Goal: Task Accomplishment & Management: Manage account settings

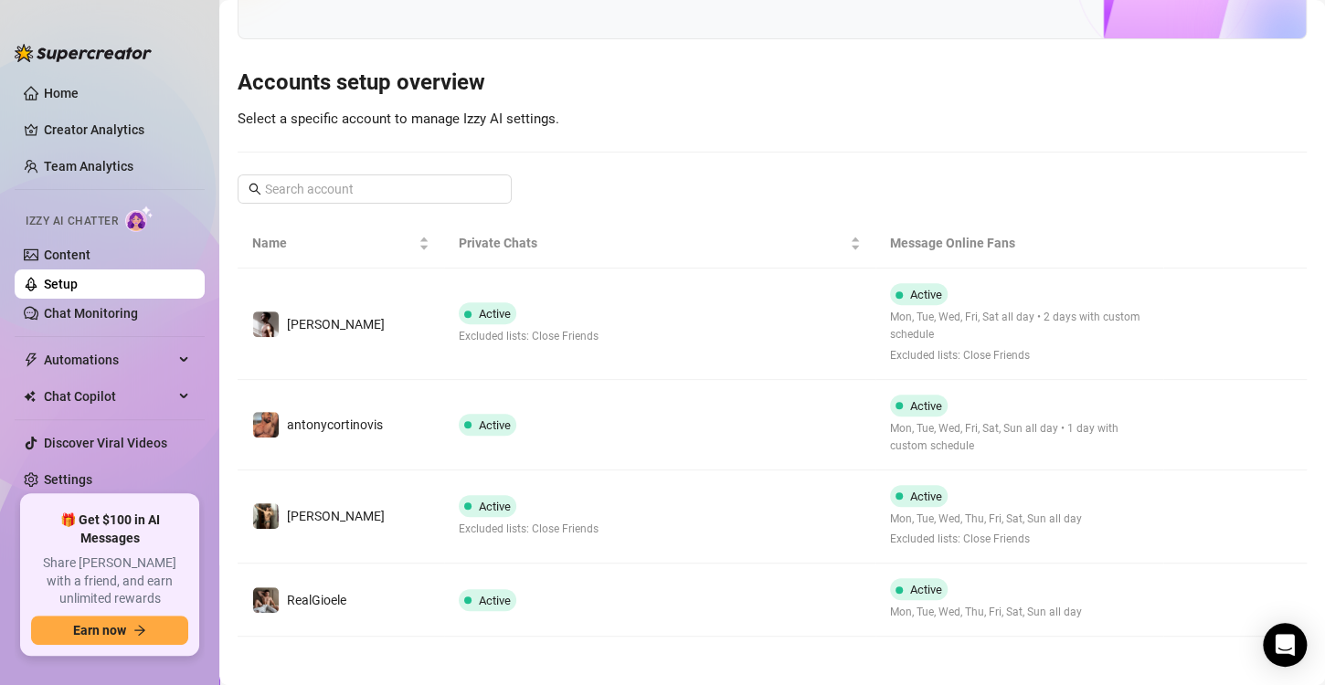
scroll to position [135, 0]
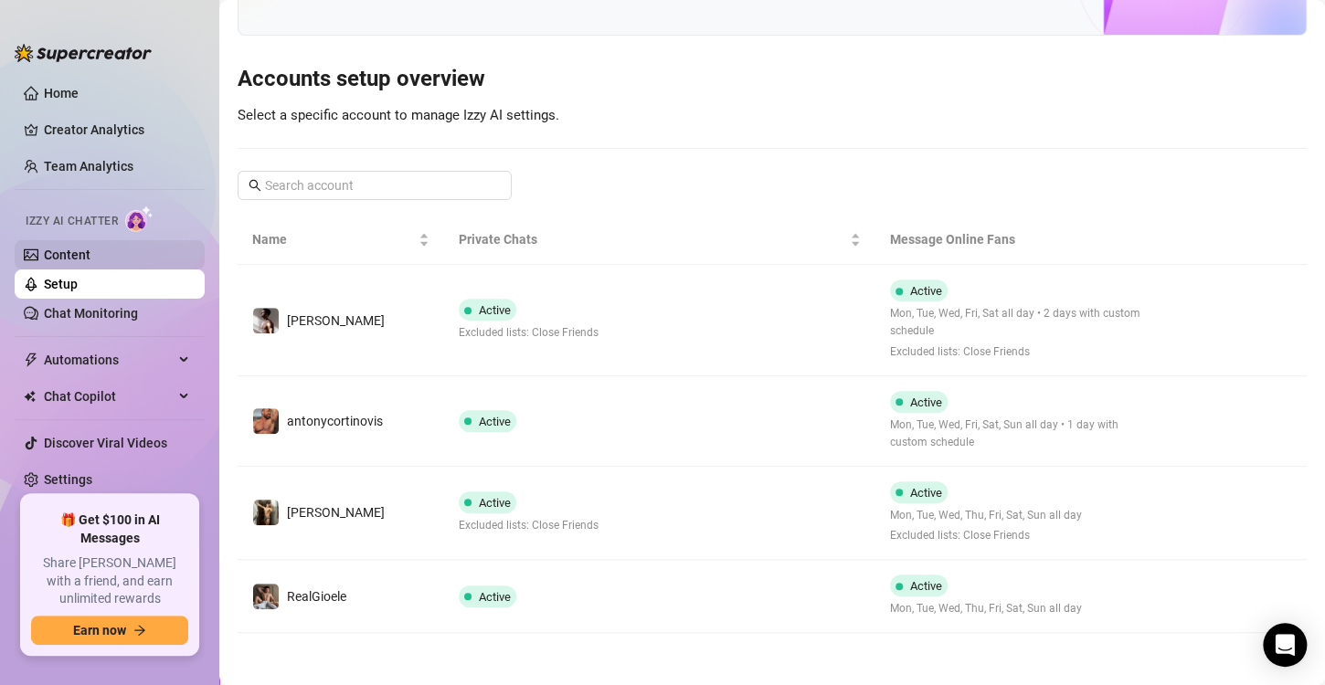
click at [90, 262] on link "Content" at bounding box center [67, 255] width 47 height 15
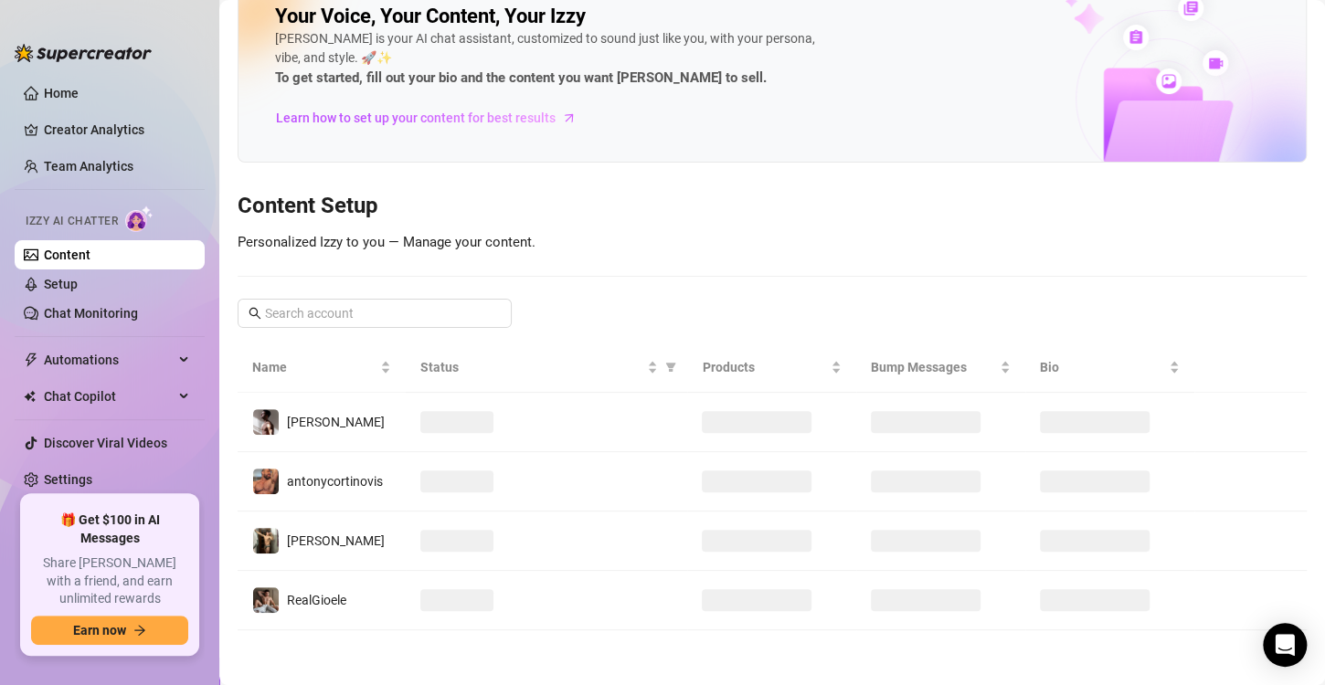
scroll to position [37, 0]
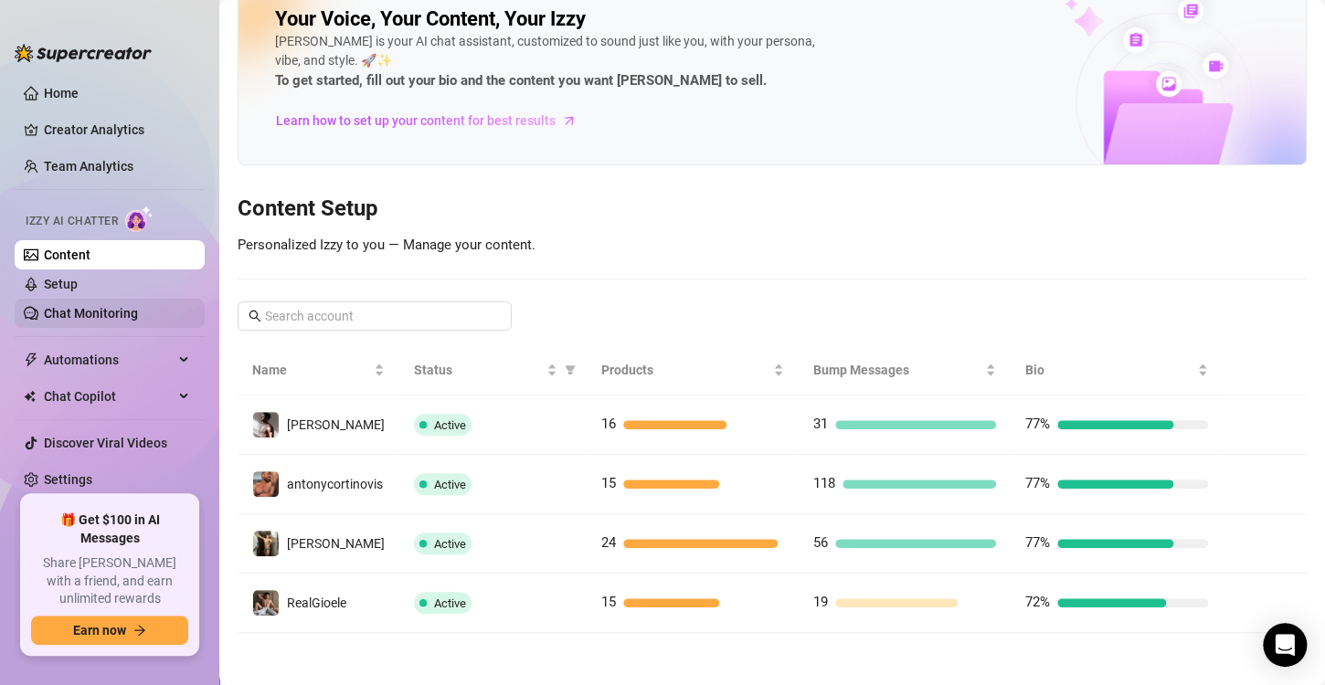
click at [92, 306] on link "Chat Monitoring" at bounding box center [91, 313] width 94 height 15
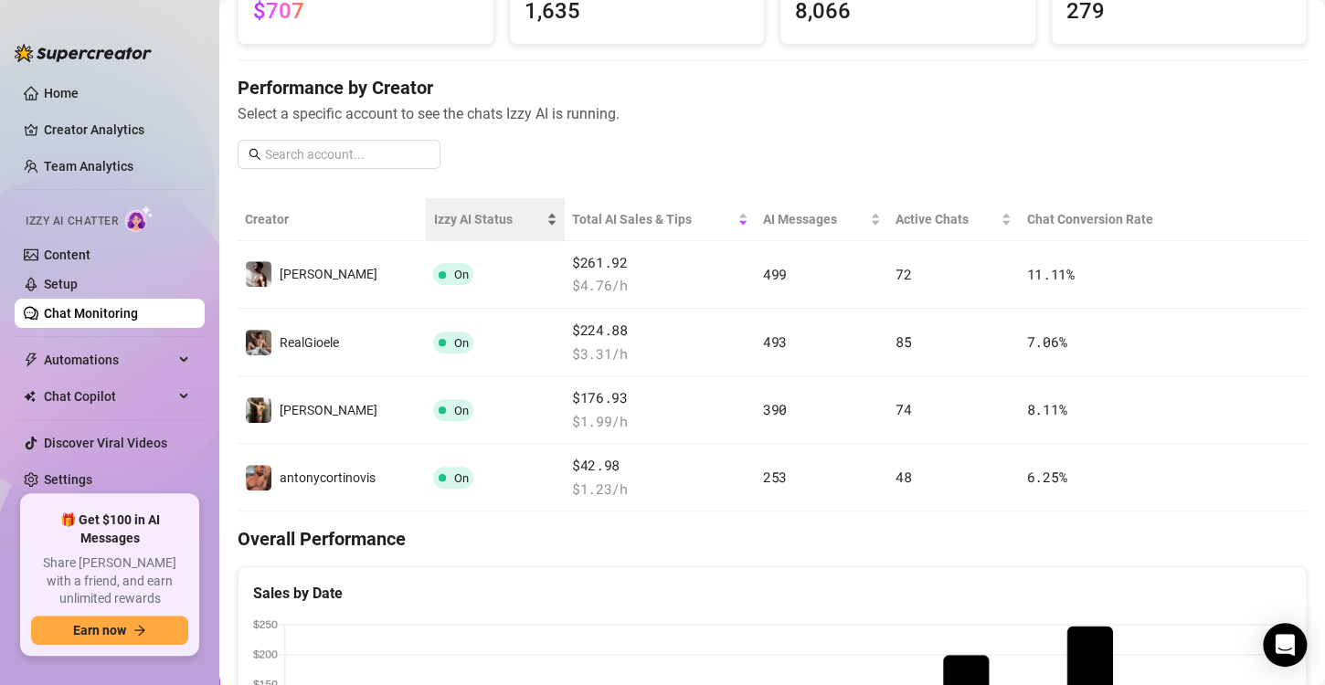
scroll to position [175, 0]
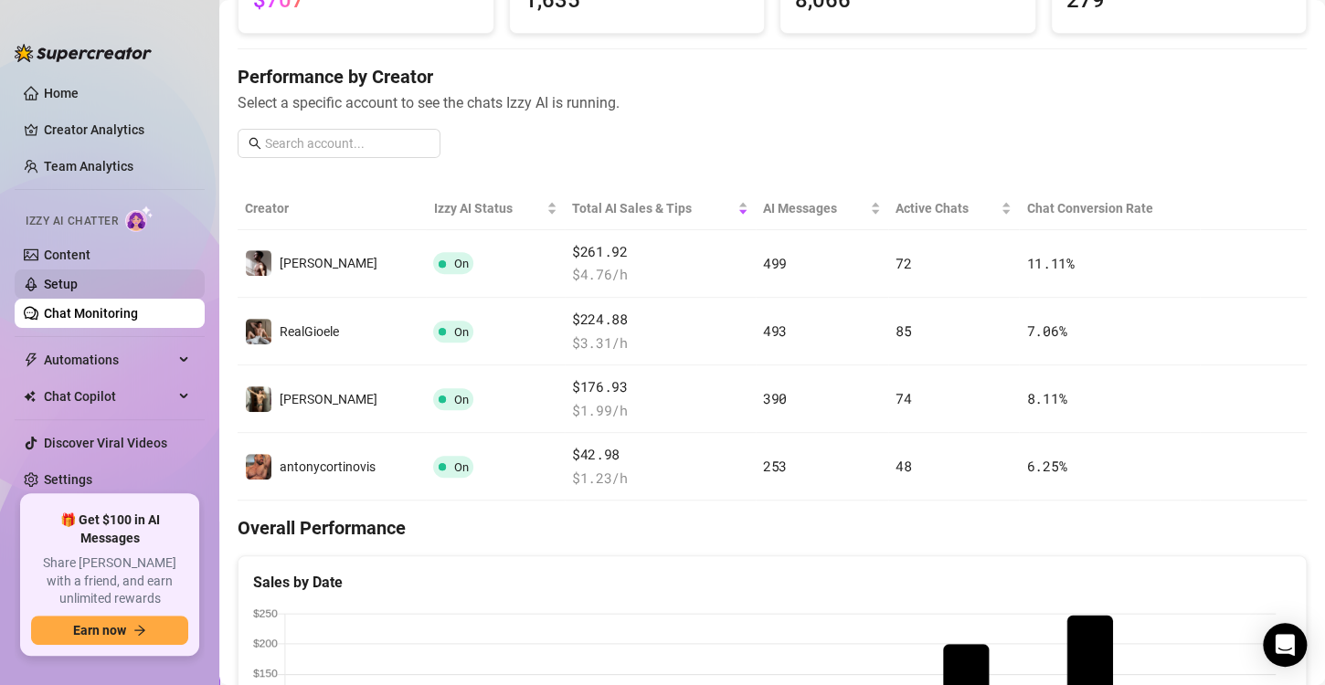
click at [72, 282] on link "Setup" at bounding box center [61, 284] width 34 height 15
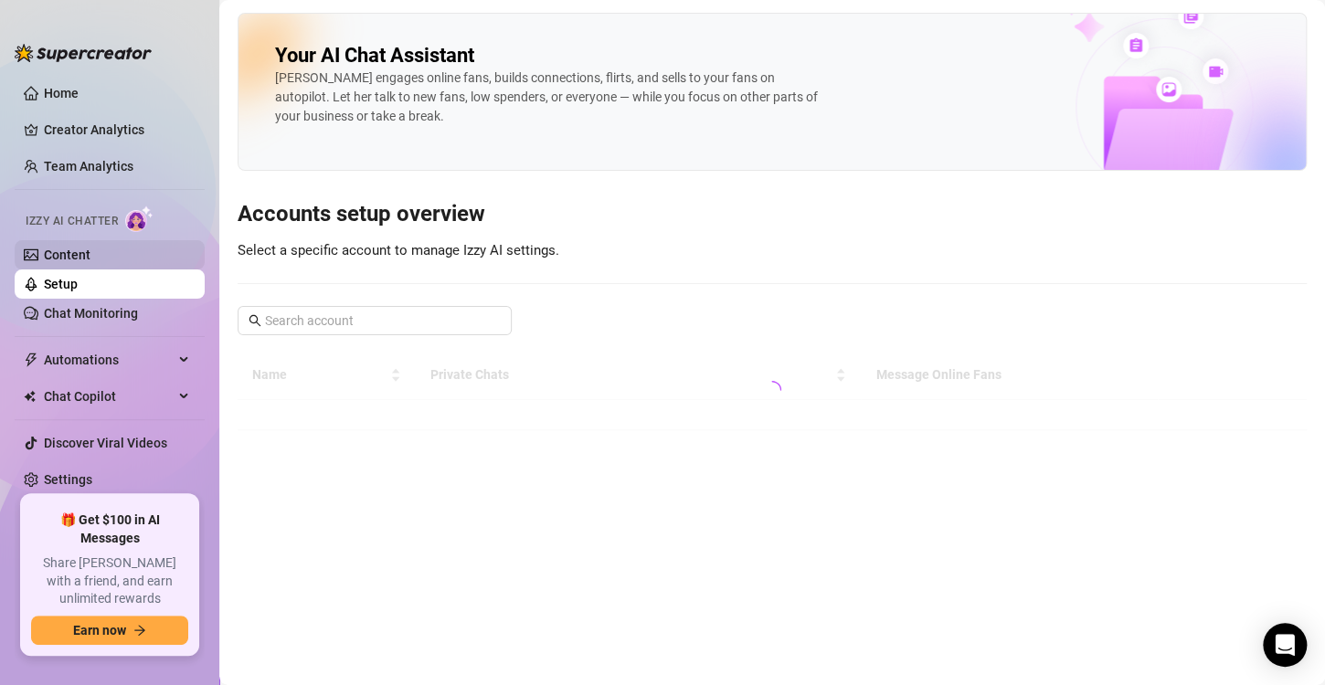
click at [76, 252] on link "Content" at bounding box center [67, 255] width 47 height 15
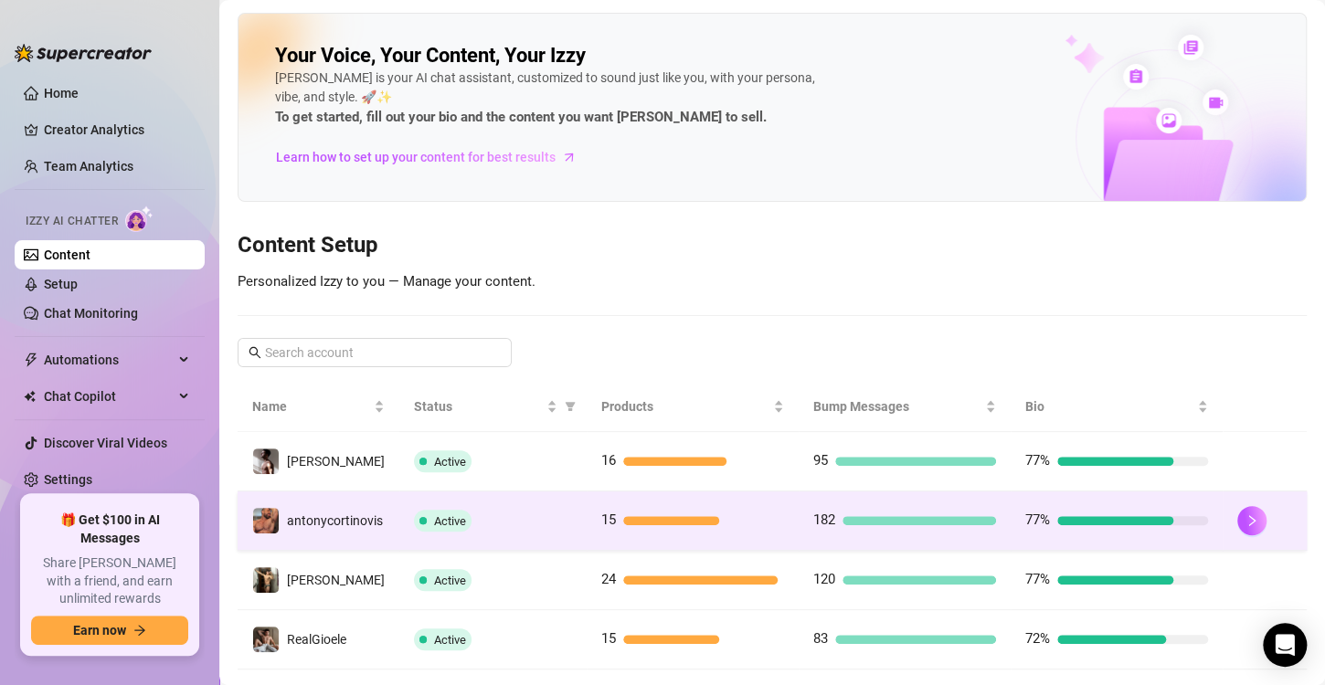
scroll to position [37, 0]
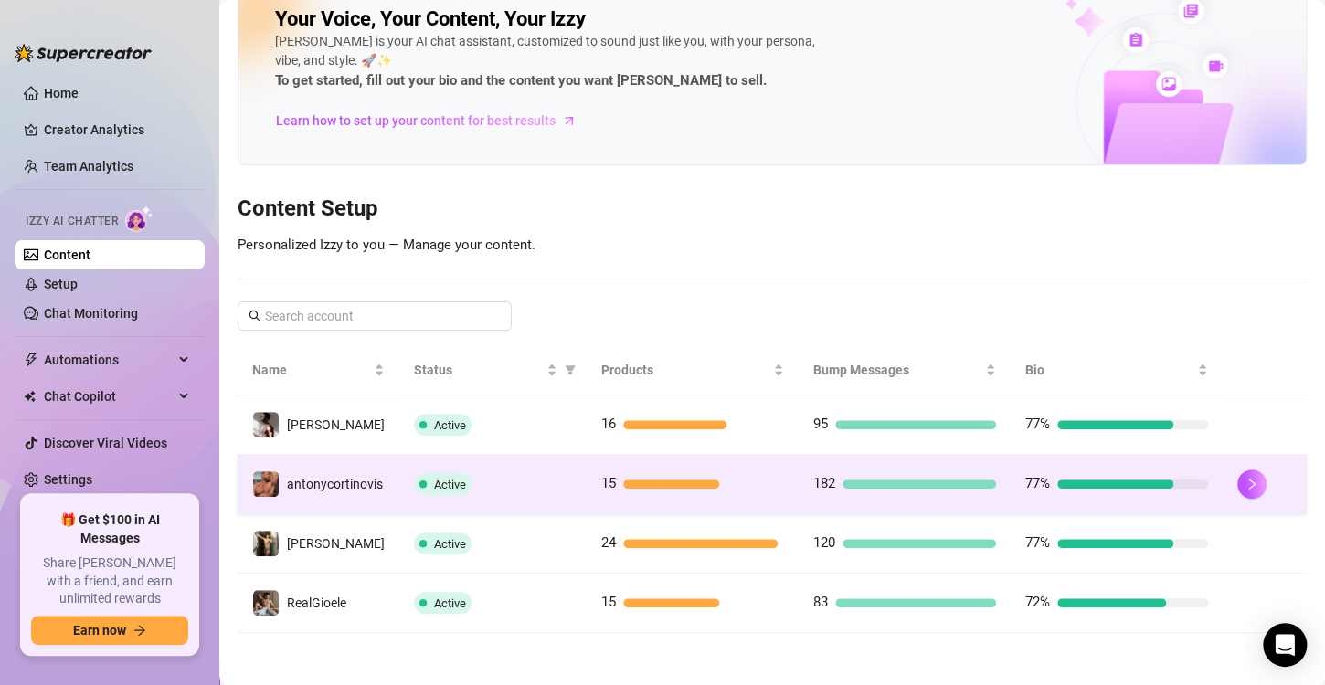
click at [876, 473] on div "182" at bounding box center [904, 484] width 183 height 22
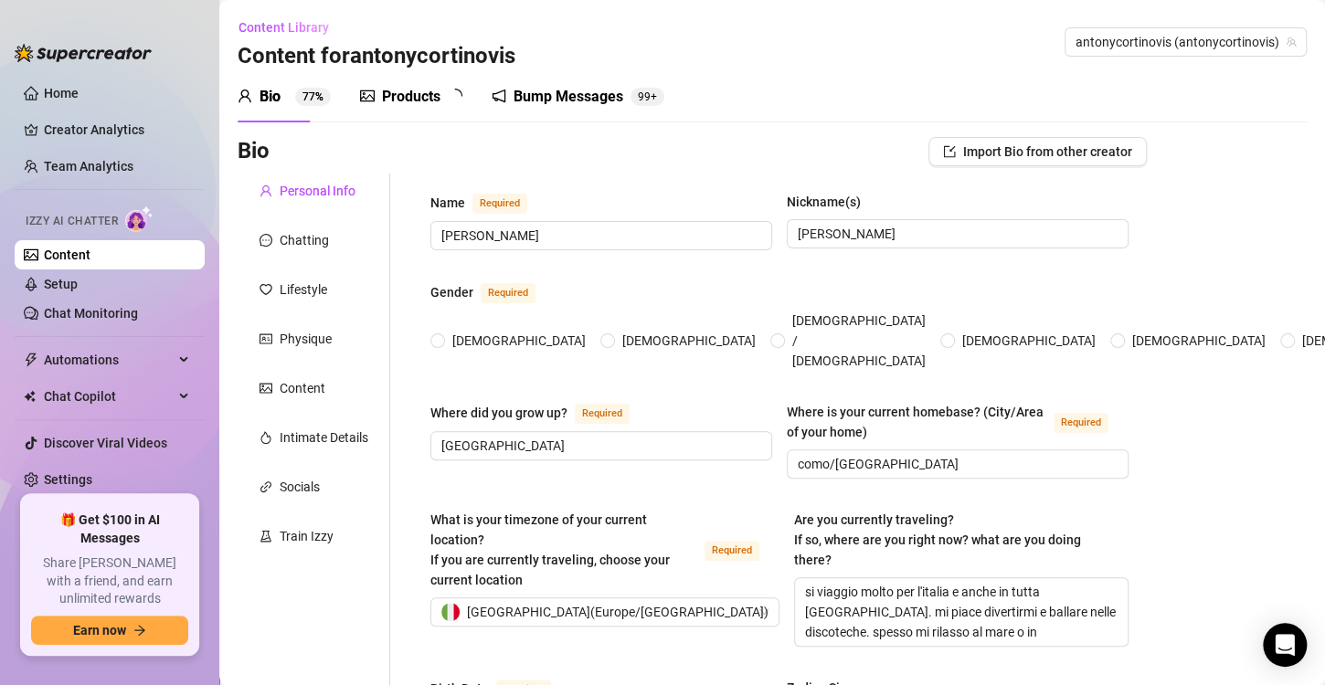
type input "[PERSON_NAME]"
type input "[GEOGRAPHIC_DATA]"
type input "como/[GEOGRAPHIC_DATA]"
type textarea "si viaggio molto per l'italia e anche in tutta [GEOGRAPHIC_DATA]. mi piace dive…"
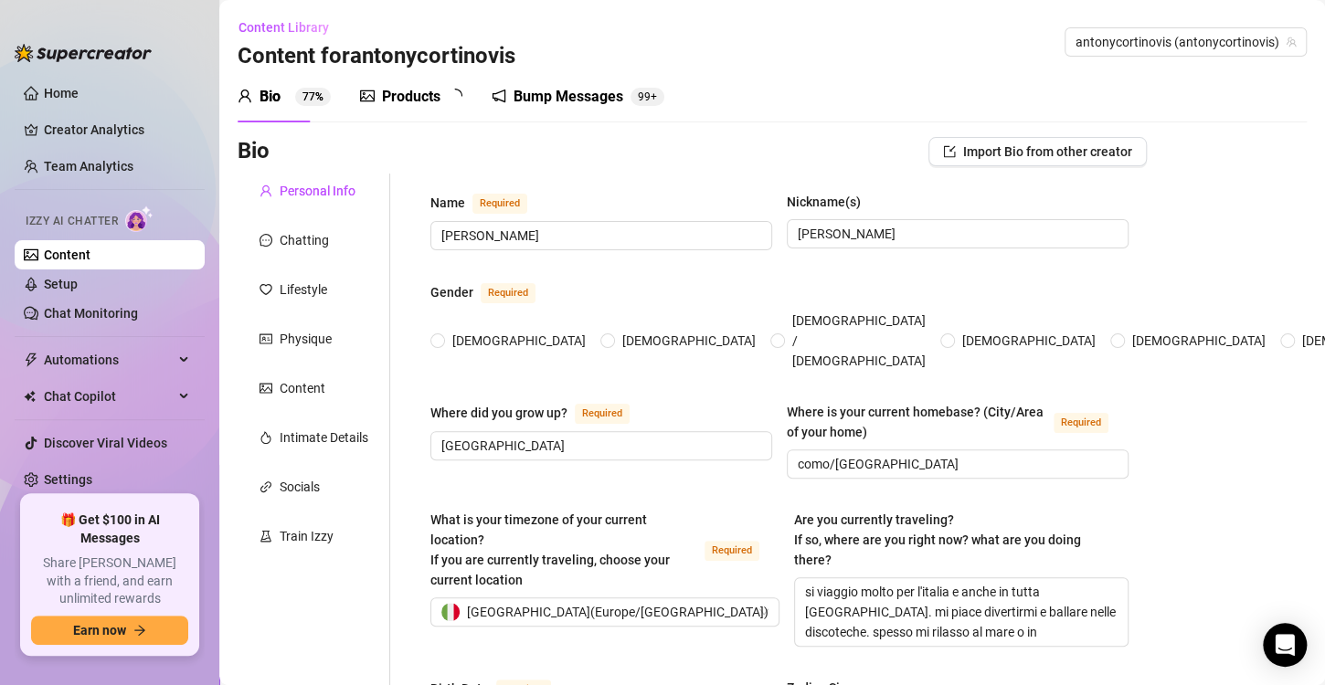
type input "[DEMOGRAPHIC_DATA]"
type input "relazione aperta"
type input "informatico"
type input "personal trainer"
type input "laurea in informatica"
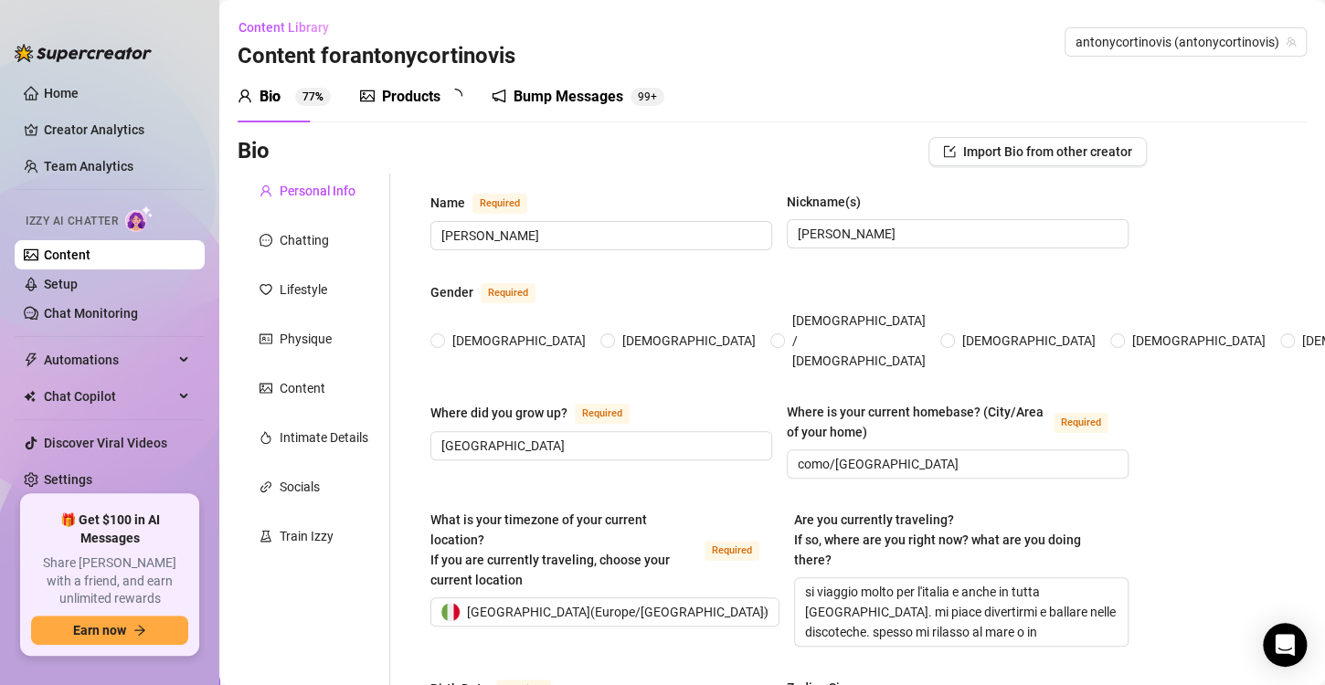
type textarea "mi piace molto il lavoro [PERSON_NAME] e voglio diventare uno dei ragazzi [DEMO…"
type textarea "adoro fare il pornoattore e sono versatile le persone non se lo aspettano"
type textarea "sono molto riservato e gentile, ho dei gusti comuni generalmente ma sono in fis…"
radio input "true"
type input "[DATE]"
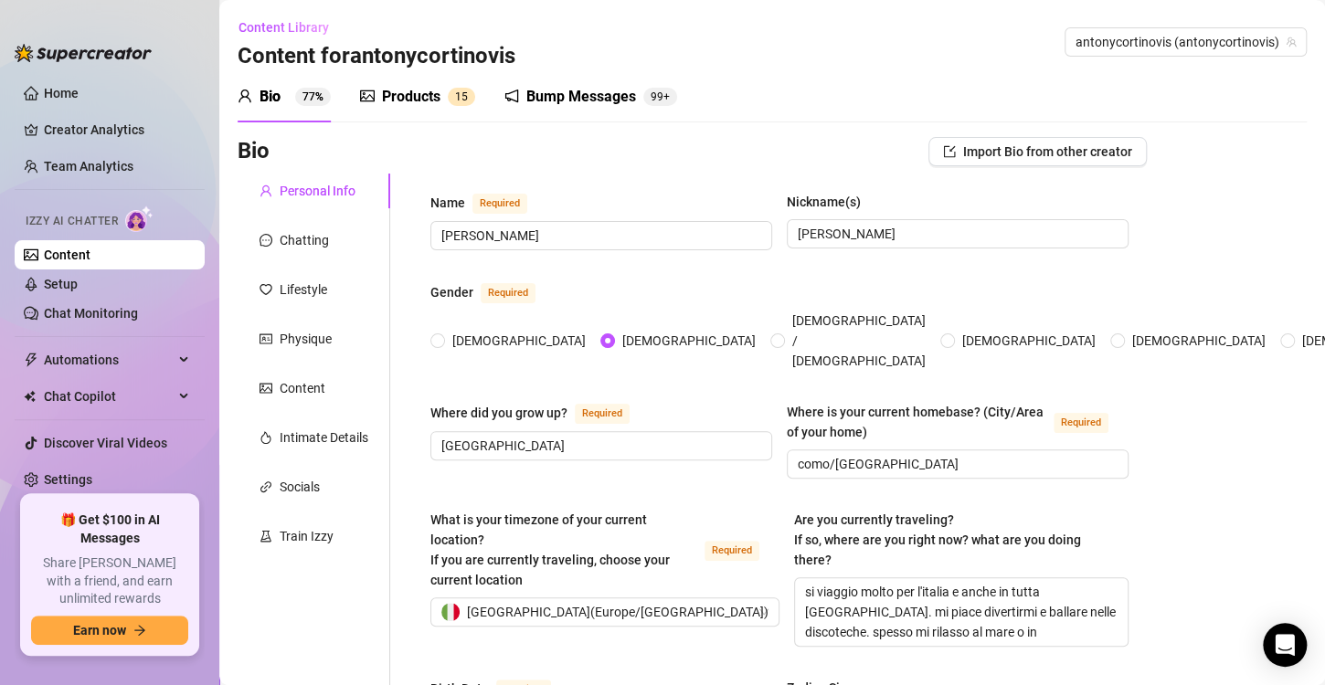
click at [416, 95] on div "Products" at bounding box center [411, 97] width 58 height 22
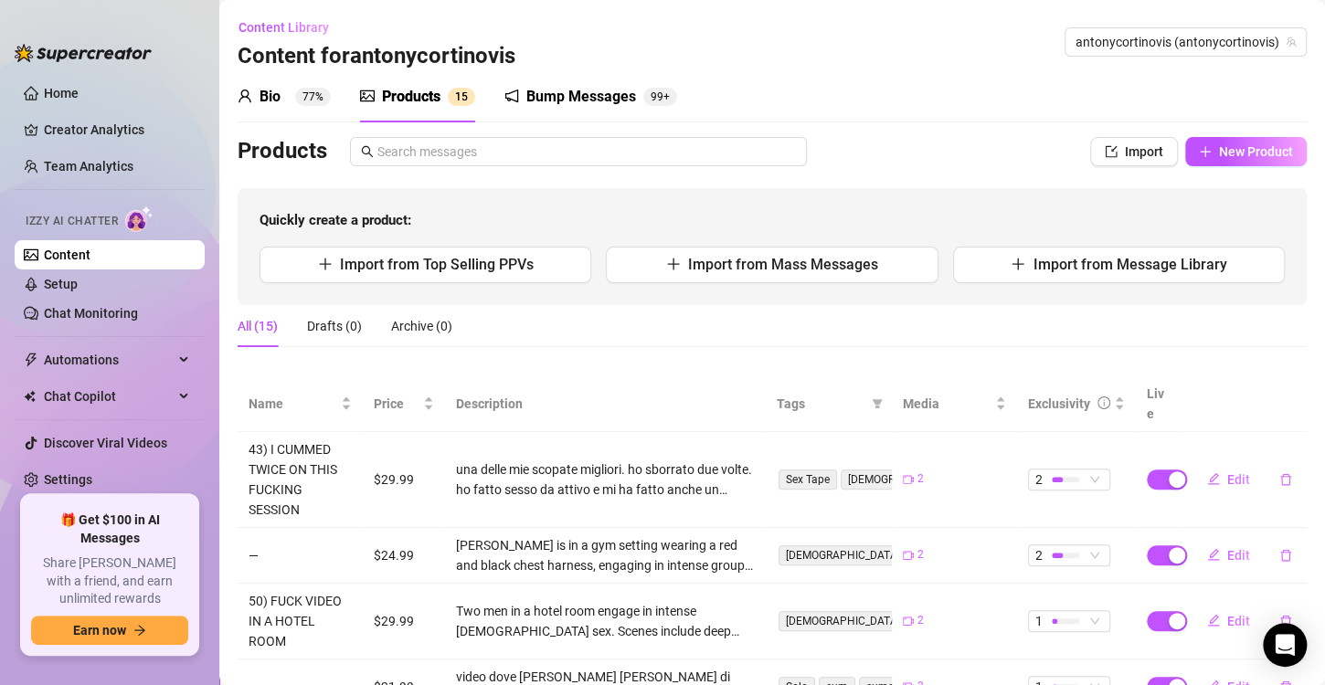
click at [599, 96] on div "Bump Messages" at bounding box center [581, 97] width 110 height 22
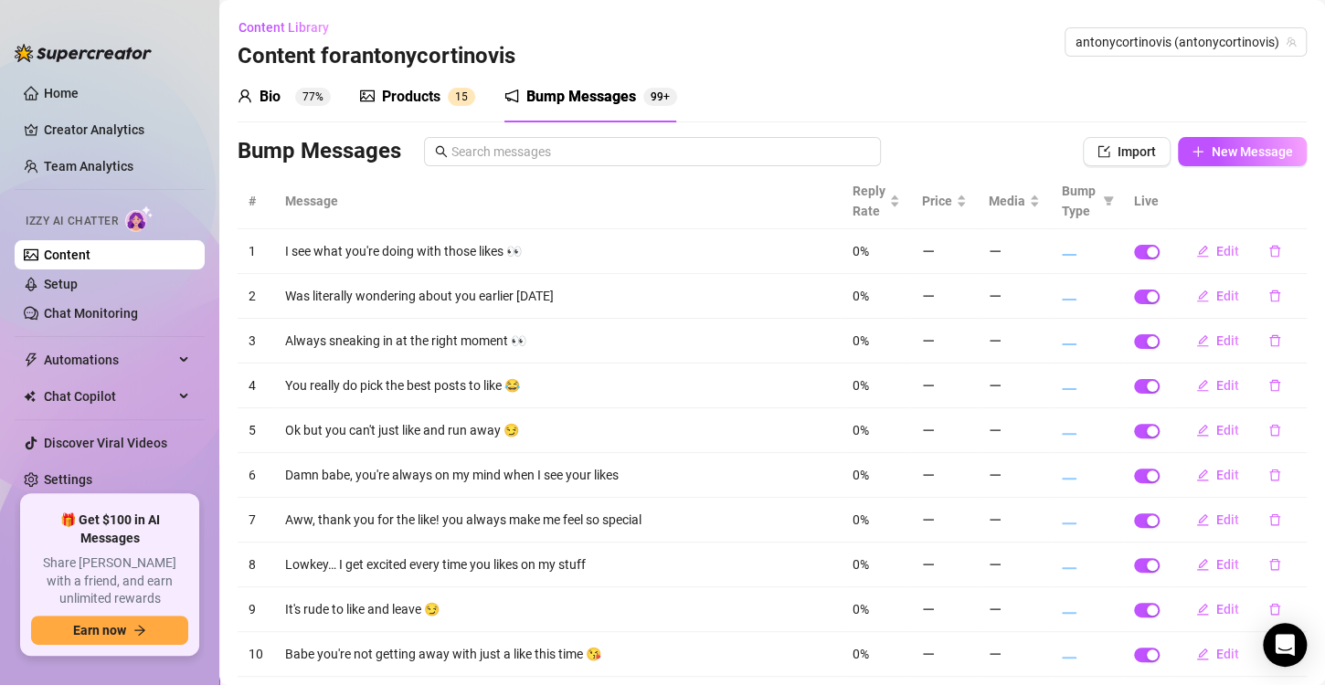
click at [599, 96] on div "Bump Messages" at bounding box center [581, 97] width 110 height 22
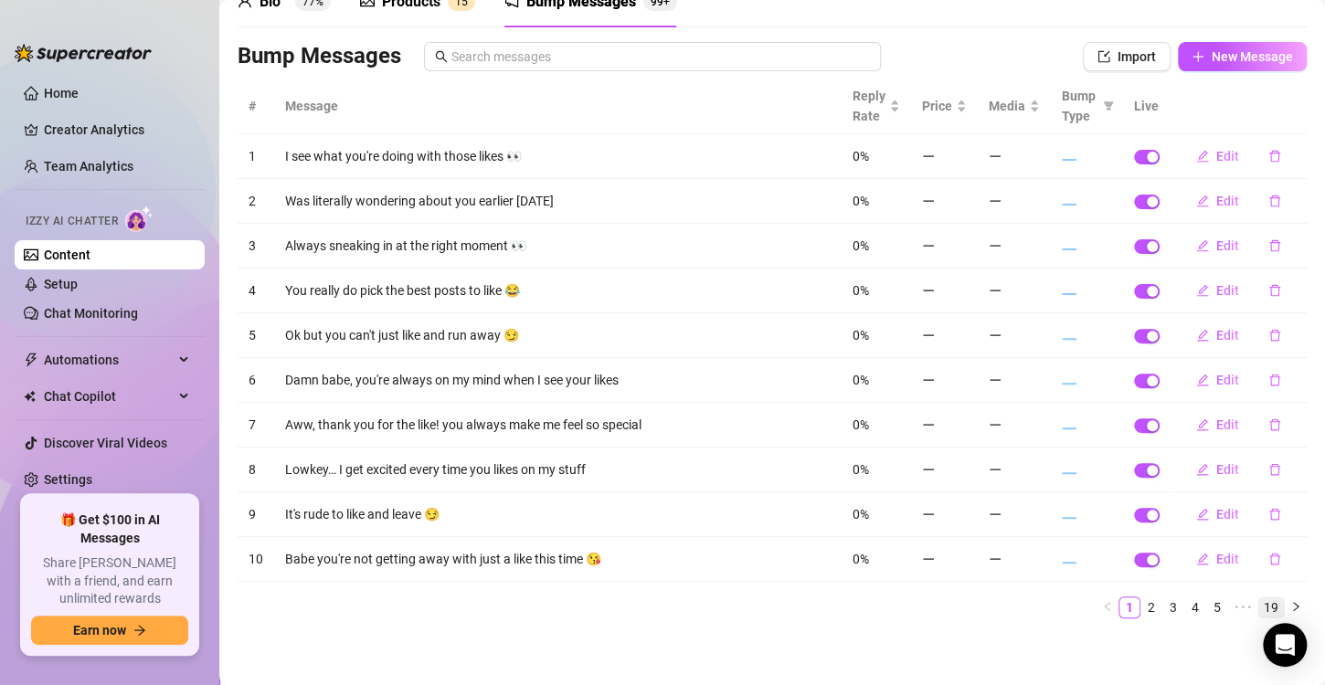
click at [1259, 608] on link "19" at bounding box center [1272, 608] width 26 height 20
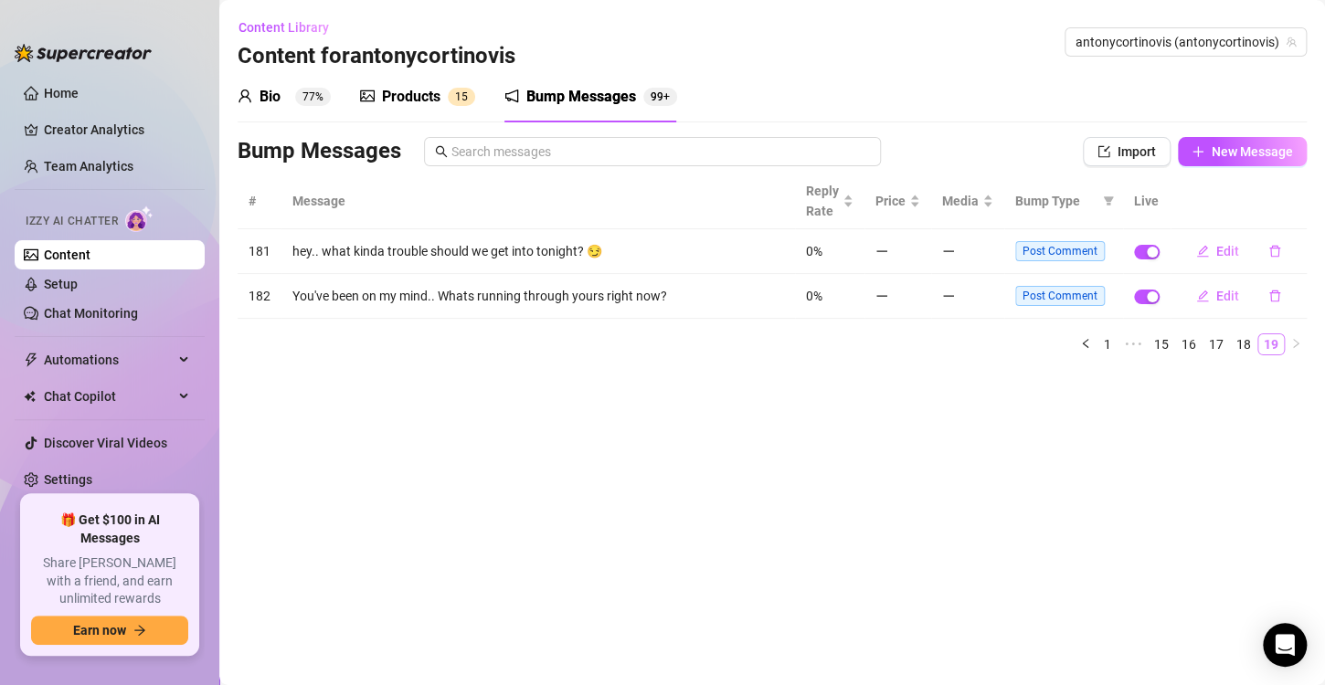
scroll to position [0, 0]
click at [1235, 340] on link "18" at bounding box center [1244, 345] width 26 height 20
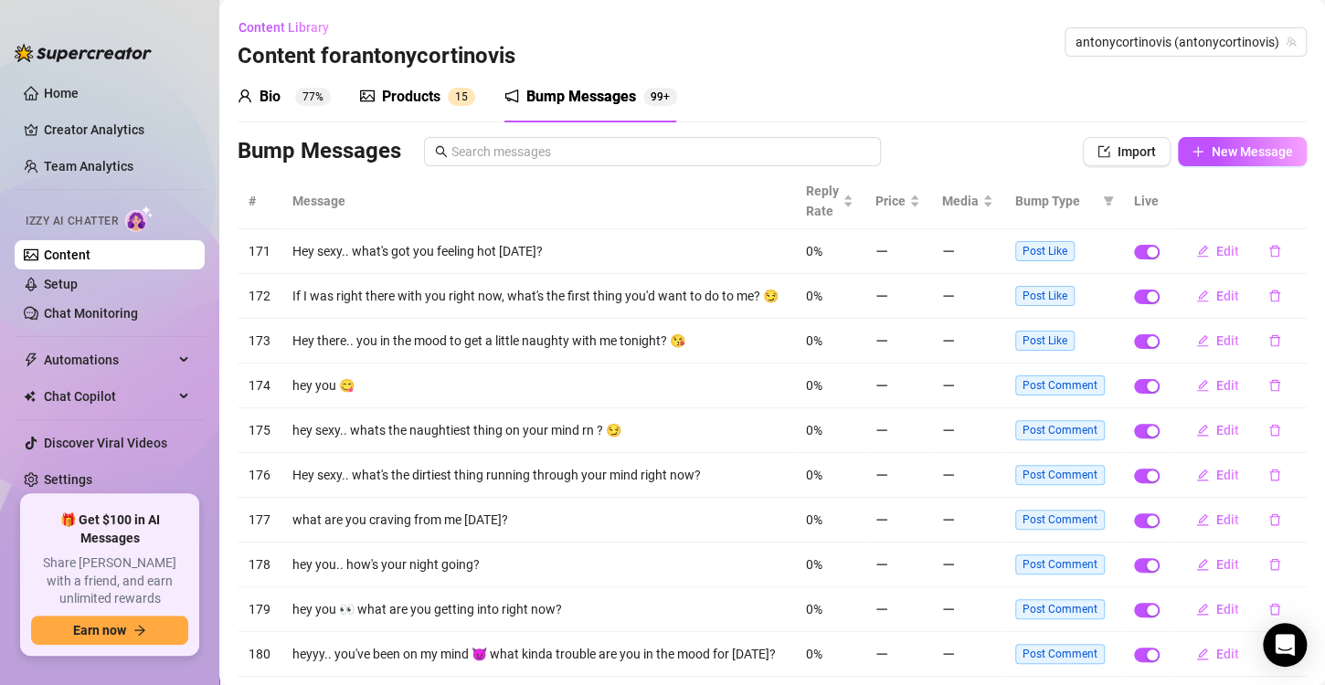
scroll to position [106, 0]
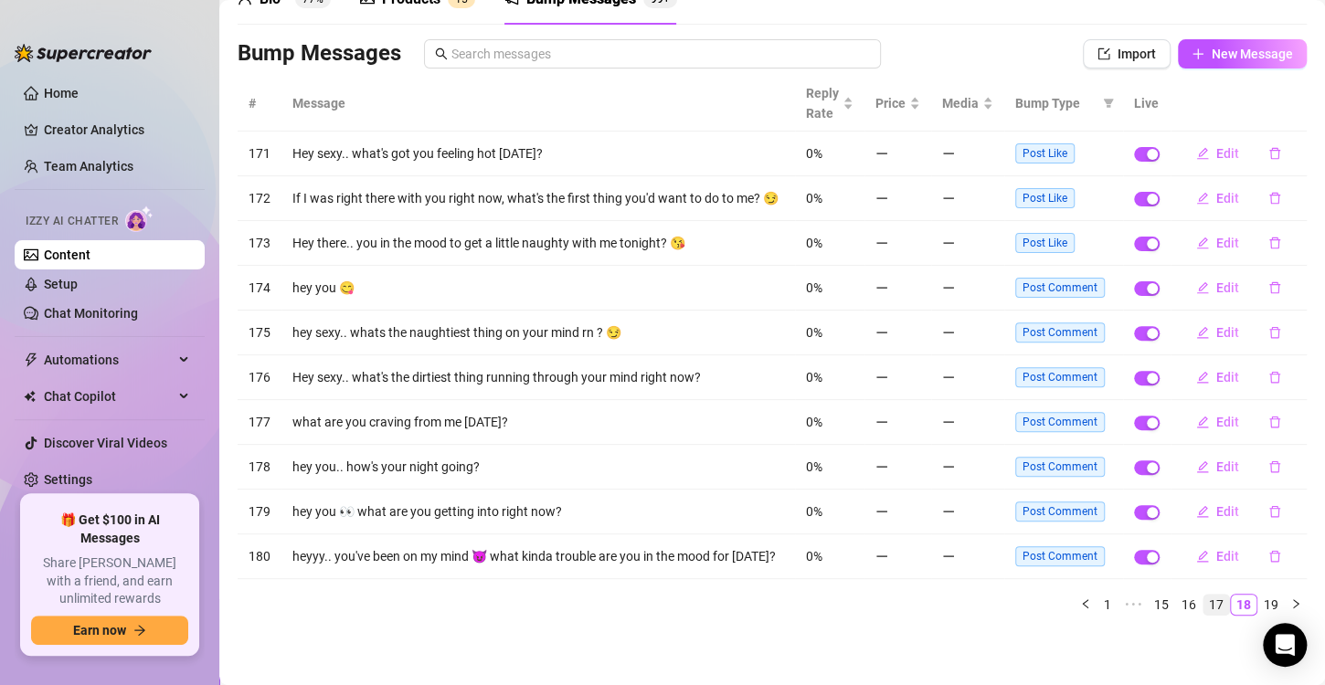
click at [1204, 611] on link "17" at bounding box center [1217, 605] width 26 height 20
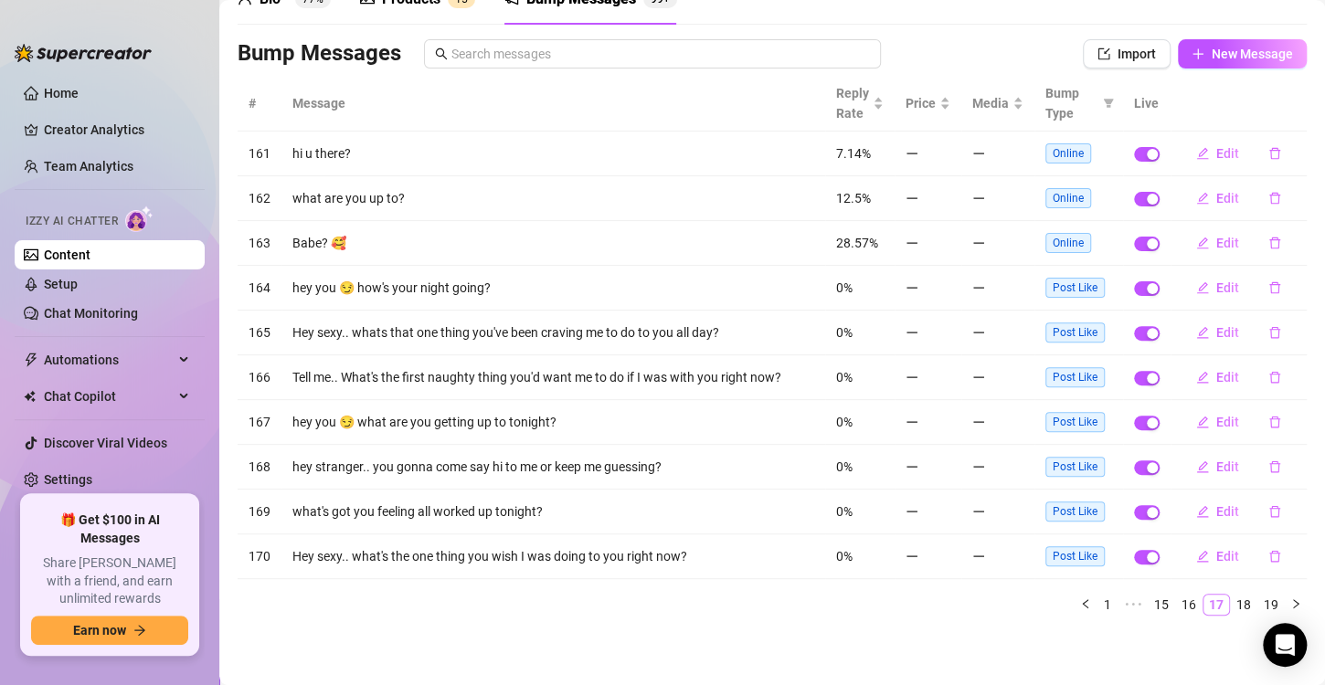
scroll to position [95, 0]
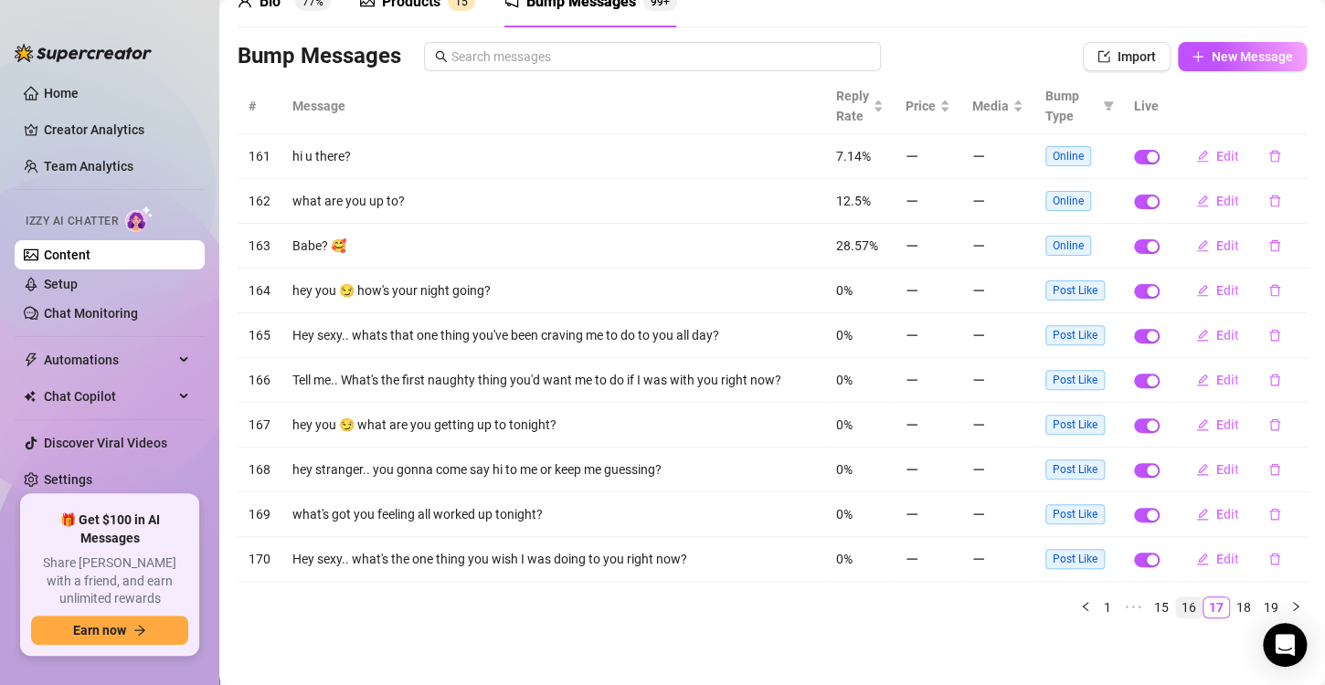
click at [1180, 602] on link "16" at bounding box center [1189, 608] width 26 height 20
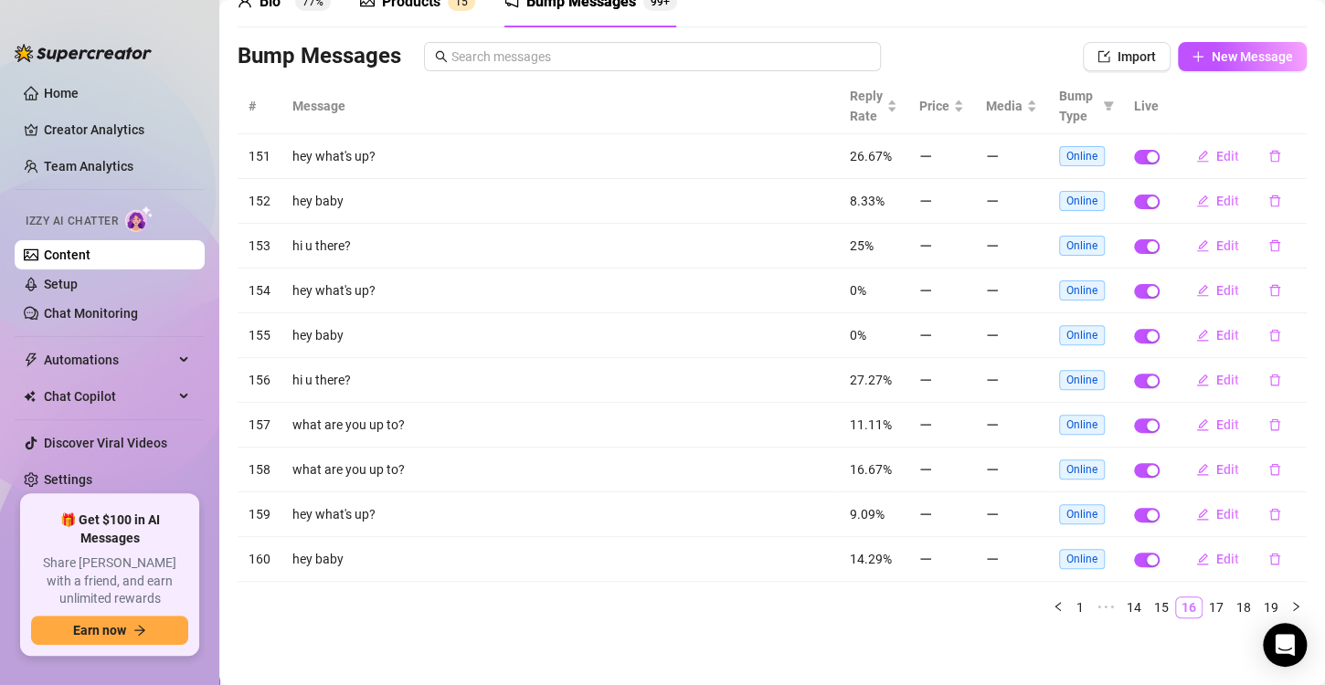
click at [1180, 602] on link "16" at bounding box center [1189, 608] width 26 height 20
click at [1269, 291] on button "button" at bounding box center [1275, 290] width 42 height 29
click at [1271, 255] on span "Yes" at bounding box center [1279, 257] width 22 height 15
drag, startPoint x: 1259, startPoint y: 379, endPoint x: 1279, endPoint y: 388, distance: 21.7
click at [1279, 388] on button "button" at bounding box center [1275, 380] width 42 height 29
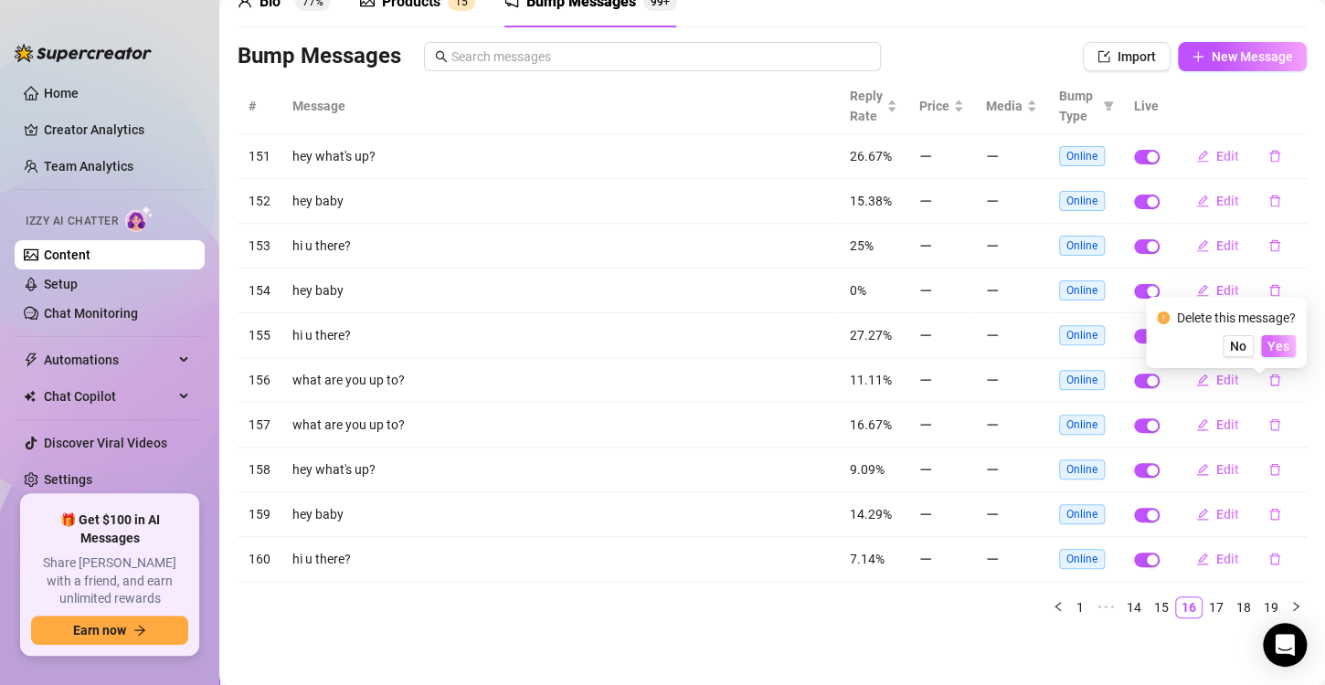
click at [1274, 345] on span "Yes" at bounding box center [1279, 346] width 22 height 15
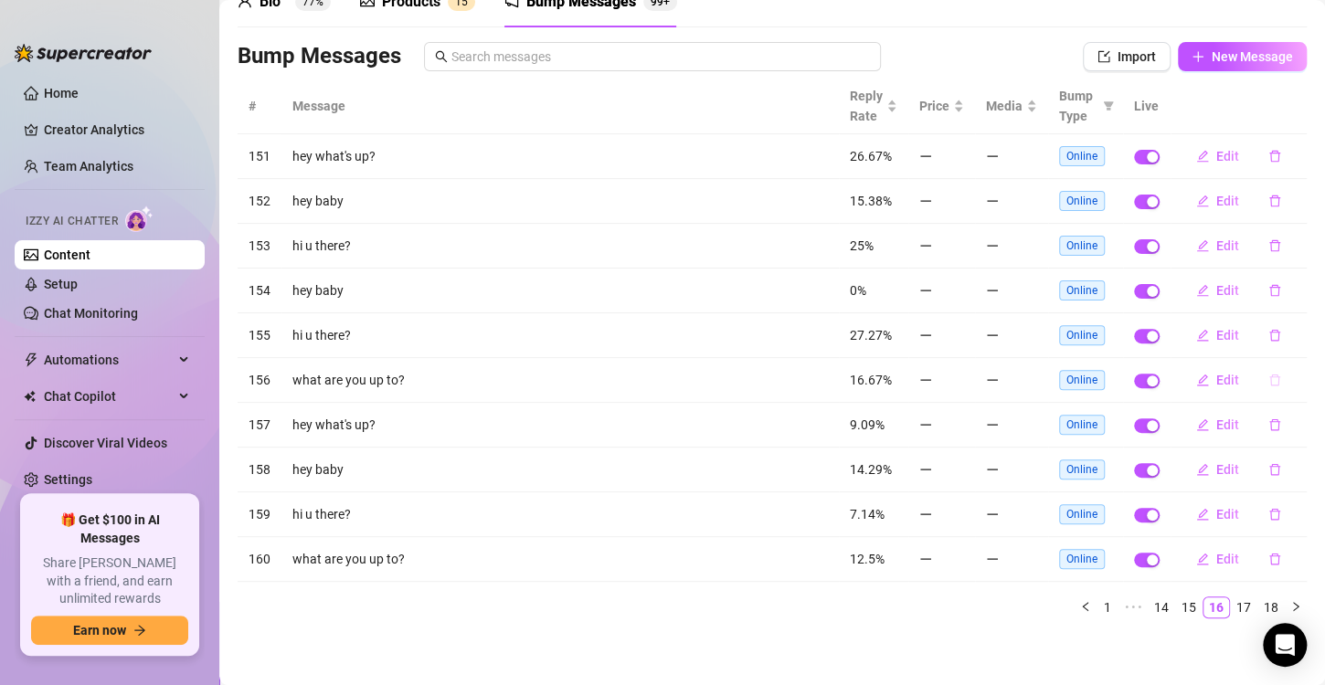
click at [1270, 375] on icon "delete" at bounding box center [1275, 381] width 11 height 12
click at [1289, 347] on span "Yes" at bounding box center [1279, 346] width 22 height 15
click at [1176, 600] on link "15" at bounding box center [1189, 608] width 26 height 20
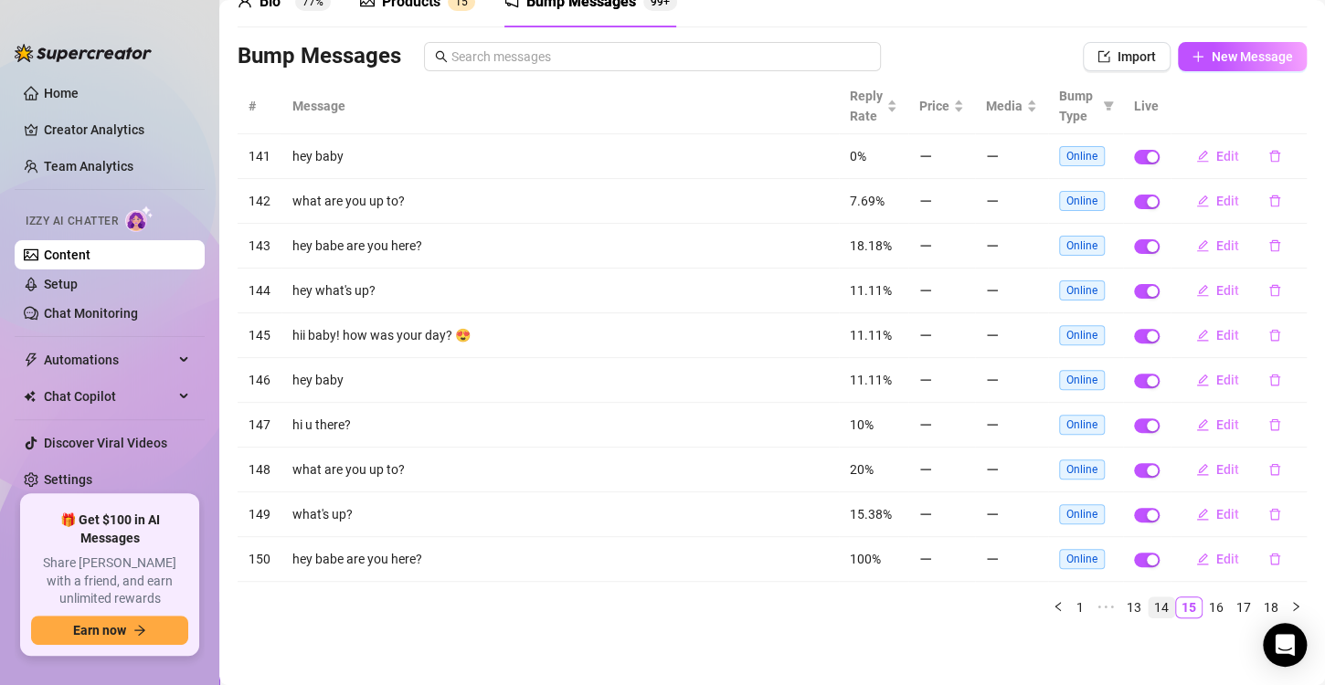
click at [1153, 598] on link "14" at bounding box center [1162, 608] width 26 height 20
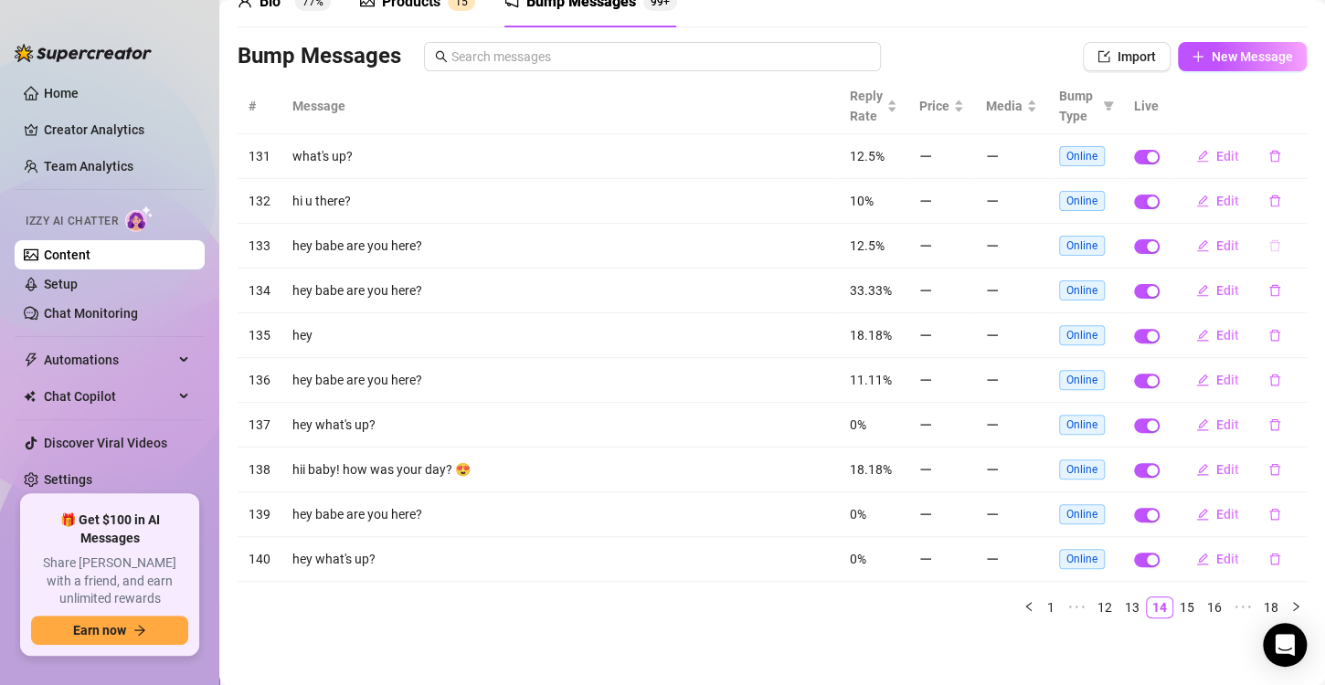
click at [1269, 243] on icon "delete" at bounding box center [1275, 245] width 13 height 13
click at [1289, 212] on span "Yes" at bounding box center [1279, 213] width 22 height 15
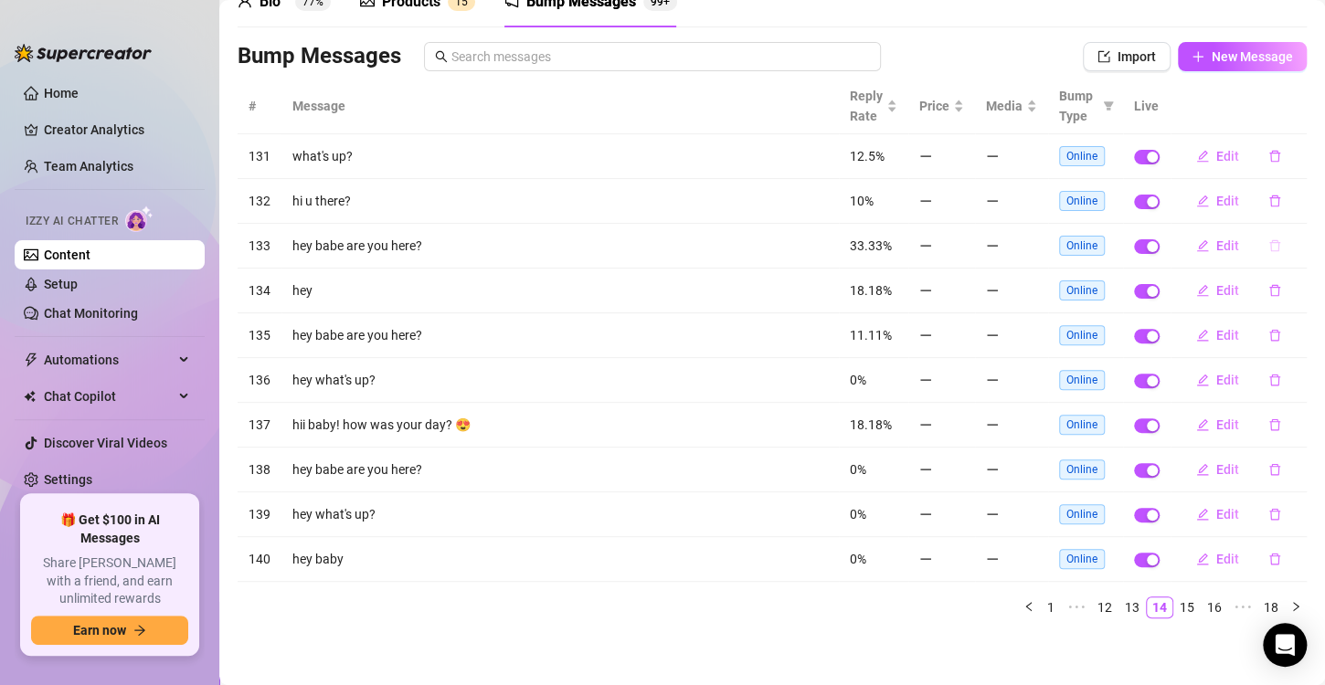
click at [1268, 249] on button "button" at bounding box center [1275, 245] width 42 height 29
click at [1281, 216] on span "Yes" at bounding box center [1279, 213] width 22 height 15
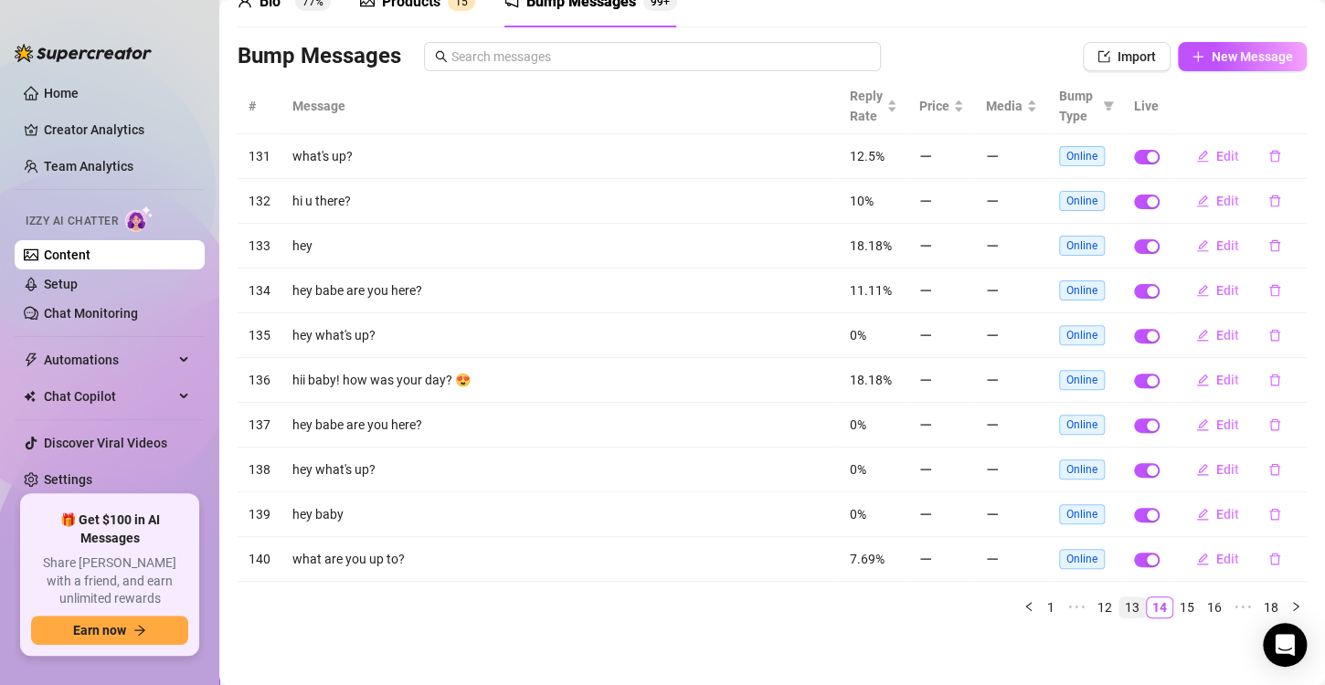
click at [1123, 608] on link "13" at bounding box center [1133, 608] width 26 height 20
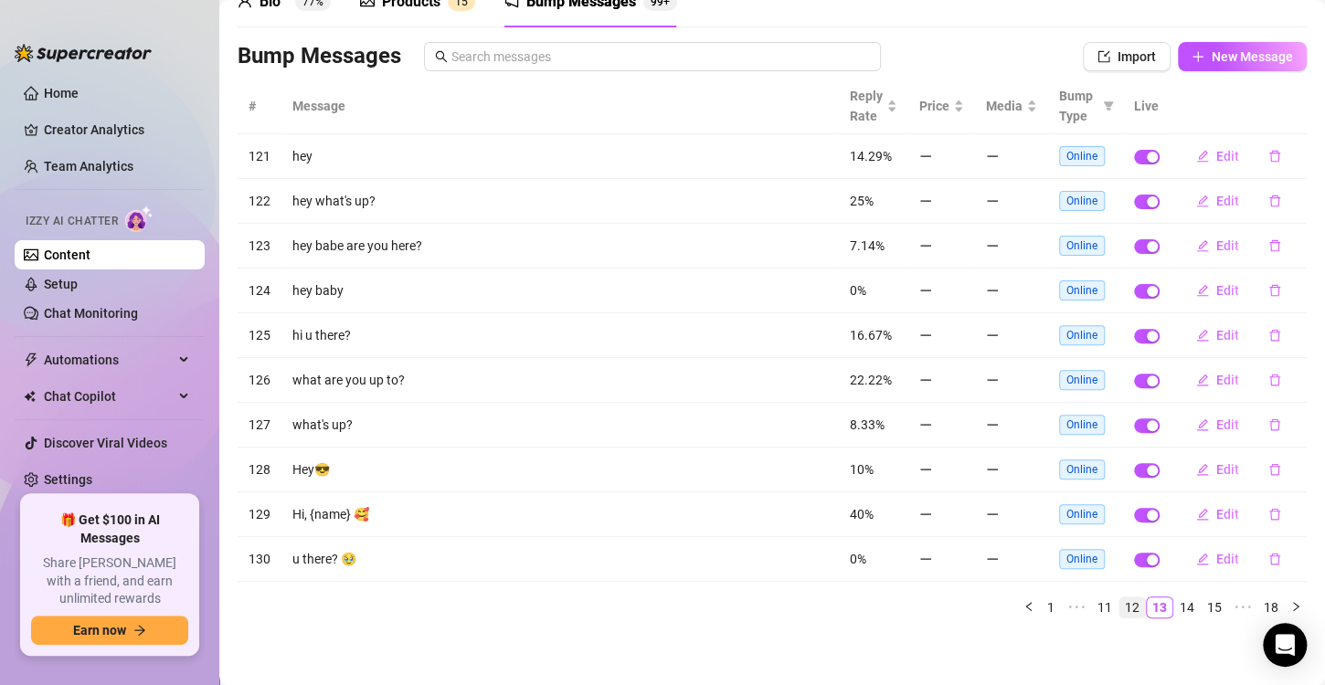
click at [1120, 613] on link "12" at bounding box center [1133, 608] width 26 height 20
click at [1269, 558] on icon "delete" at bounding box center [1275, 559] width 13 height 13
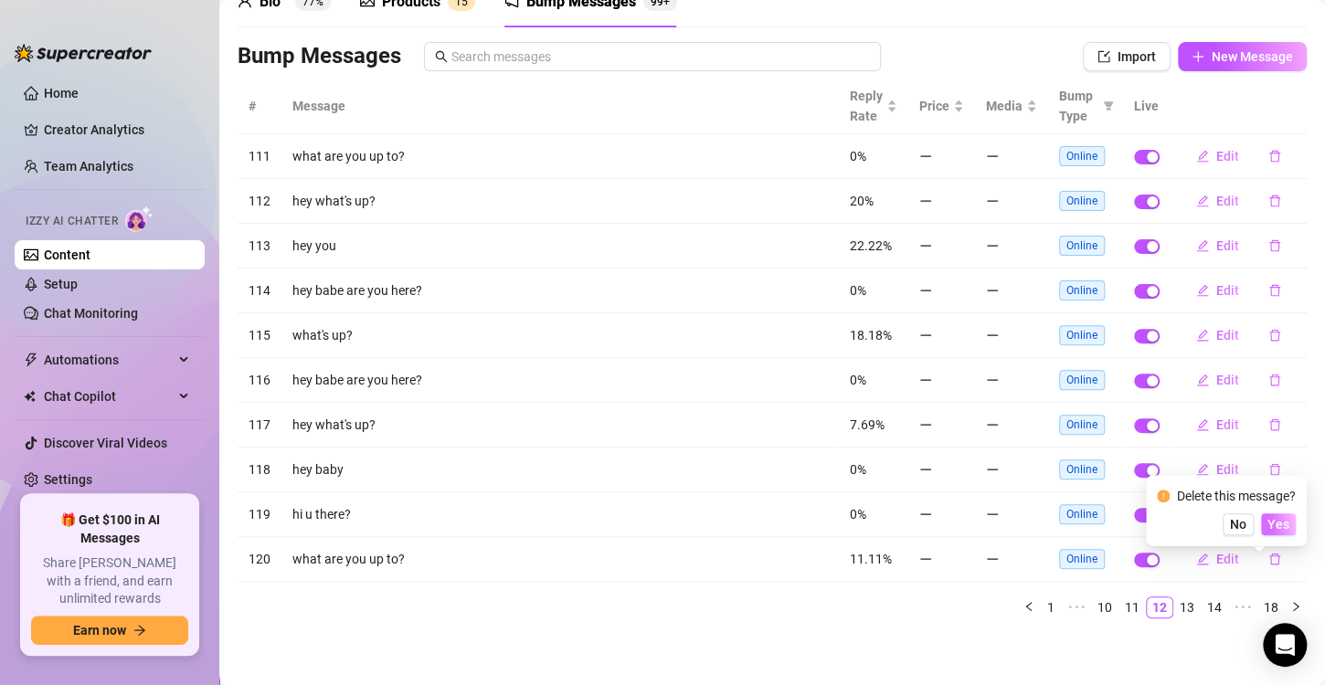
click at [1282, 528] on span "Yes" at bounding box center [1279, 524] width 22 height 15
click at [1269, 377] on icon "delete" at bounding box center [1275, 380] width 13 height 13
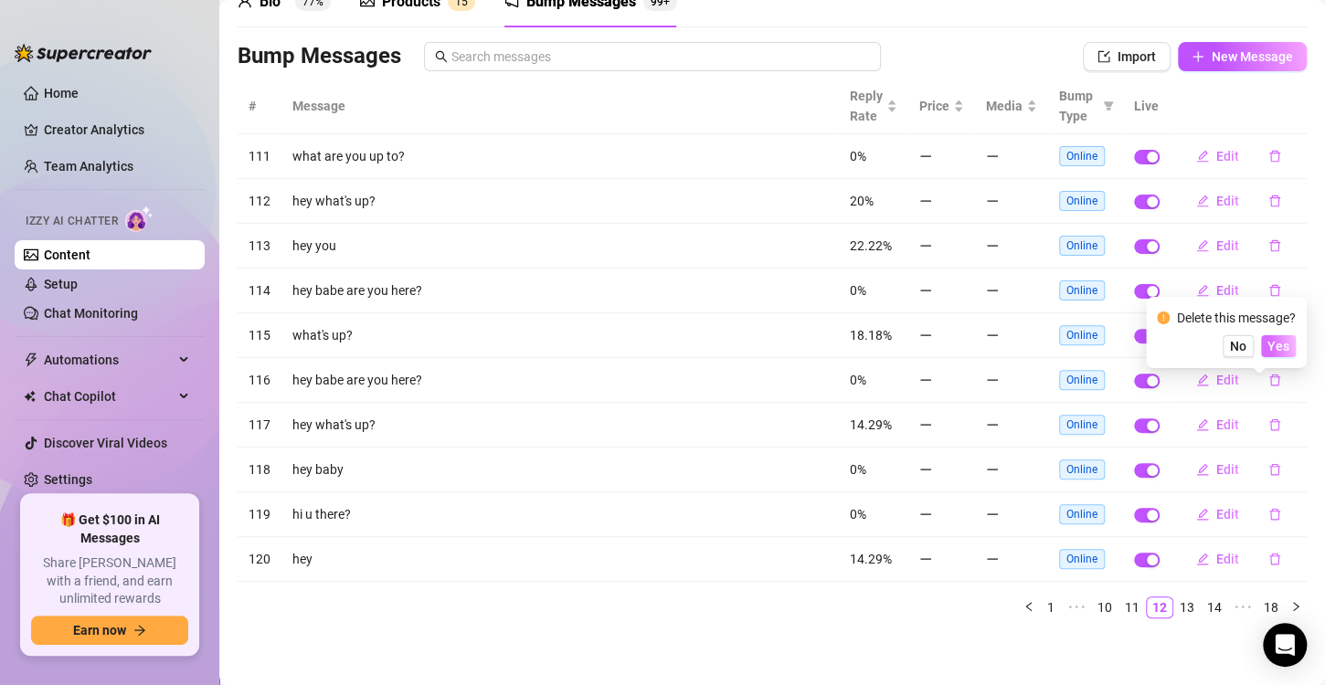
click at [1275, 354] on span "Yes" at bounding box center [1279, 346] width 22 height 15
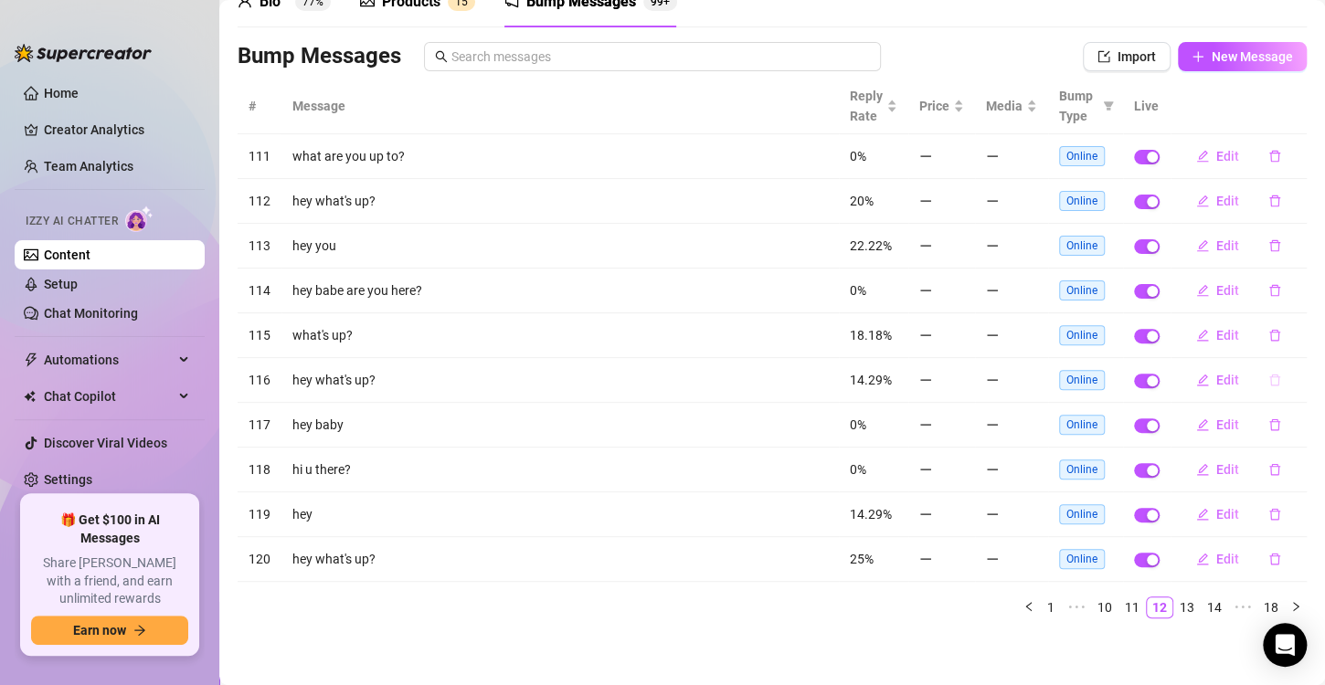
click at [1270, 379] on icon "delete" at bounding box center [1275, 381] width 11 height 12
click at [1275, 354] on span "Yes" at bounding box center [1279, 346] width 22 height 15
click at [1120, 605] on link "11" at bounding box center [1133, 608] width 26 height 20
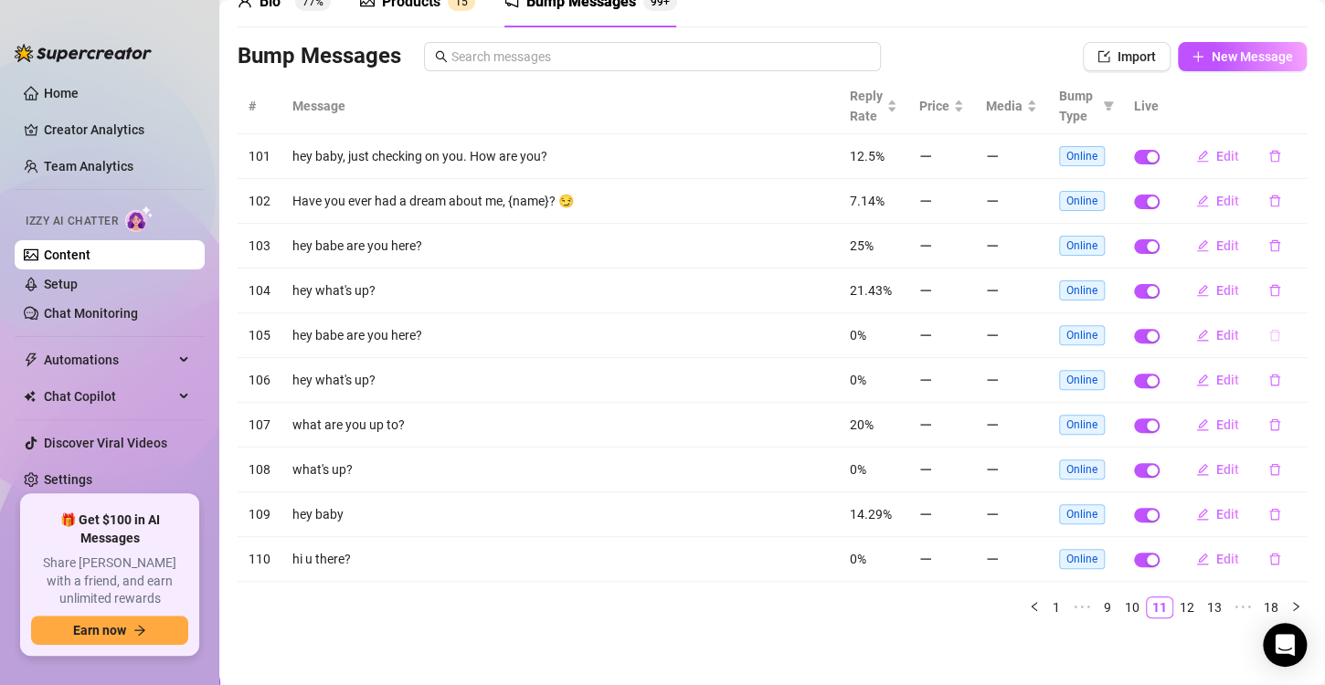
click at [1269, 335] on icon "delete" at bounding box center [1275, 335] width 13 height 13
click at [1271, 304] on span "Yes" at bounding box center [1279, 301] width 22 height 15
click at [1270, 335] on icon "delete" at bounding box center [1275, 336] width 11 height 12
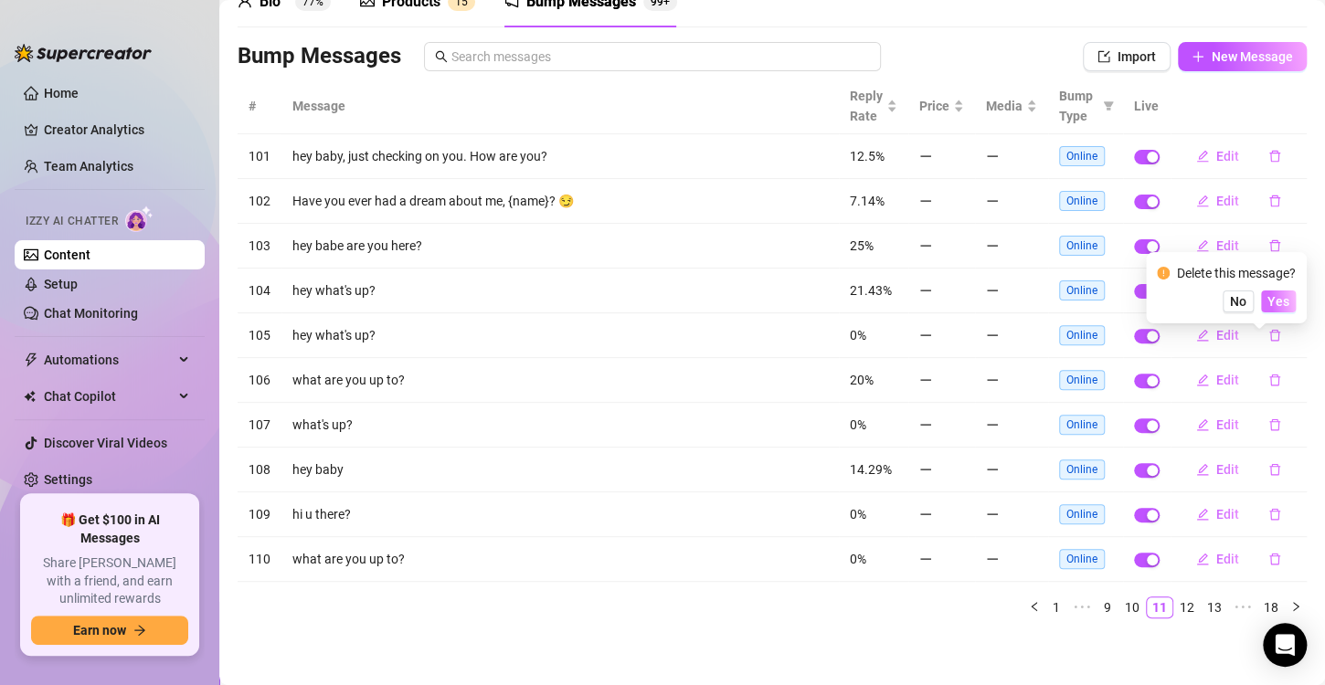
click at [1290, 303] on span "Yes" at bounding box center [1279, 301] width 22 height 15
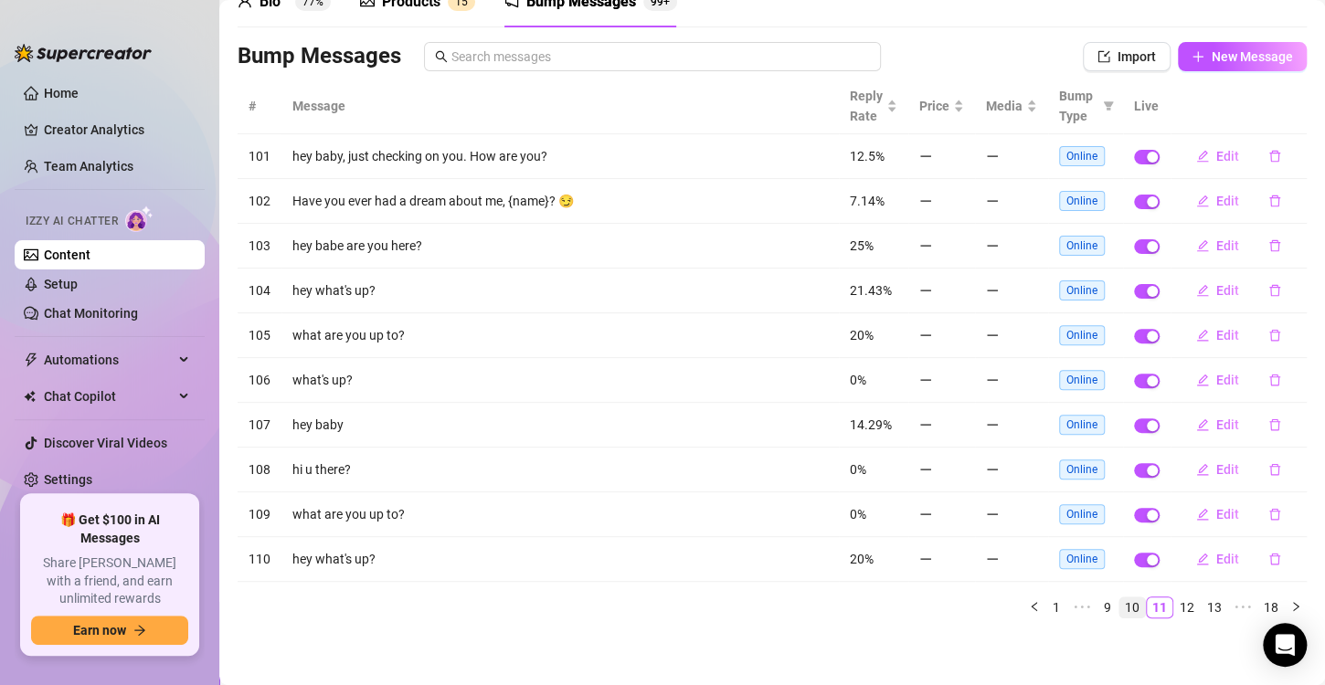
click at [1131, 610] on link "10" at bounding box center [1133, 608] width 26 height 20
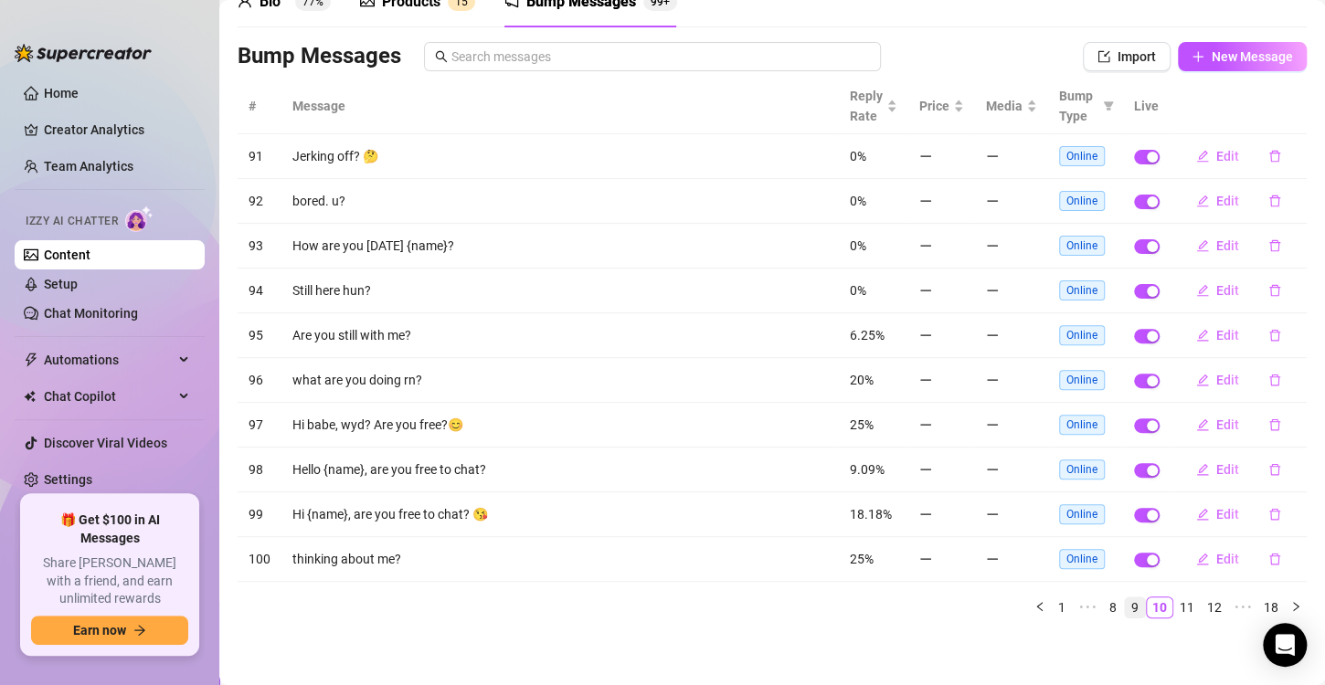
click at [1131, 610] on link "9" at bounding box center [1135, 608] width 20 height 20
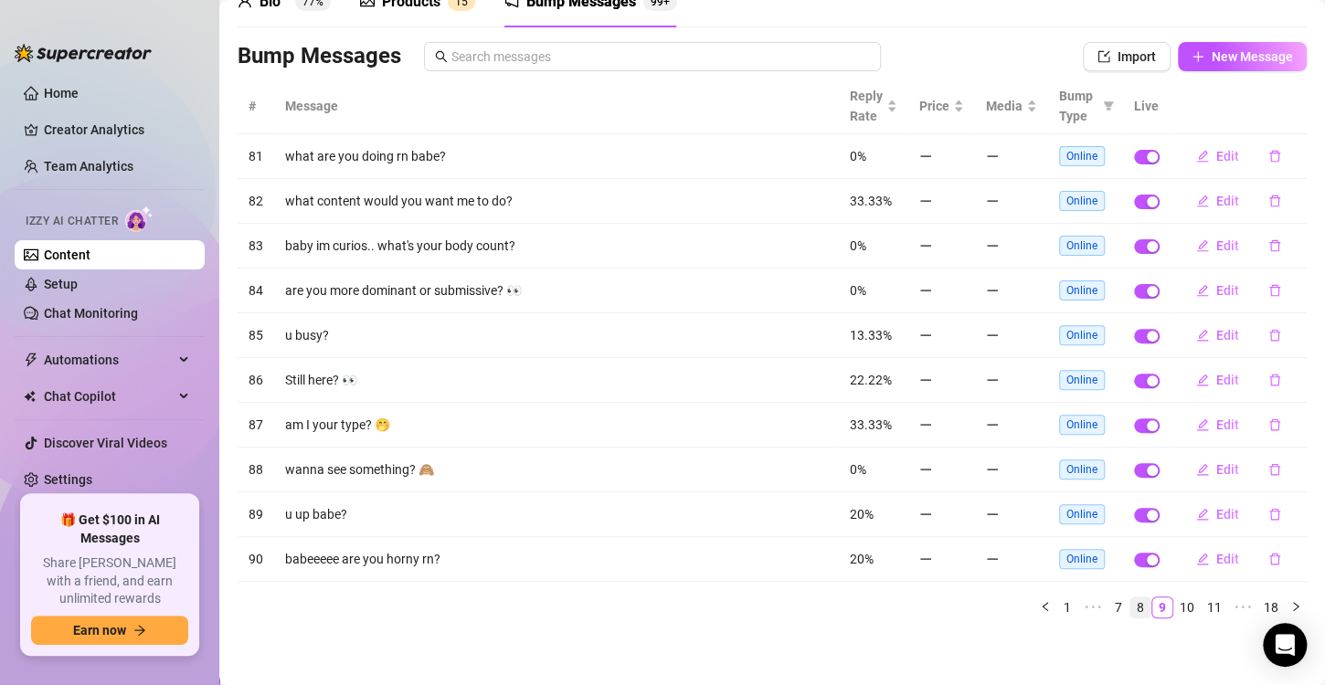
click at [1131, 603] on link "8" at bounding box center [1141, 608] width 20 height 20
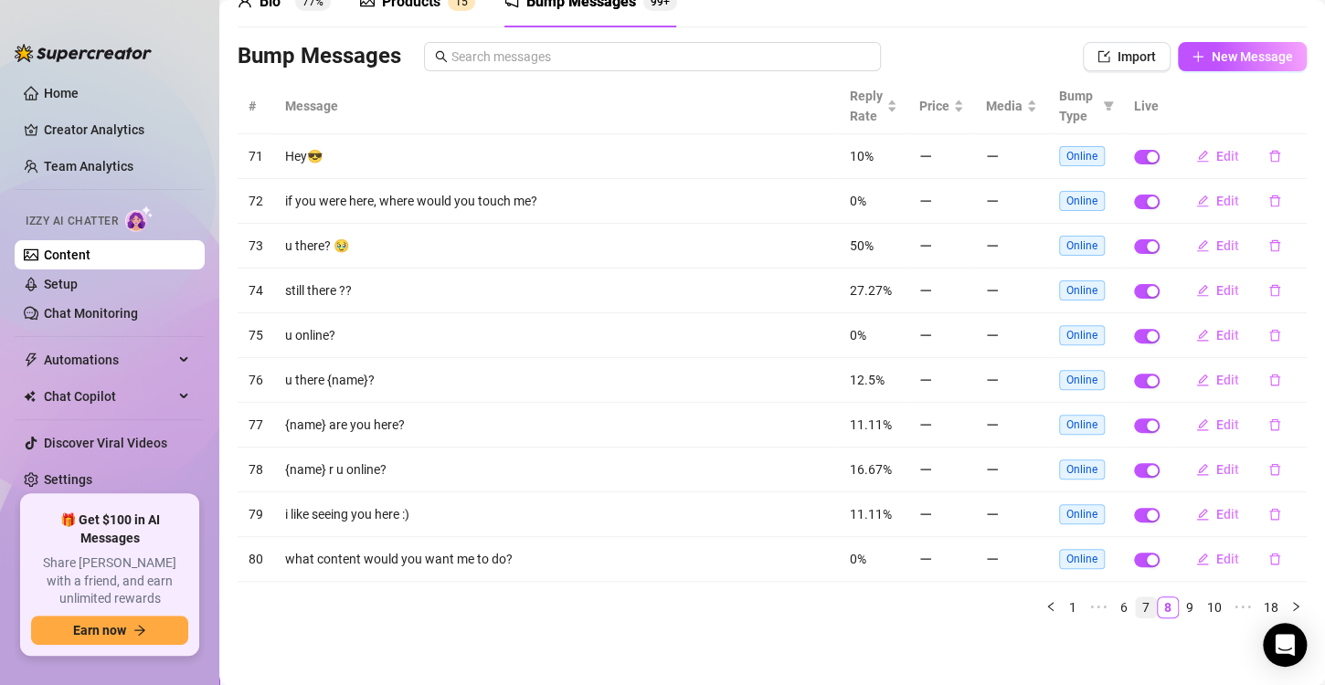
click at [1138, 598] on link "7" at bounding box center [1146, 608] width 20 height 20
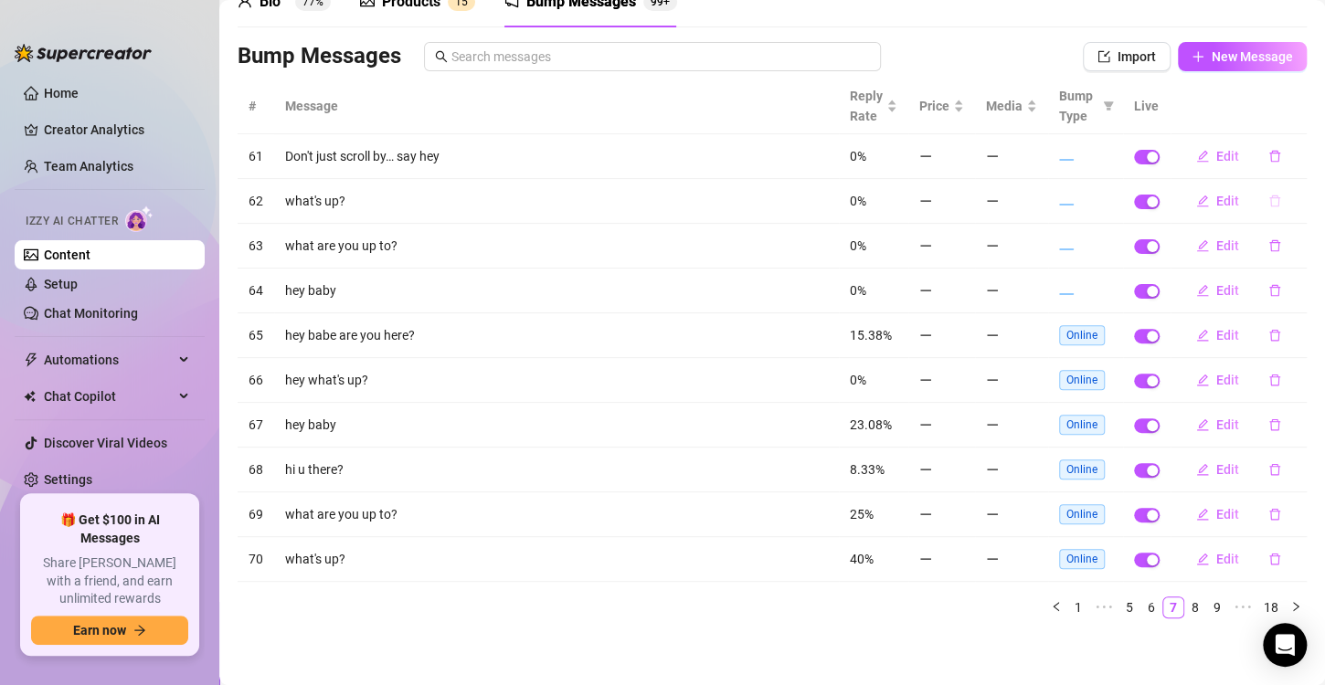
click at [1254, 197] on button "button" at bounding box center [1275, 200] width 42 height 29
click at [1279, 172] on span "Yes" at bounding box center [1279, 168] width 22 height 15
click at [1142, 603] on link "6" at bounding box center [1152, 608] width 20 height 20
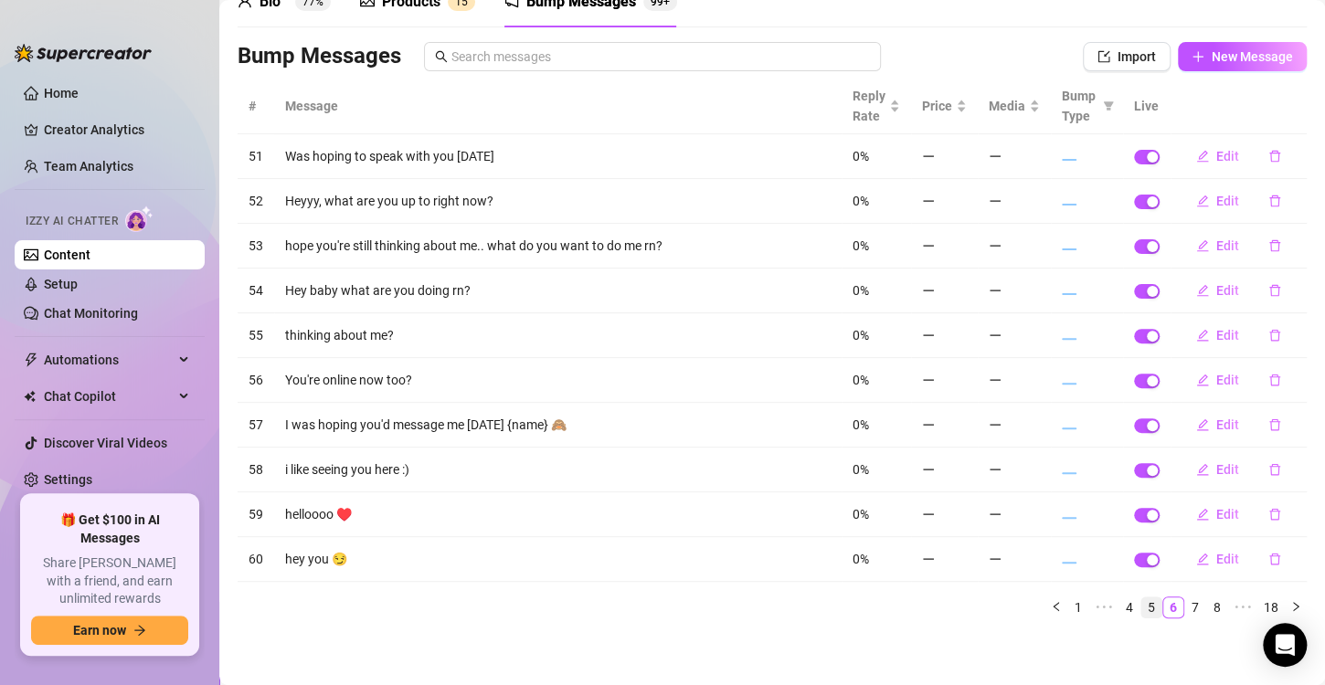
click at [1142, 611] on link "5" at bounding box center [1152, 608] width 20 height 20
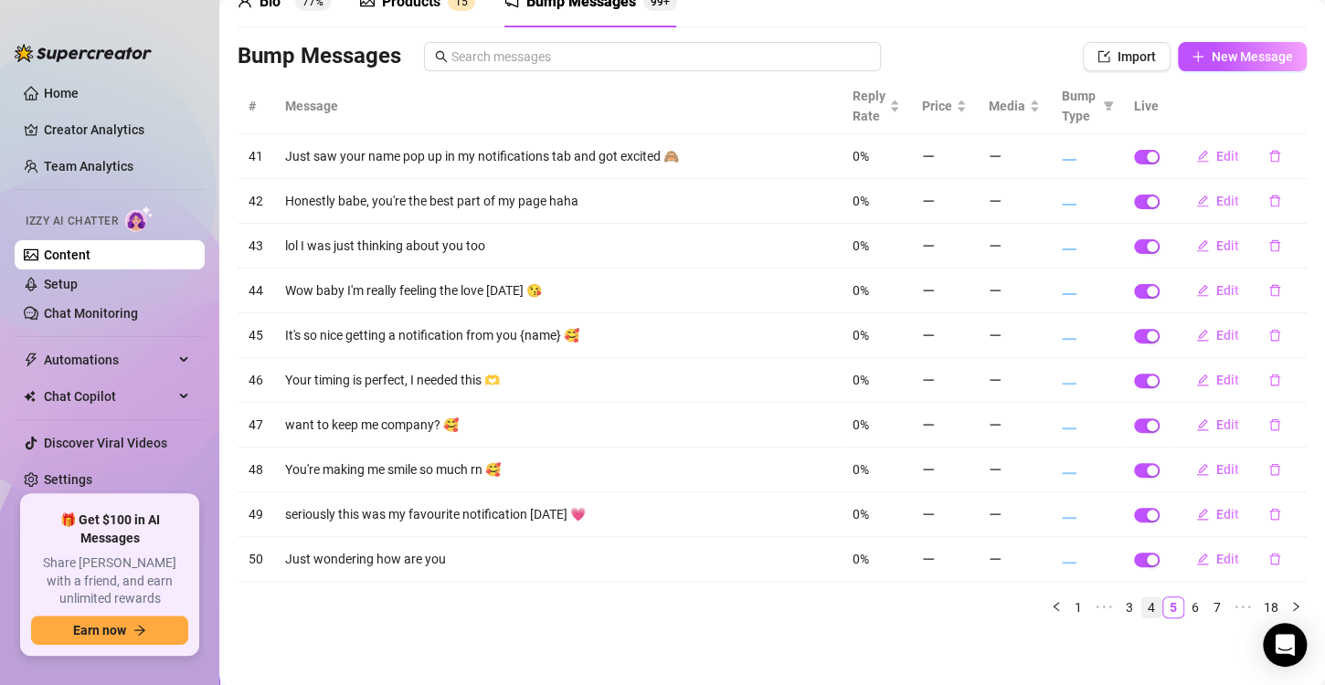
click at [1142, 603] on link "4" at bounding box center [1152, 608] width 20 height 20
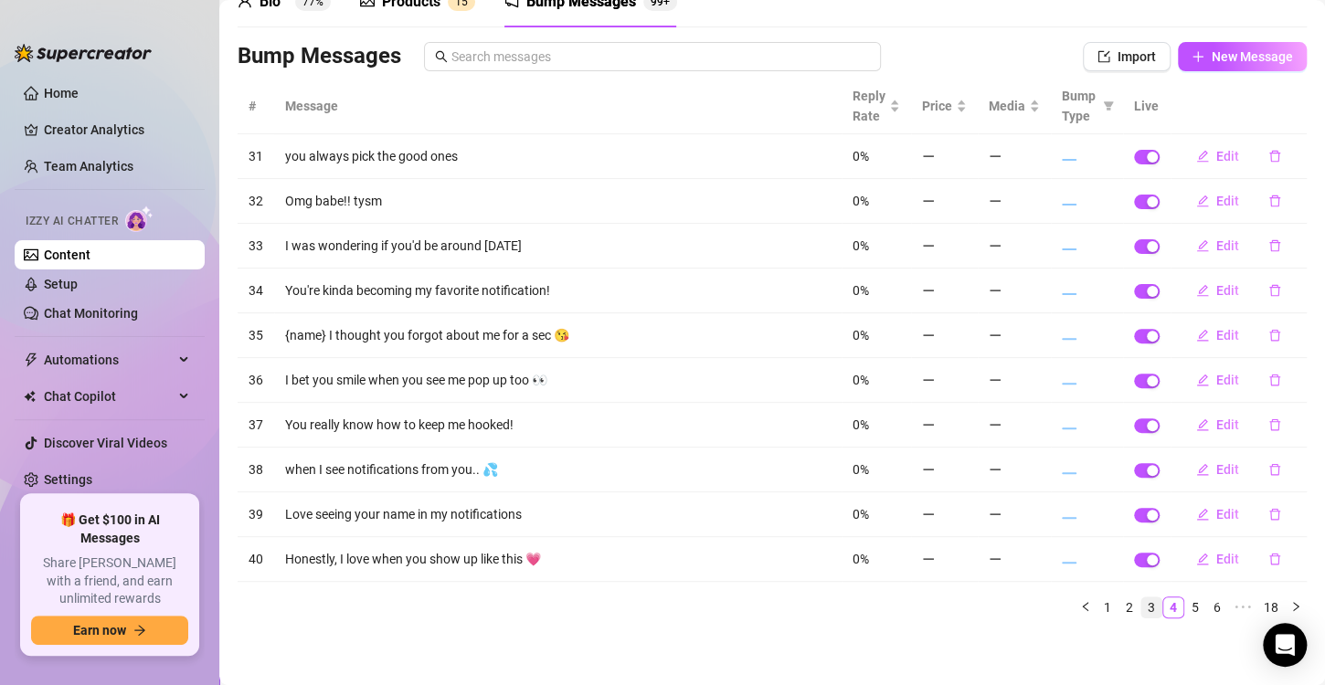
click at [1142, 603] on link "3" at bounding box center [1152, 608] width 20 height 20
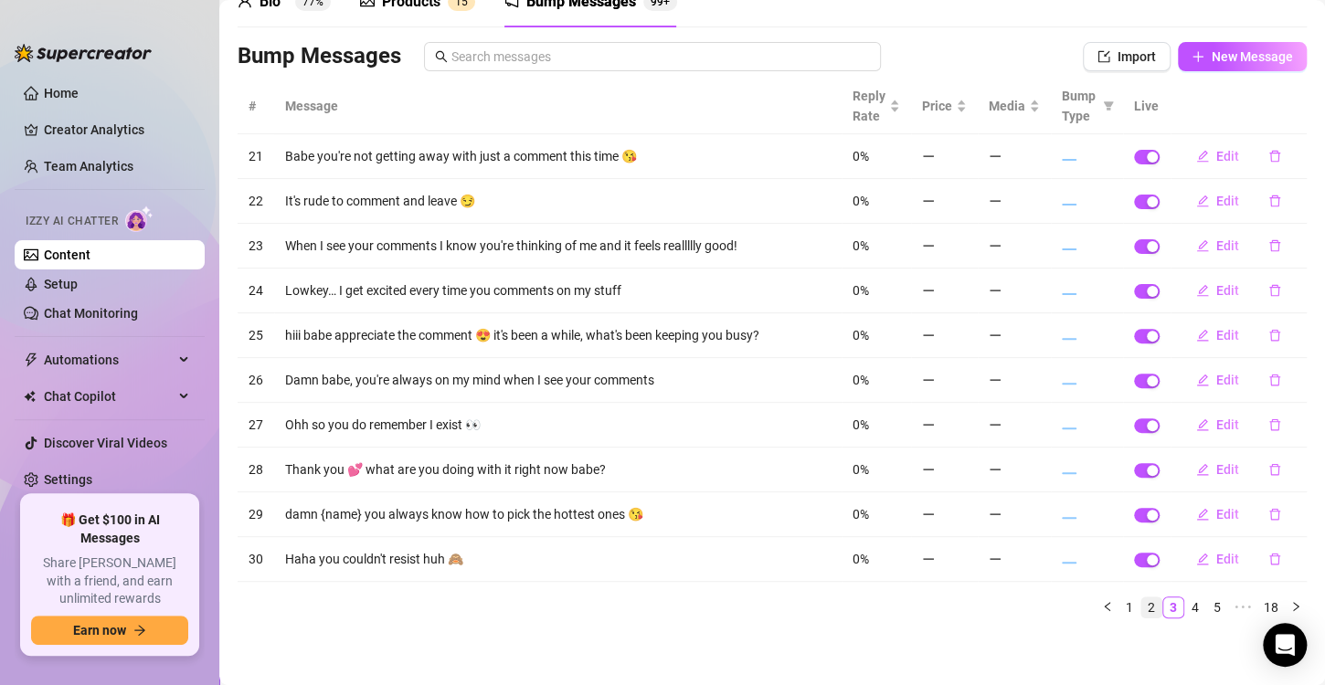
click at [1142, 605] on link "2" at bounding box center [1152, 608] width 20 height 20
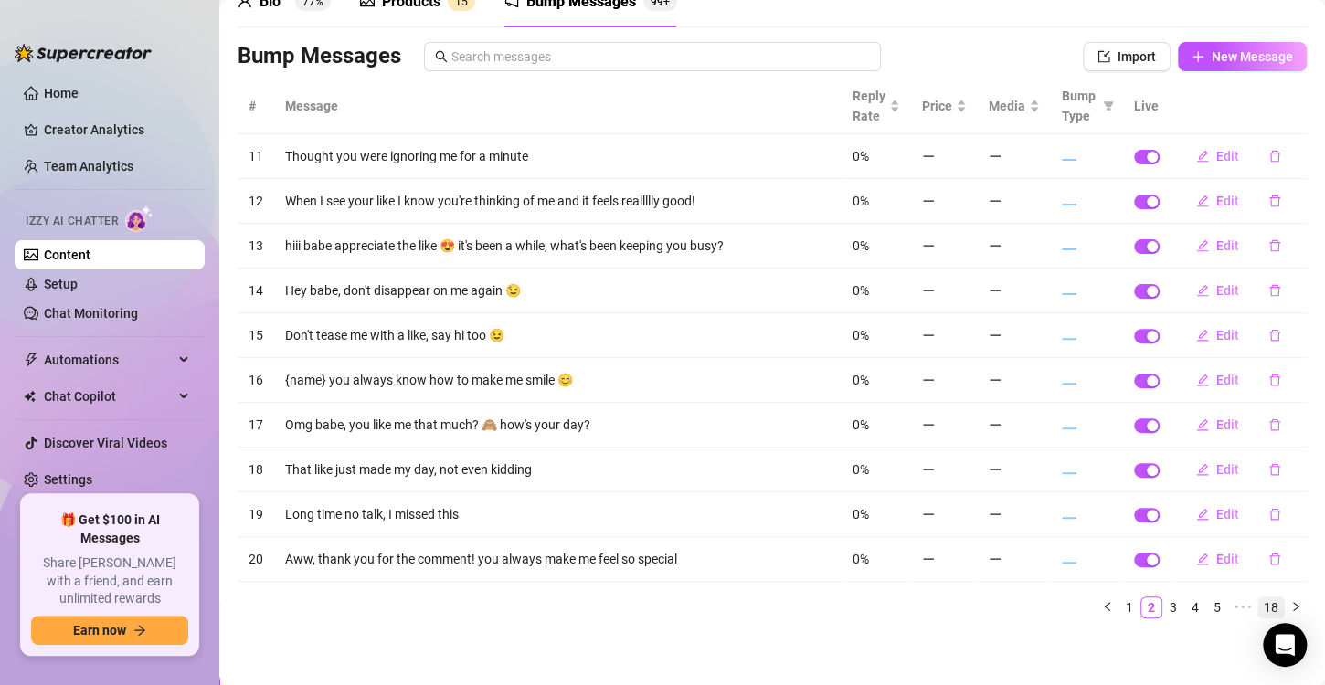
click at [1259, 608] on link "18" at bounding box center [1272, 608] width 26 height 20
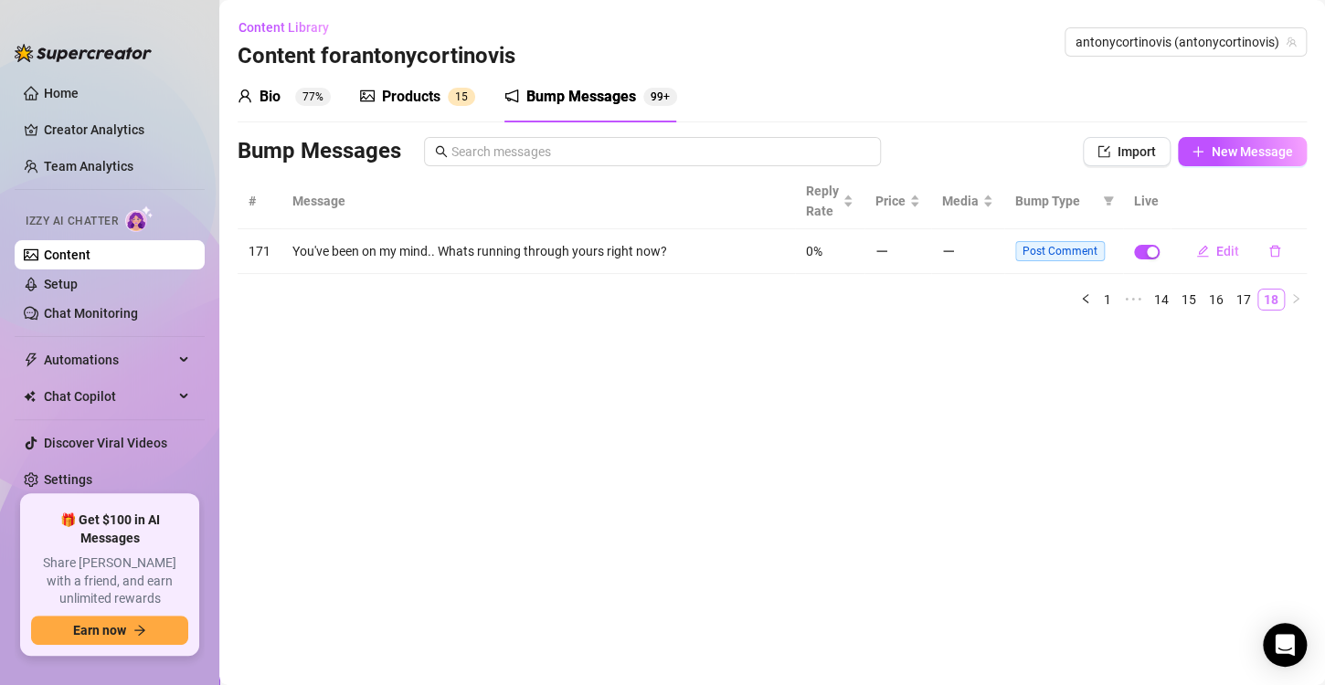
scroll to position [0, 0]
click at [1242, 302] on link "17" at bounding box center [1244, 300] width 26 height 20
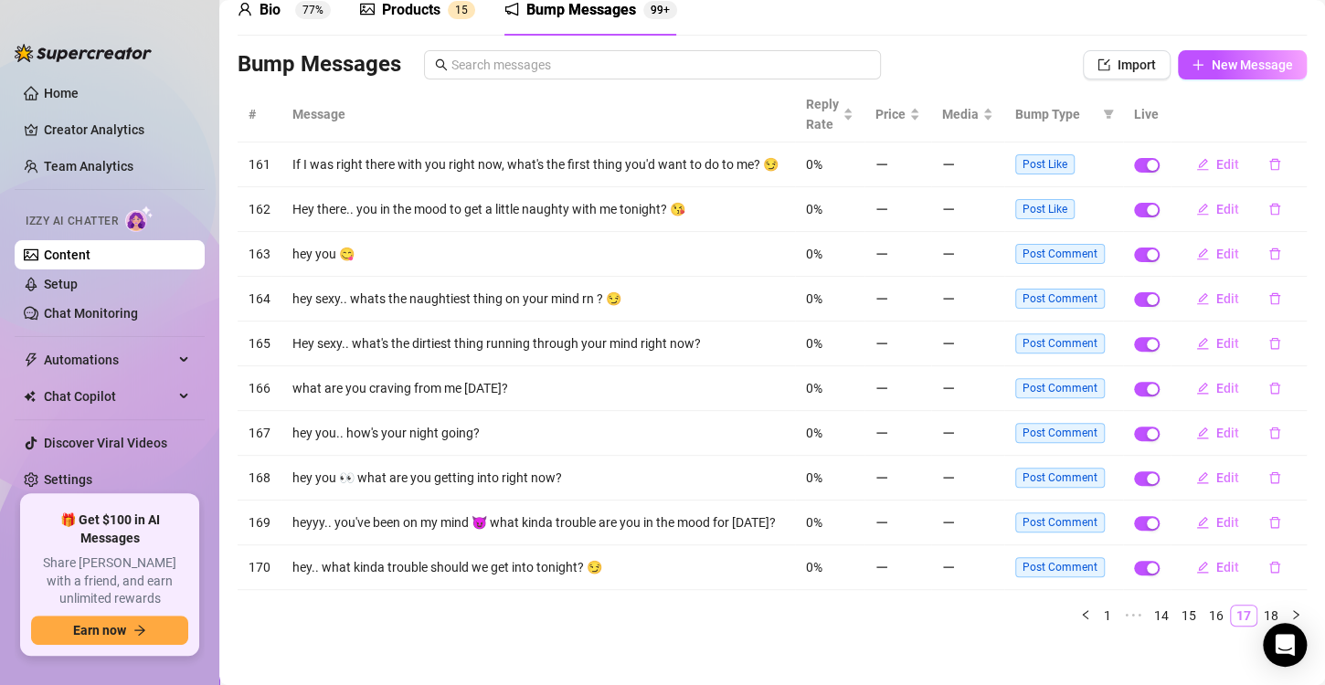
scroll to position [106, 0]
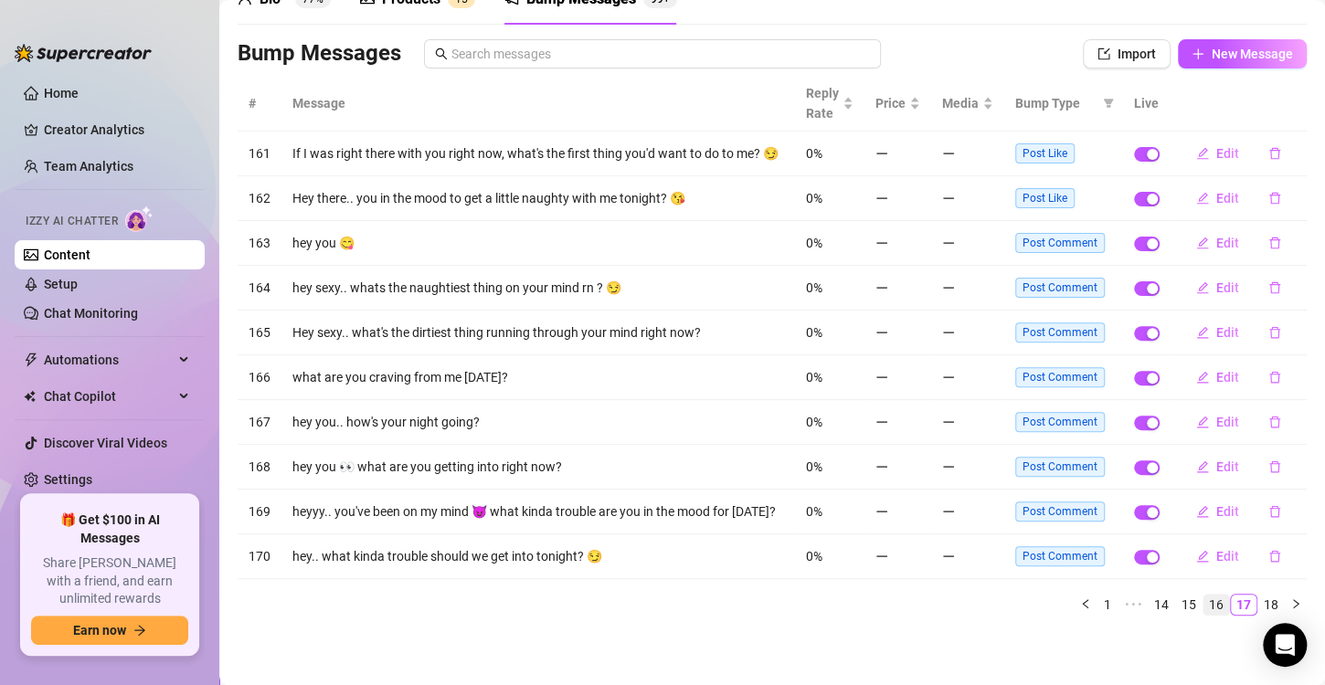
click at [1204, 606] on link "16" at bounding box center [1217, 605] width 26 height 20
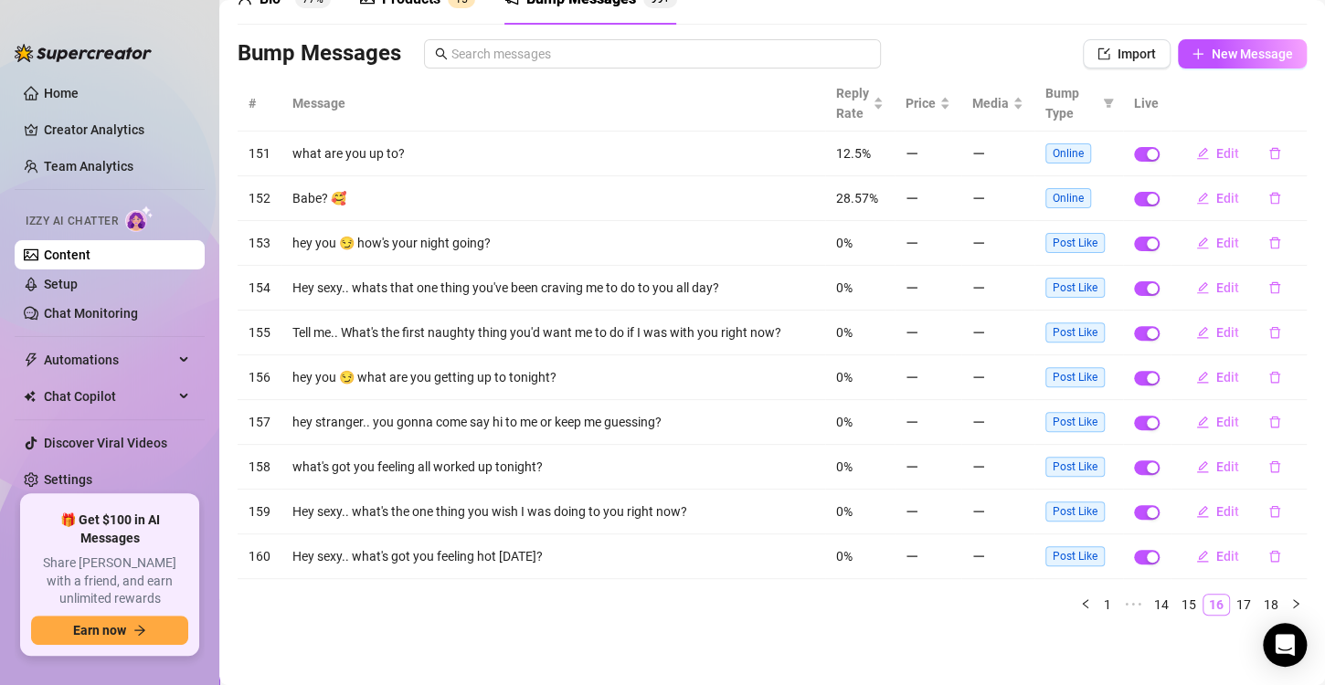
scroll to position [95, 0]
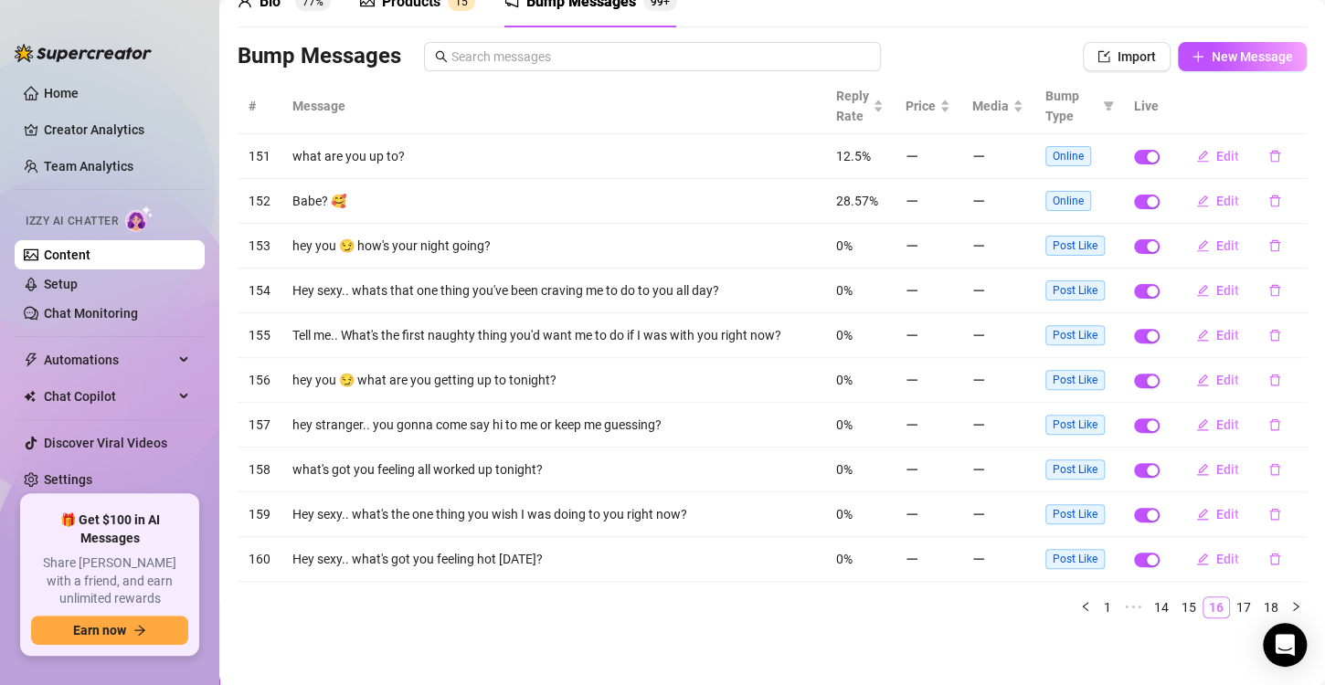
click at [1204, 607] on link "16" at bounding box center [1217, 608] width 26 height 20
click at [1176, 607] on link "15" at bounding box center [1189, 608] width 26 height 20
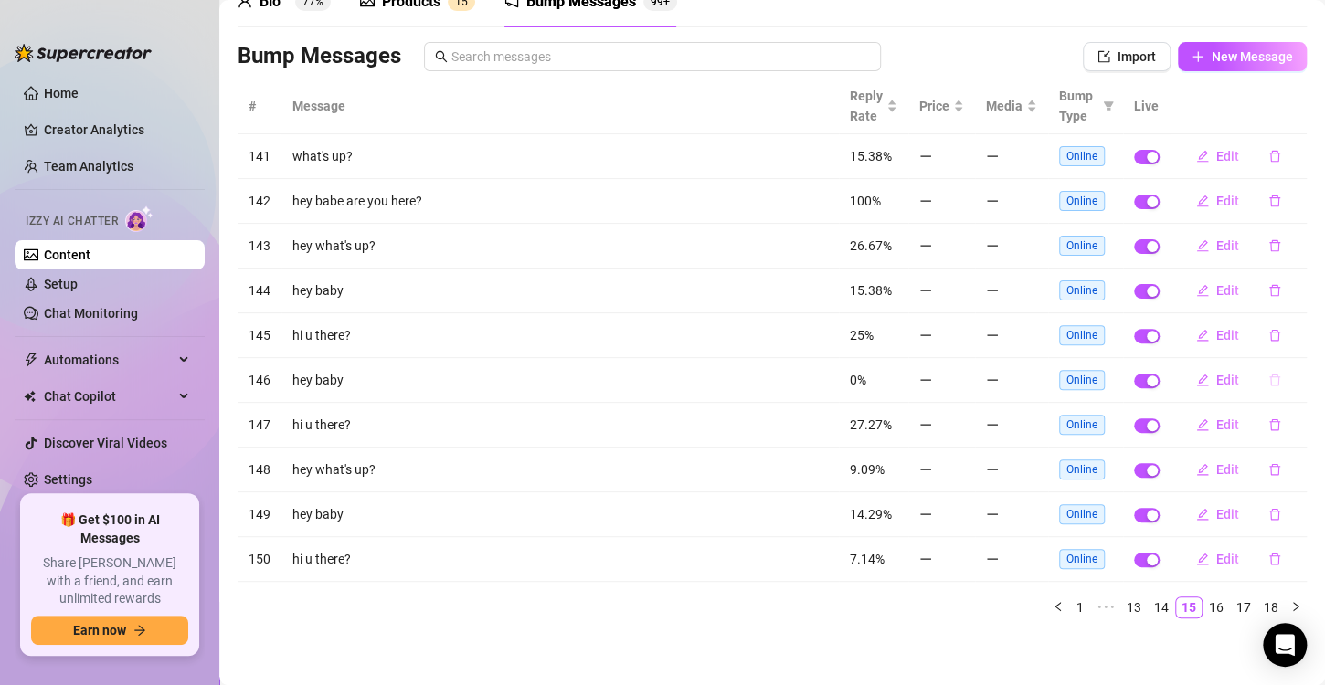
click at [1269, 380] on icon "delete" at bounding box center [1275, 380] width 13 height 13
click at [1279, 351] on span "Yes" at bounding box center [1279, 346] width 22 height 15
click at [1254, 377] on button "button" at bounding box center [1275, 380] width 42 height 29
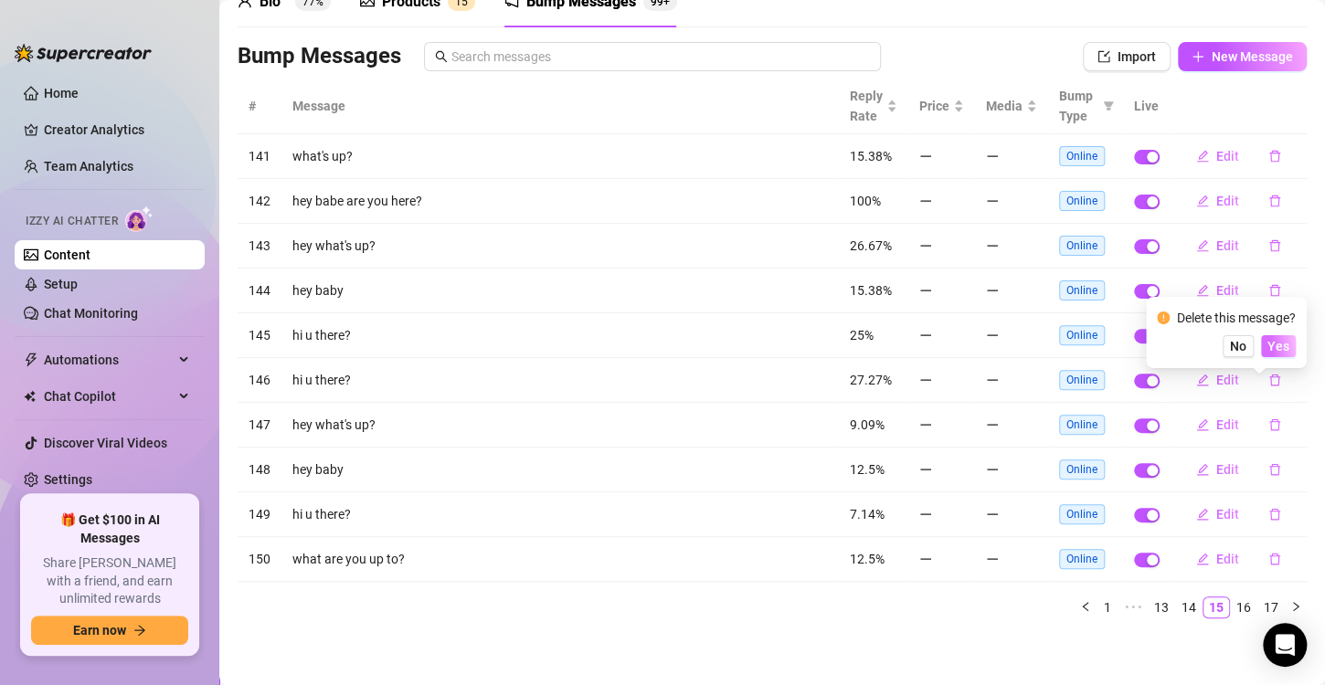
click at [1271, 353] on span "Yes" at bounding box center [1279, 346] width 22 height 15
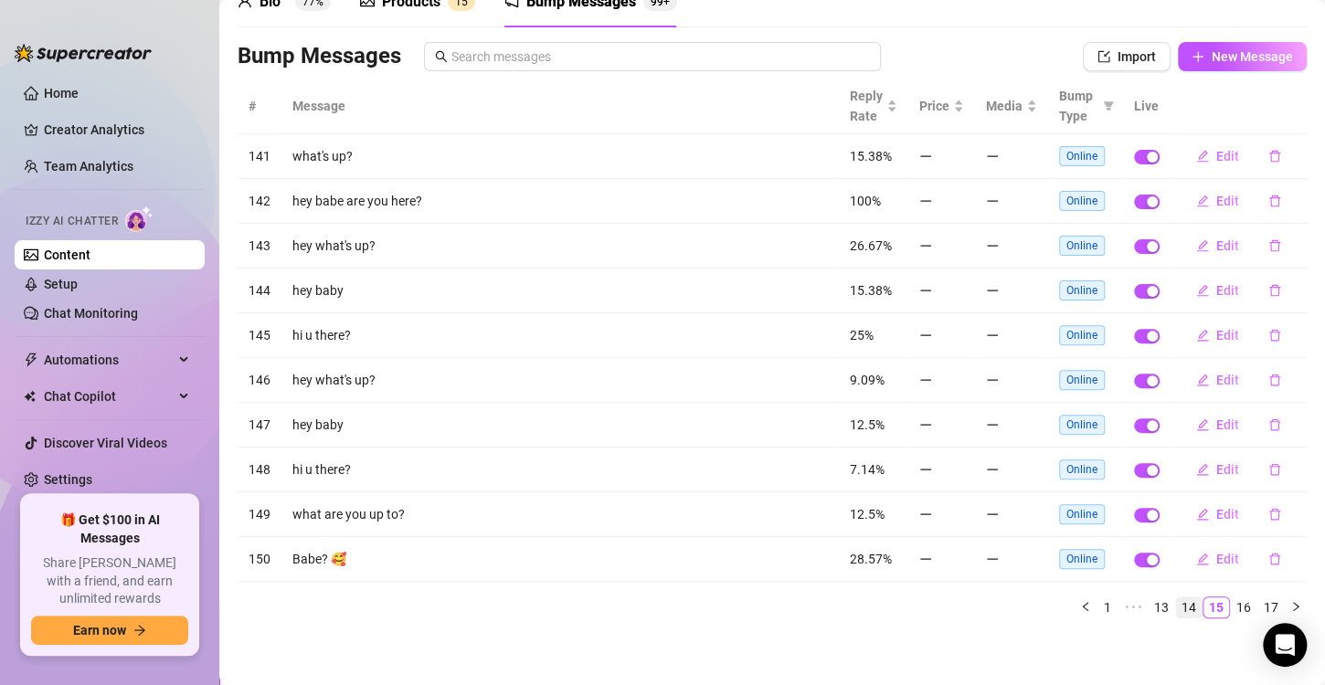
click at [1179, 607] on link "14" at bounding box center [1189, 608] width 26 height 20
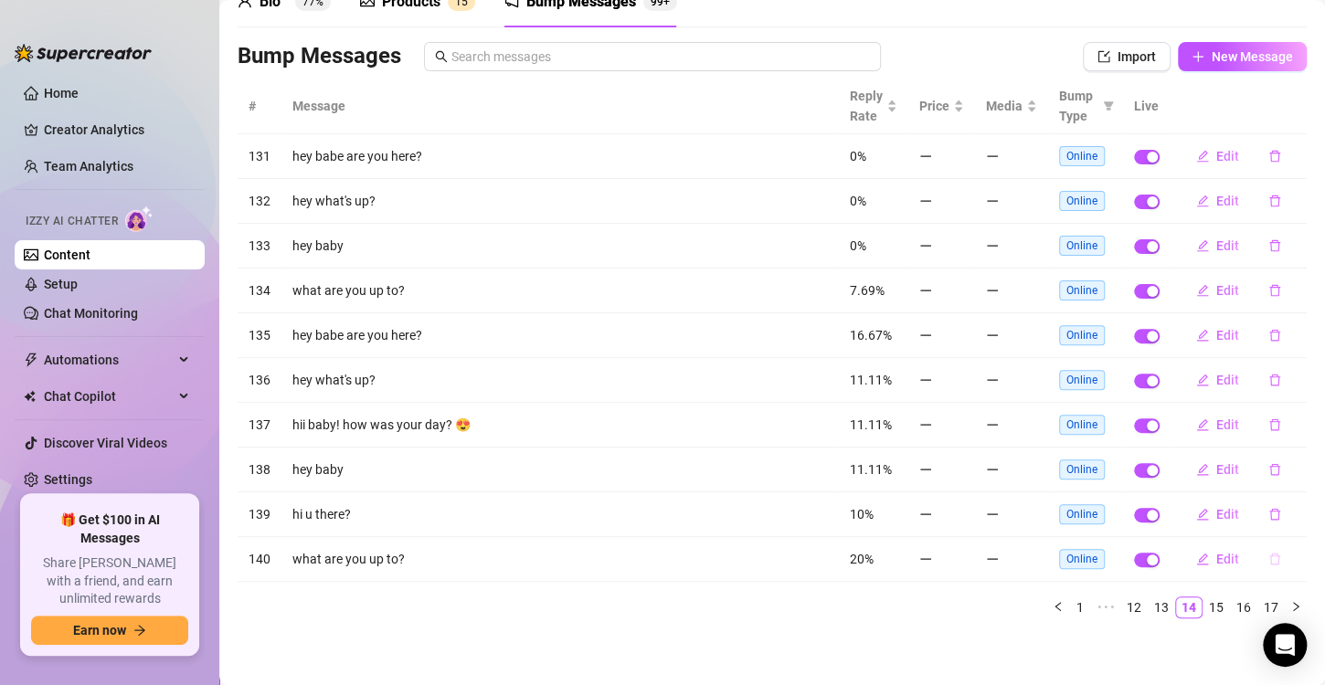
click at [1268, 558] on button "button" at bounding box center [1275, 559] width 42 height 29
click at [1290, 522] on span "Yes" at bounding box center [1279, 524] width 22 height 15
click at [1270, 330] on icon "delete" at bounding box center [1275, 336] width 11 height 12
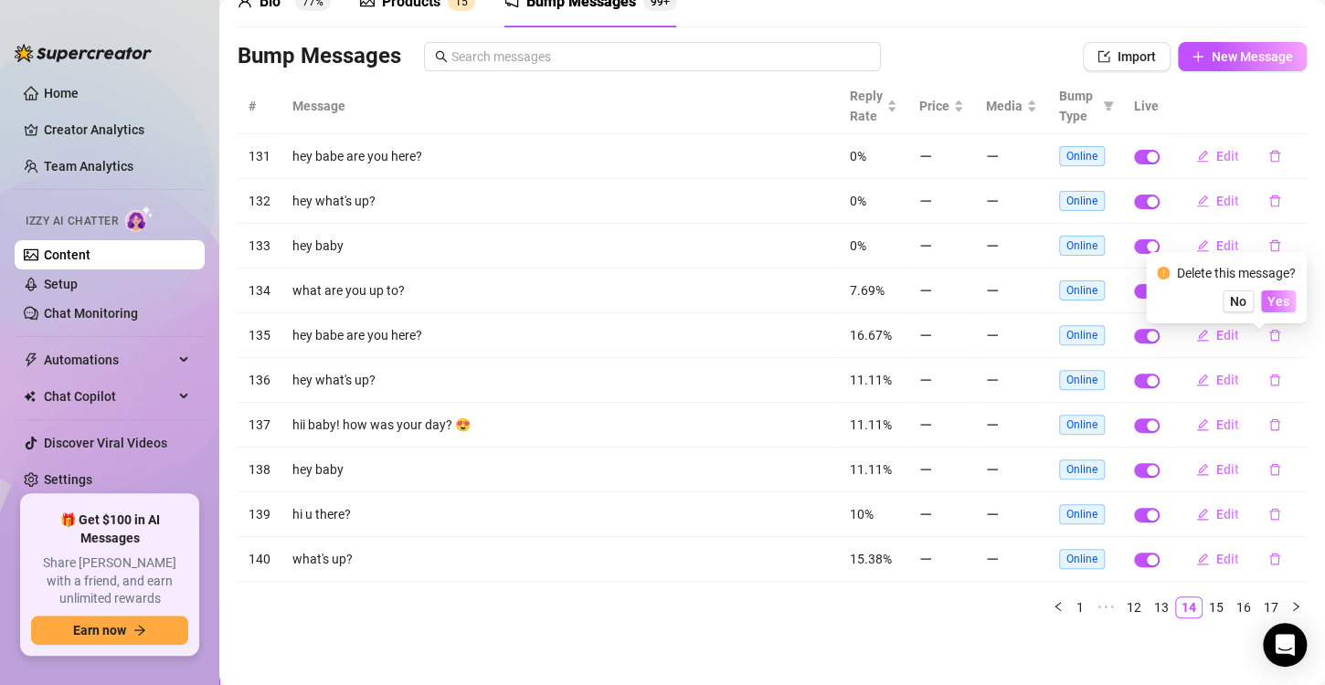
click at [1272, 303] on span "Yes" at bounding box center [1279, 301] width 22 height 15
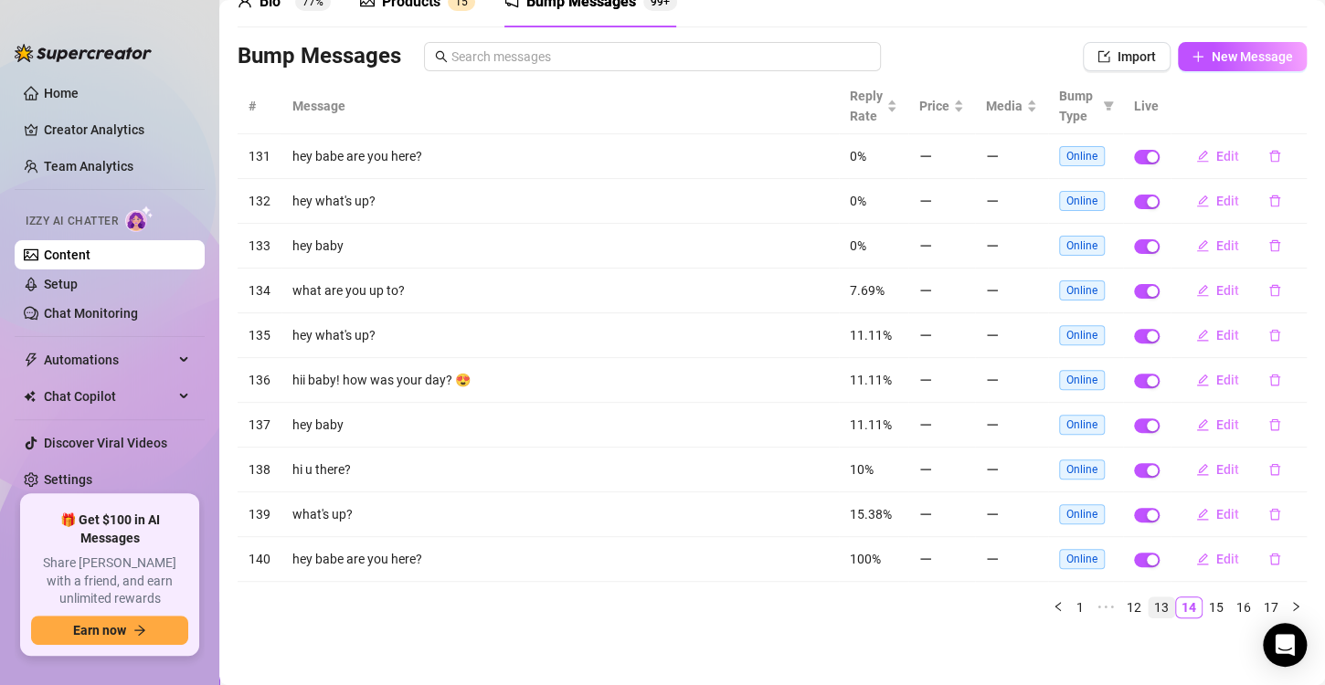
click at [1149, 611] on link "13" at bounding box center [1162, 608] width 26 height 20
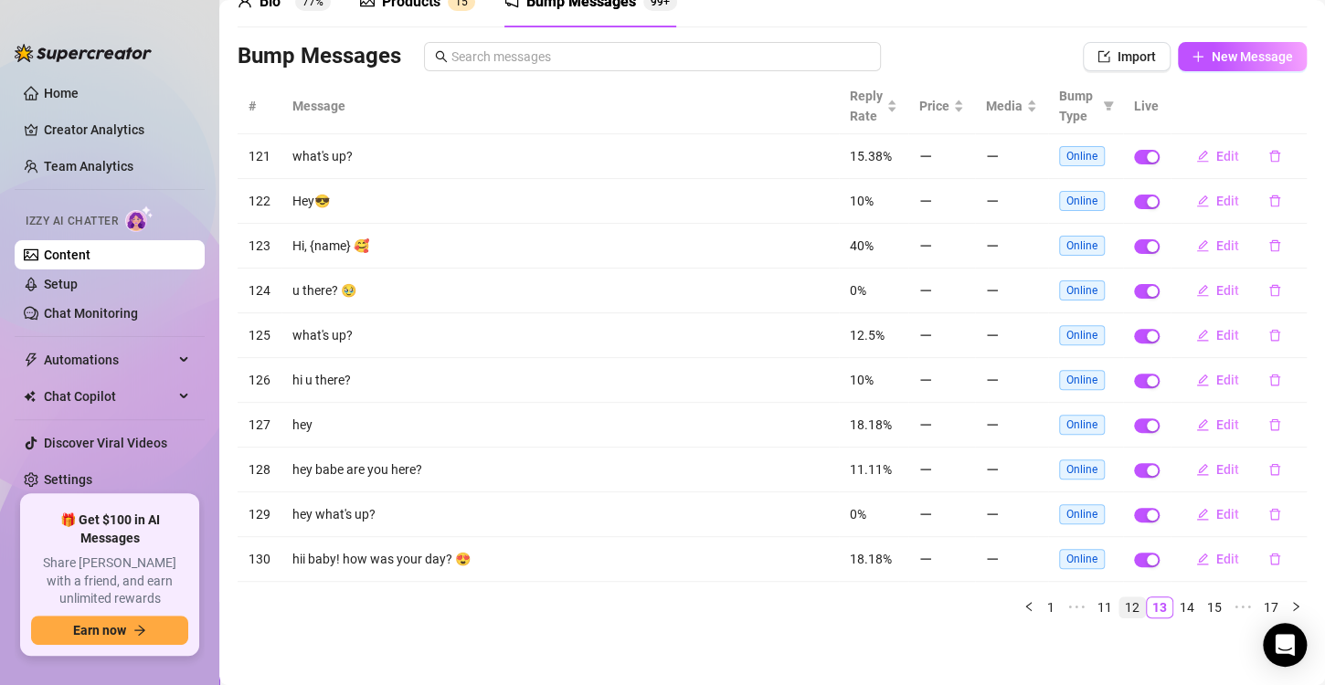
click at [1124, 605] on link "12" at bounding box center [1133, 608] width 26 height 20
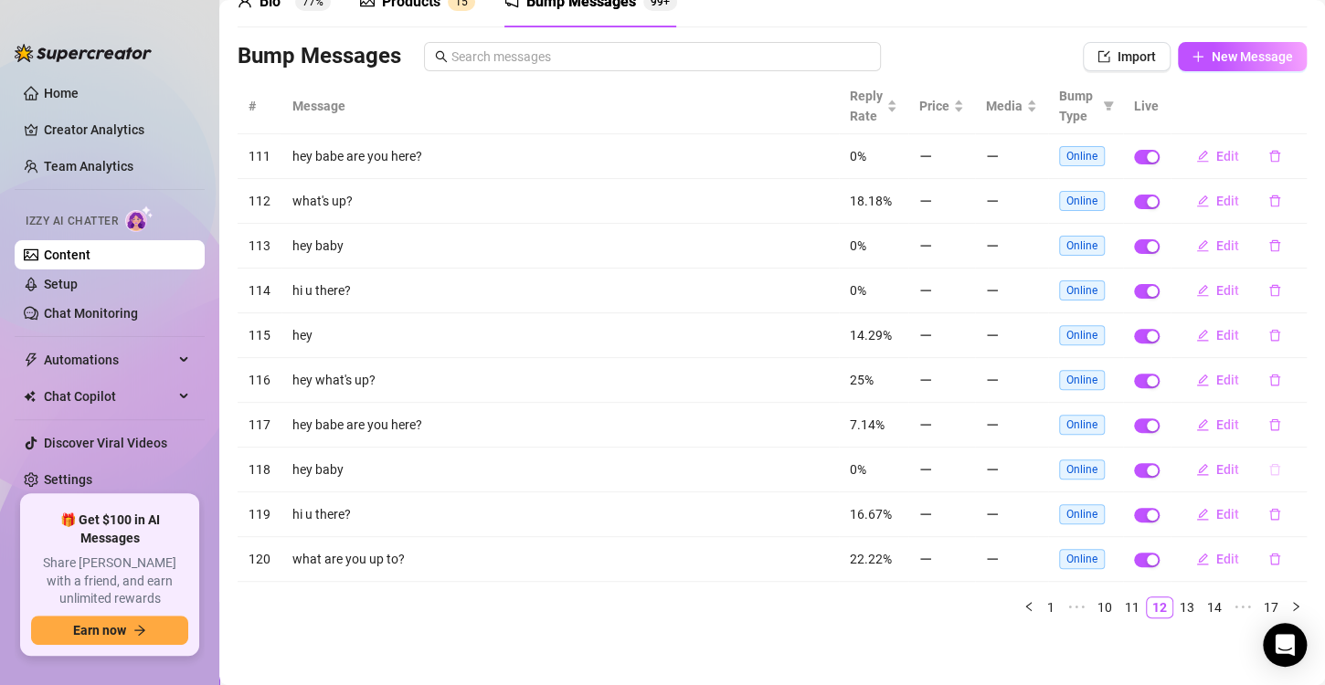
click at [1270, 466] on icon "delete" at bounding box center [1275, 470] width 11 height 12
click at [1292, 438] on button "Yes" at bounding box center [1278, 436] width 35 height 22
click at [1270, 558] on icon "delete" at bounding box center [1275, 560] width 11 height 12
click at [1285, 525] on span "Yes" at bounding box center [1279, 524] width 22 height 15
click at [1121, 603] on link "11" at bounding box center [1133, 608] width 26 height 20
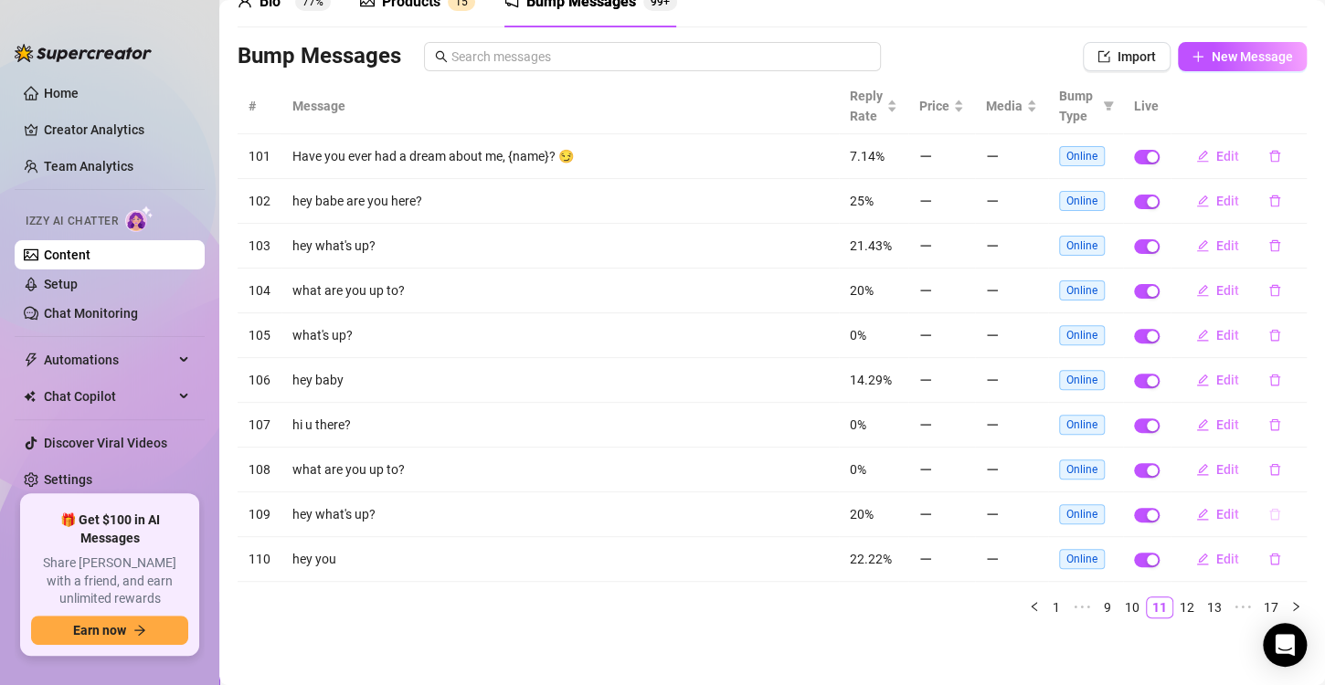
click at [1266, 519] on button "button" at bounding box center [1275, 514] width 42 height 29
click at [1282, 480] on span "Yes" at bounding box center [1279, 480] width 22 height 15
click at [1122, 611] on link "10" at bounding box center [1133, 608] width 26 height 20
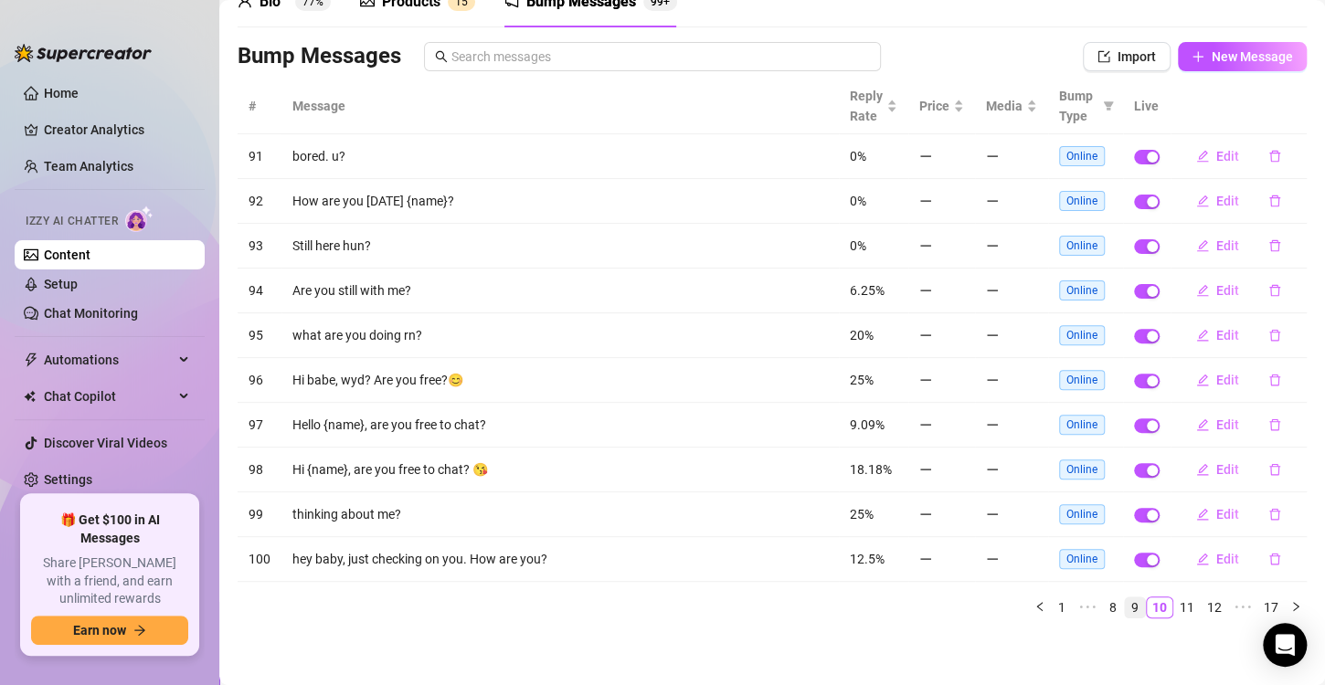
click at [1124, 612] on li "9" at bounding box center [1135, 608] width 22 height 22
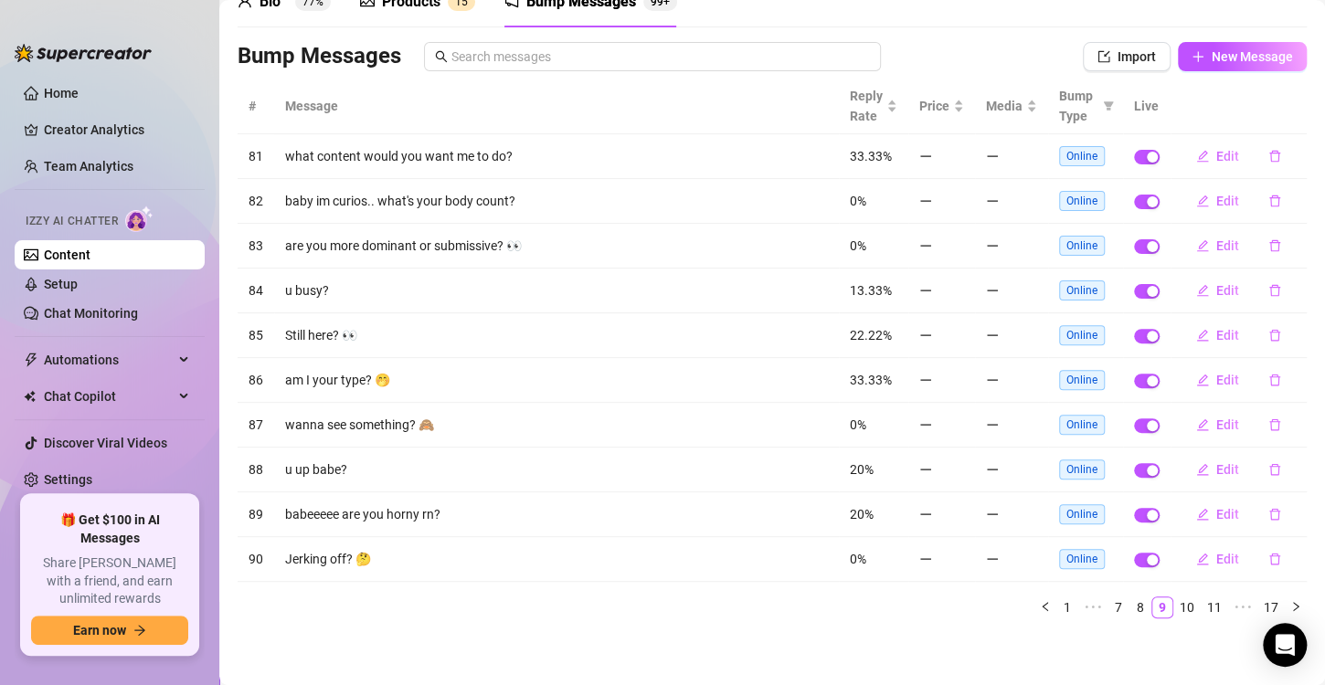
click at [1125, 617] on div "# Message Reply Rate Price Media Bump Type Live 81 what content would you want …" at bounding box center [772, 356] width 1069 height 555
click at [1131, 606] on link "8" at bounding box center [1141, 608] width 20 height 20
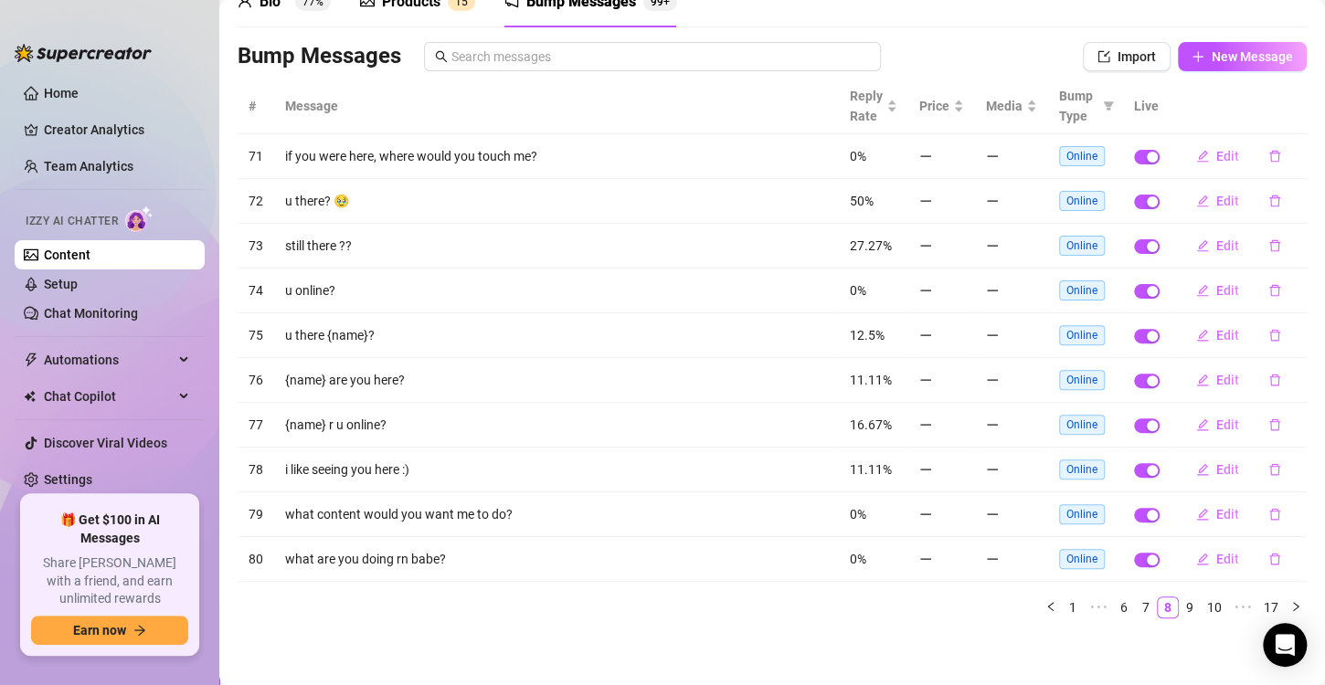
click at [1132, 592] on div "# Message Reply Rate Price Media Bump Type Live 71 if you were here, where woul…" at bounding box center [772, 349] width 1069 height 540
click at [1131, 618] on div "# Message Reply Rate Price Media Bump Type Live 71 if you were here, where woul…" at bounding box center [772, 356] width 1069 height 555
click at [1136, 600] on link "7" at bounding box center [1146, 608] width 20 height 20
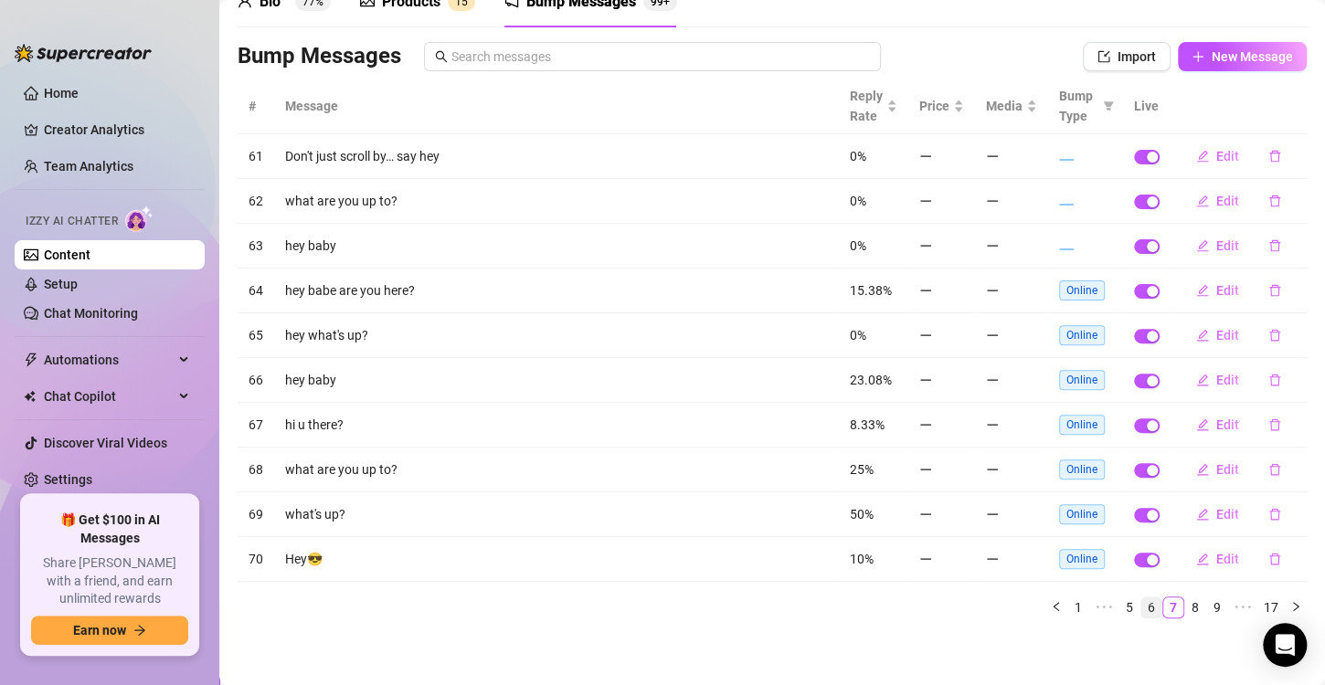
click at [1142, 606] on link "6" at bounding box center [1152, 608] width 20 height 20
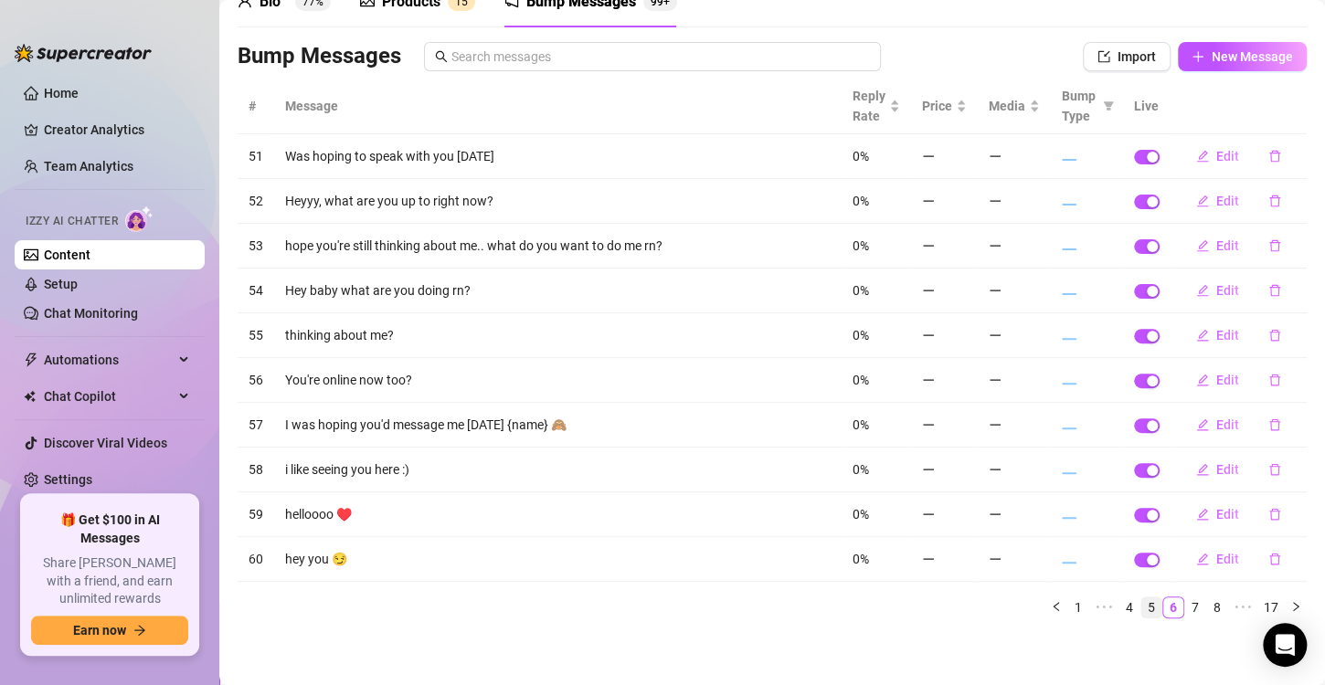
click at [1142, 600] on link "5" at bounding box center [1152, 608] width 20 height 20
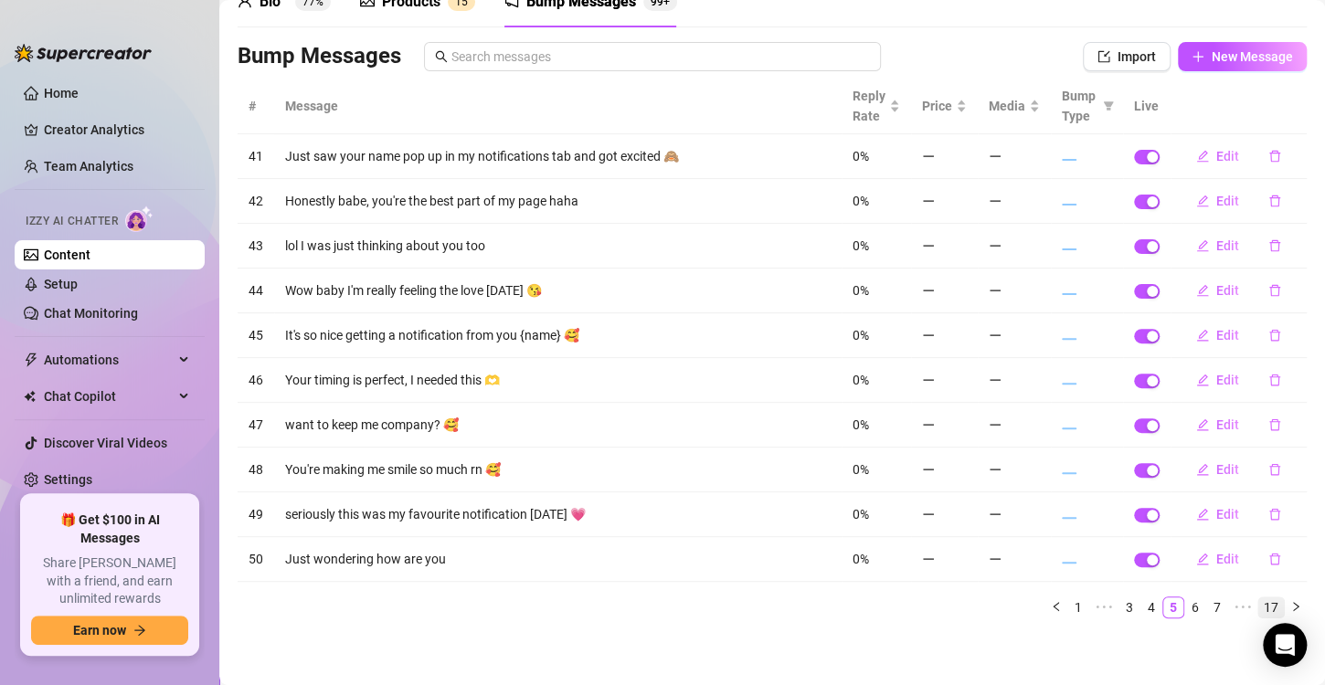
click at [1260, 607] on link "17" at bounding box center [1272, 608] width 26 height 20
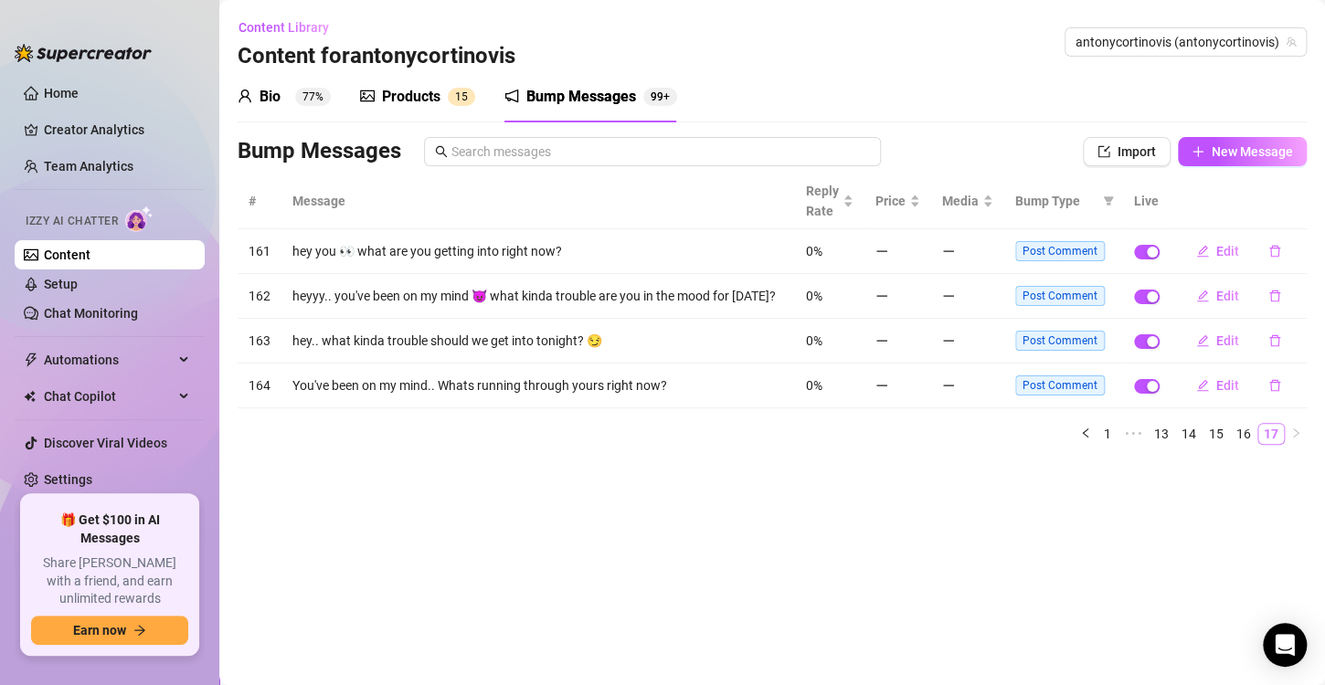
scroll to position [0, 0]
click at [1235, 431] on link "16" at bounding box center [1244, 434] width 26 height 20
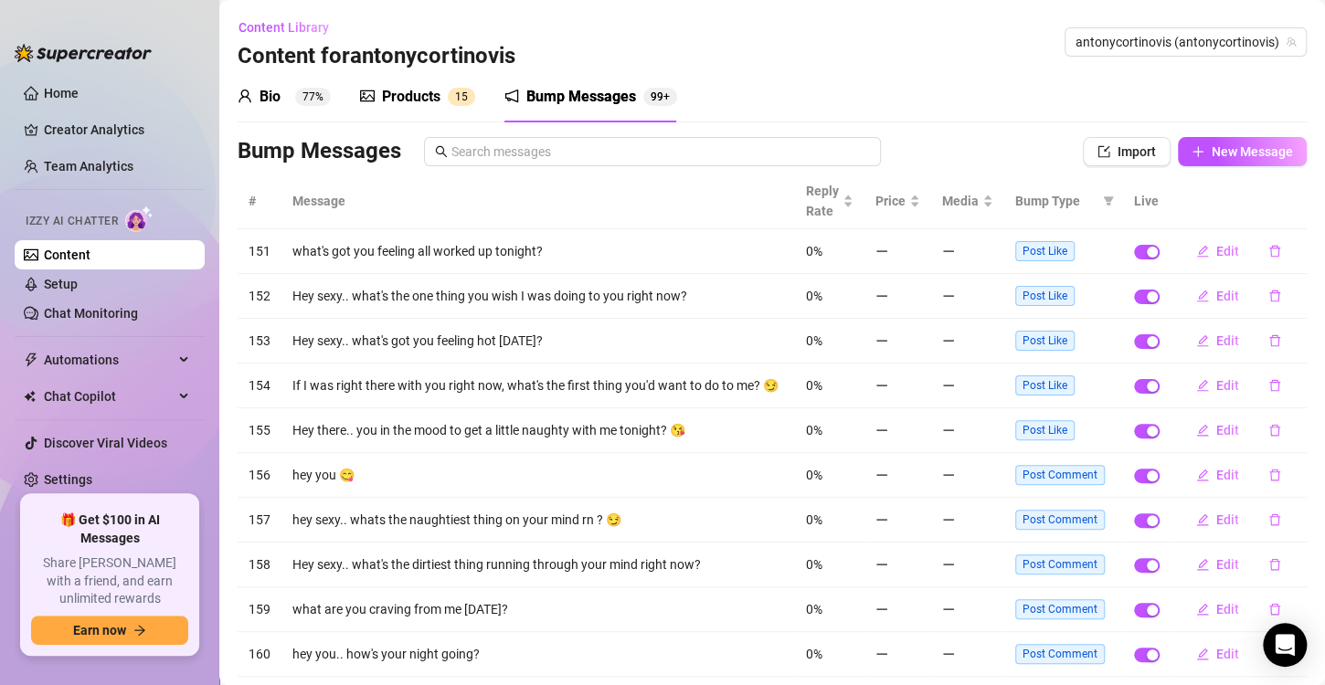
scroll to position [106, 0]
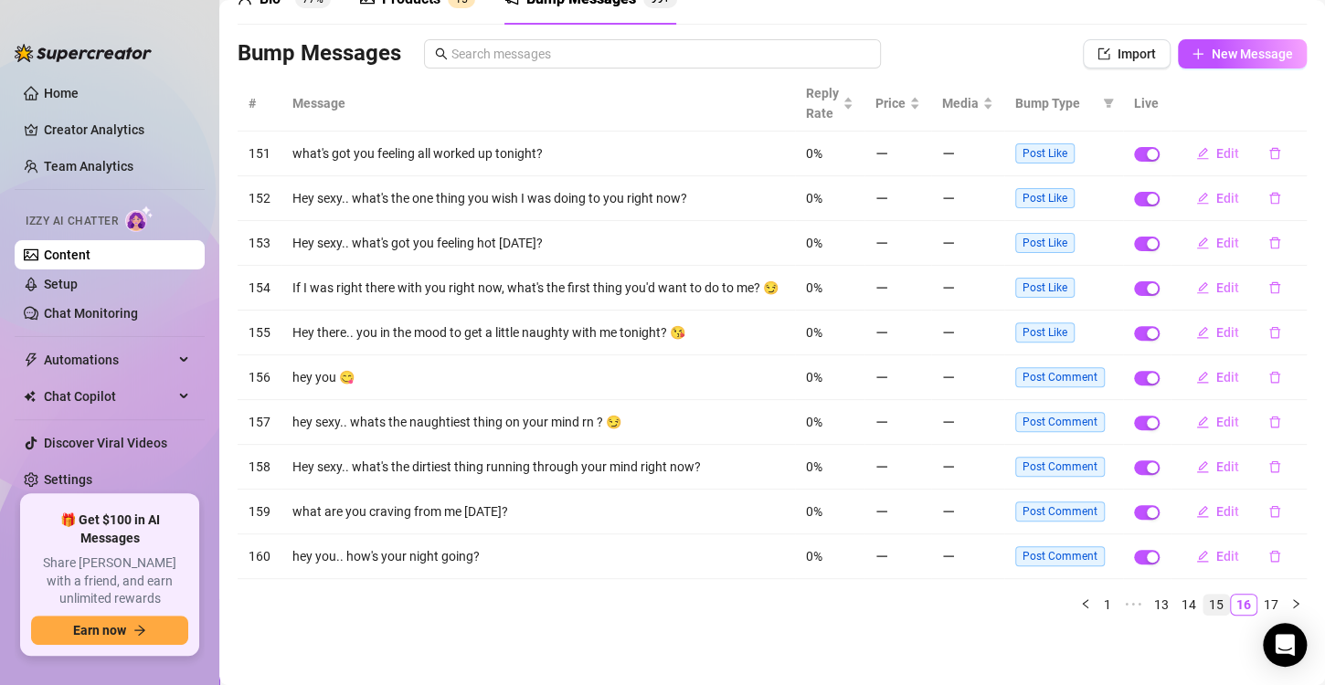
click at [1204, 600] on link "15" at bounding box center [1217, 605] width 26 height 20
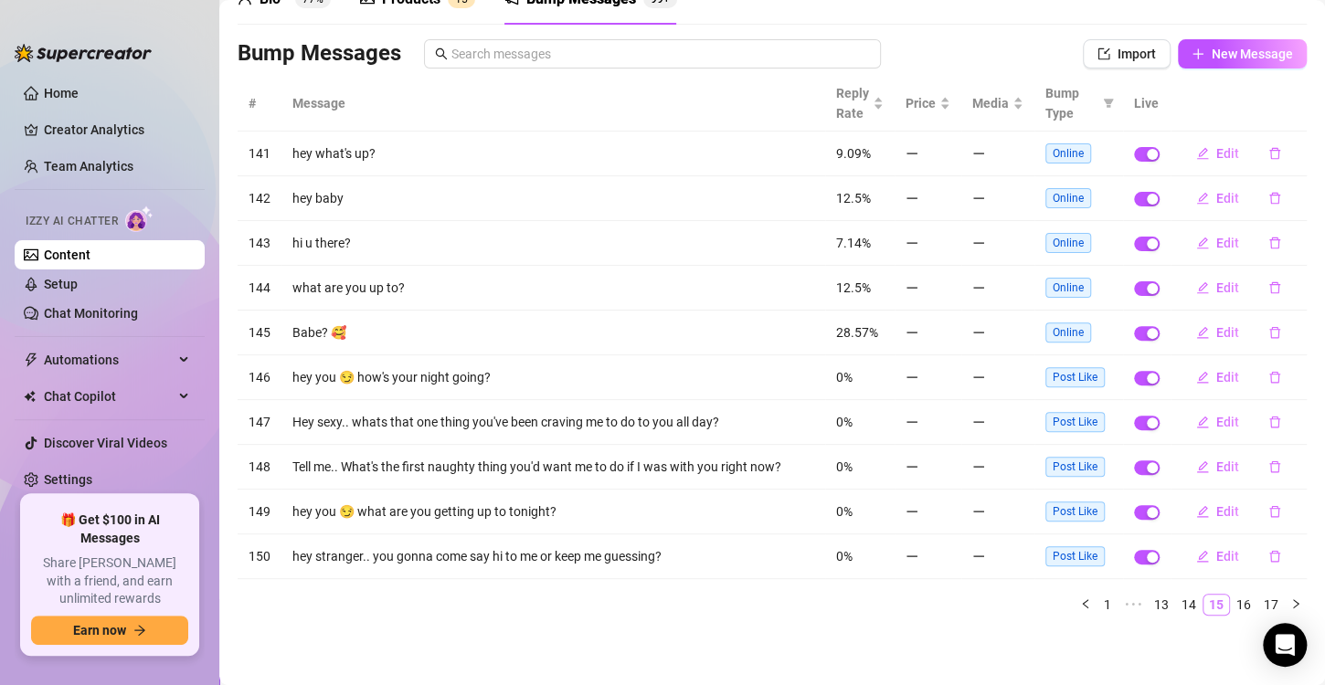
scroll to position [95, 0]
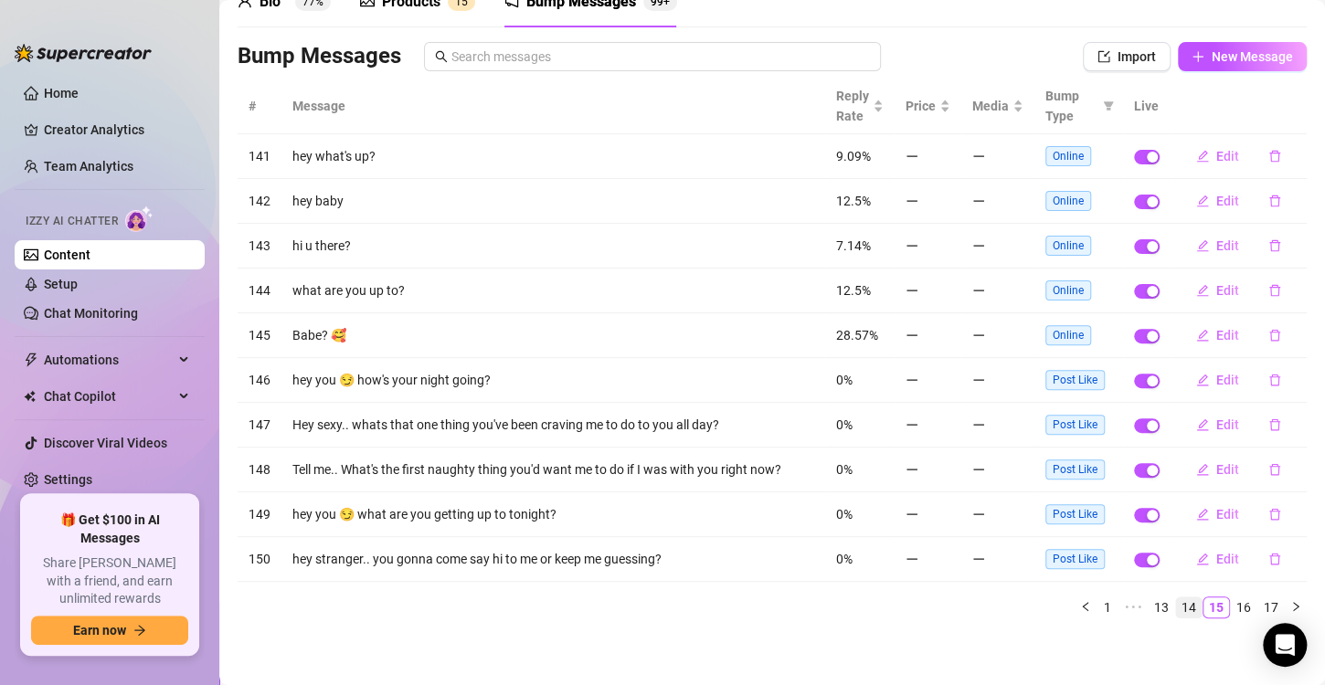
click at [1179, 612] on link "14" at bounding box center [1189, 608] width 26 height 20
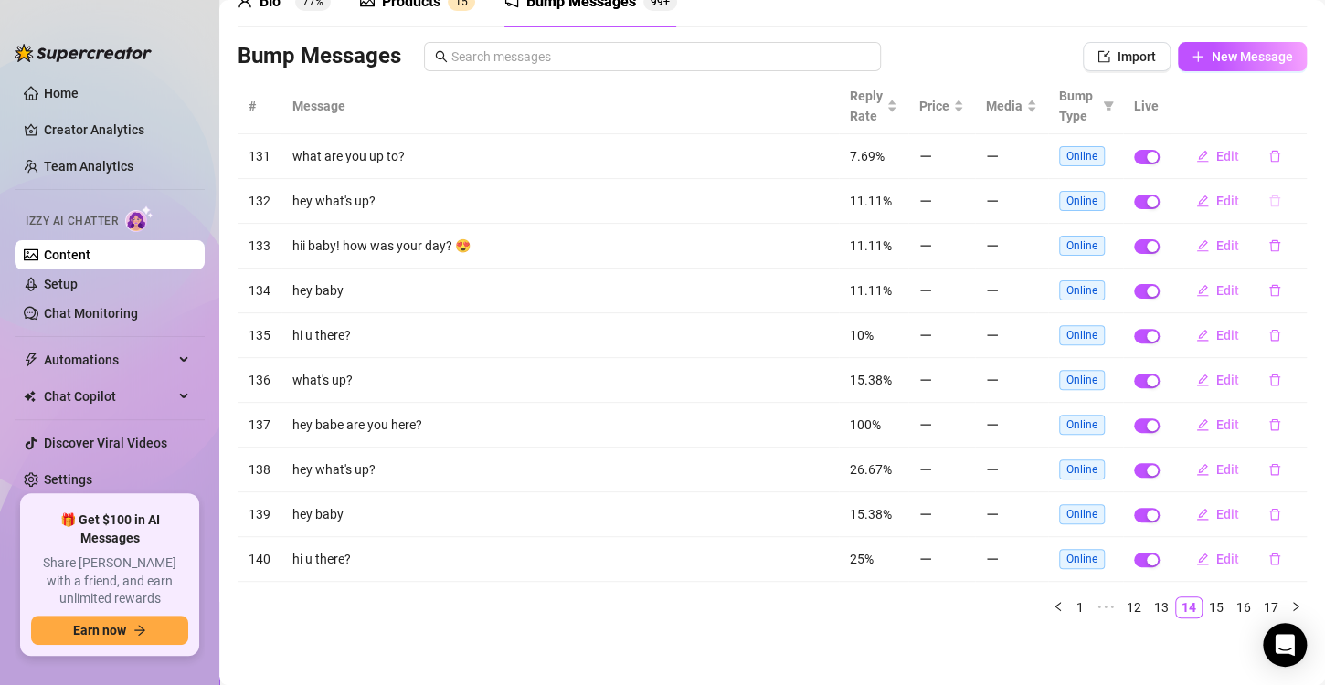
click at [1258, 208] on button "button" at bounding box center [1275, 200] width 42 height 29
click at [1273, 179] on button "Yes" at bounding box center [1278, 168] width 35 height 22
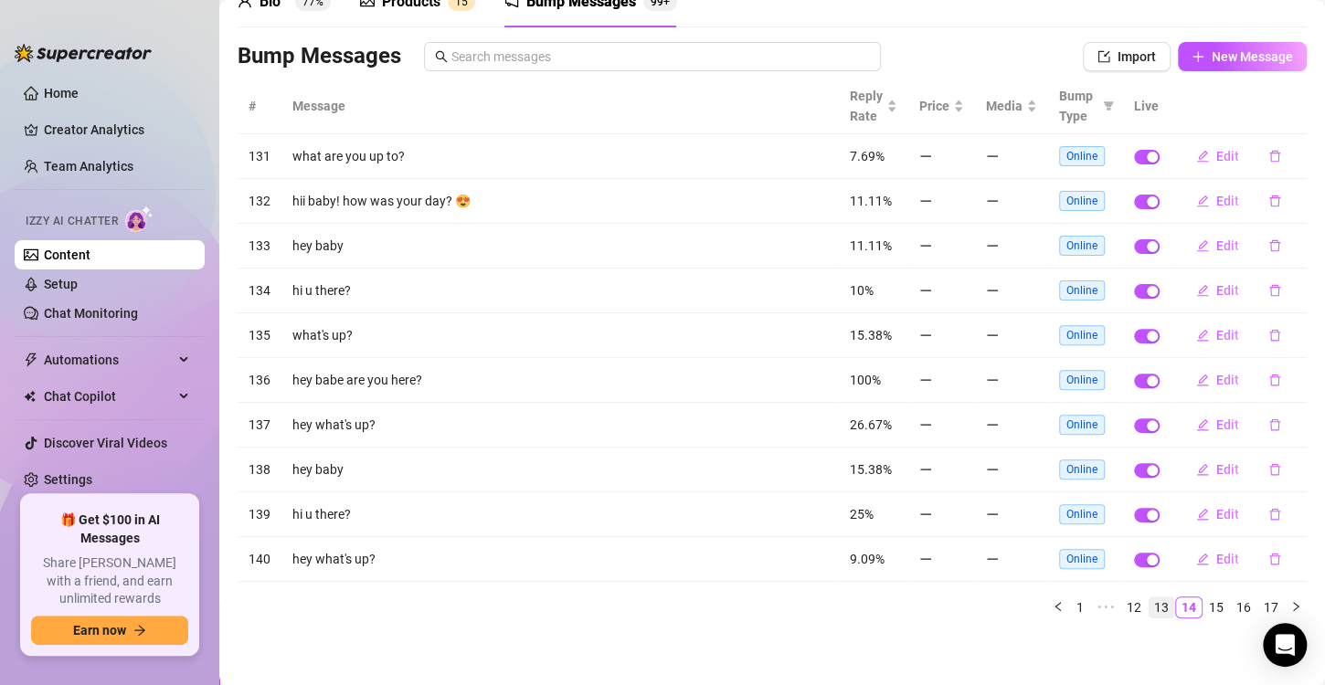
click at [1154, 606] on link "13" at bounding box center [1162, 608] width 26 height 20
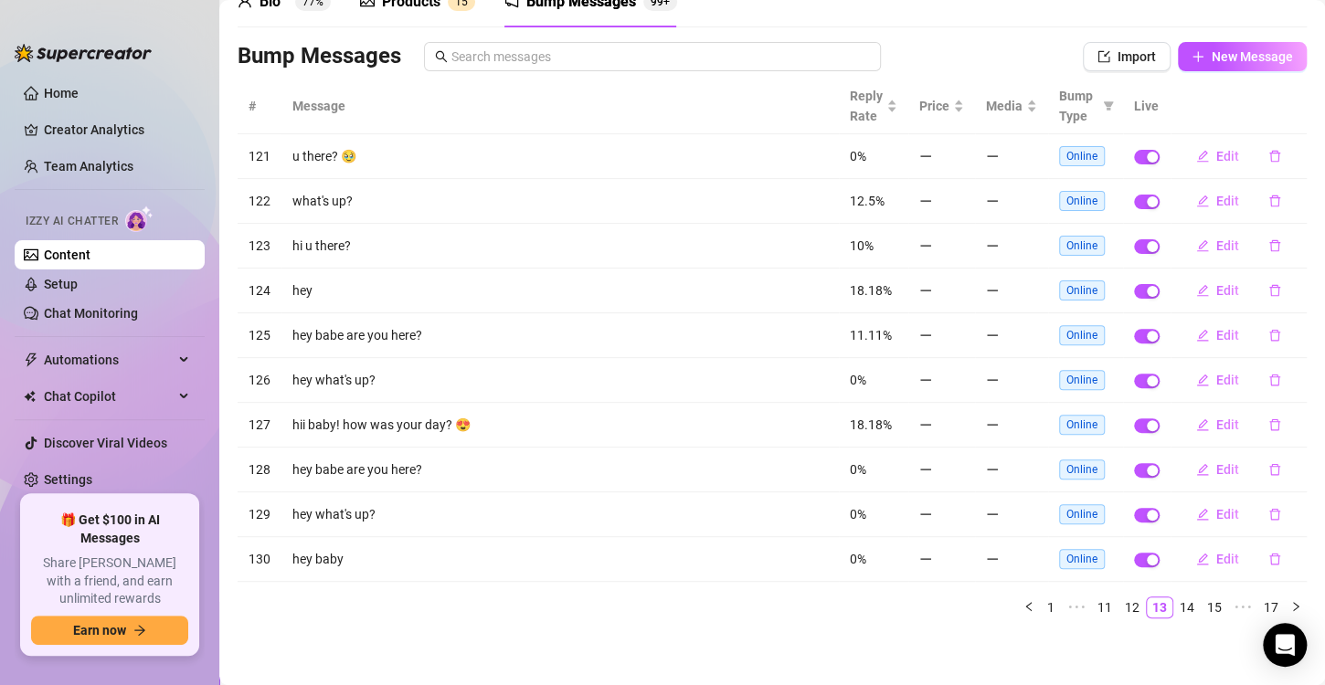
click at [513, 523] on td "hey what's up?" at bounding box center [561, 515] width 558 height 45
click at [1125, 607] on link "12" at bounding box center [1133, 608] width 26 height 20
click at [1269, 335] on button "button" at bounding box center [1275, 335] width 42 height 29
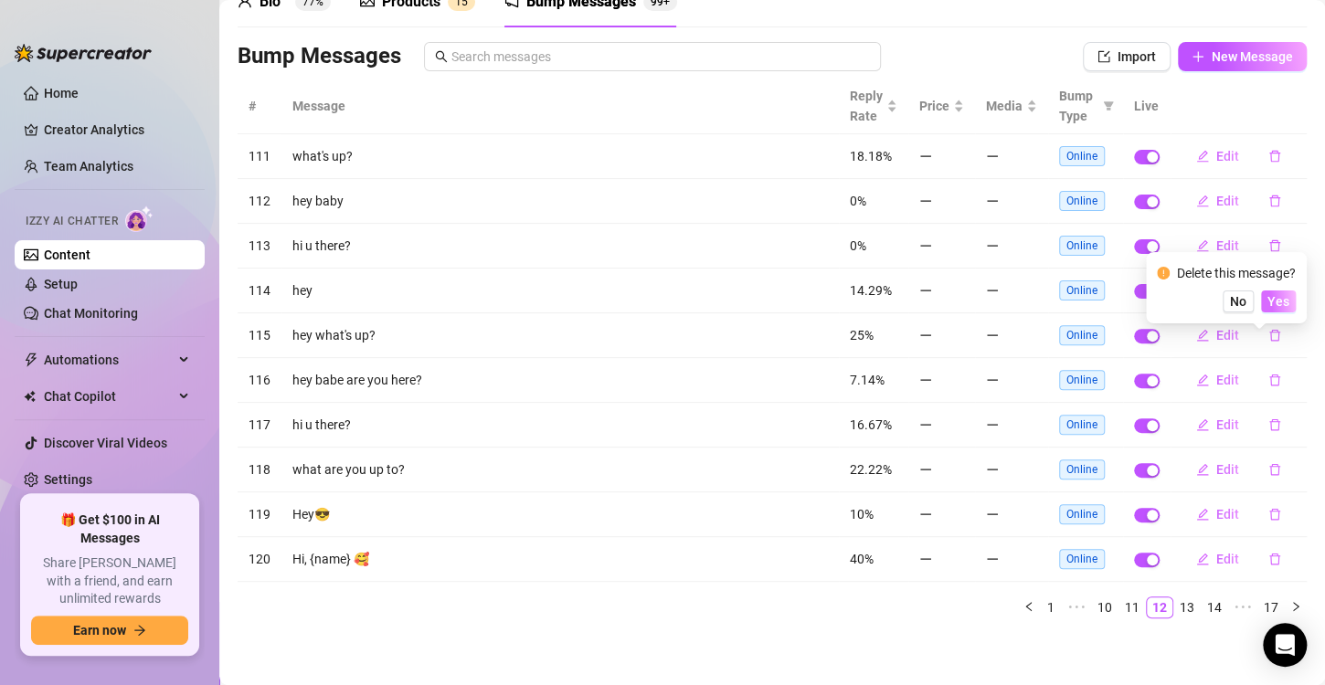
click at [1276, 299] on span "Yes" at bounding box center [1279, 301] width 22 height 15
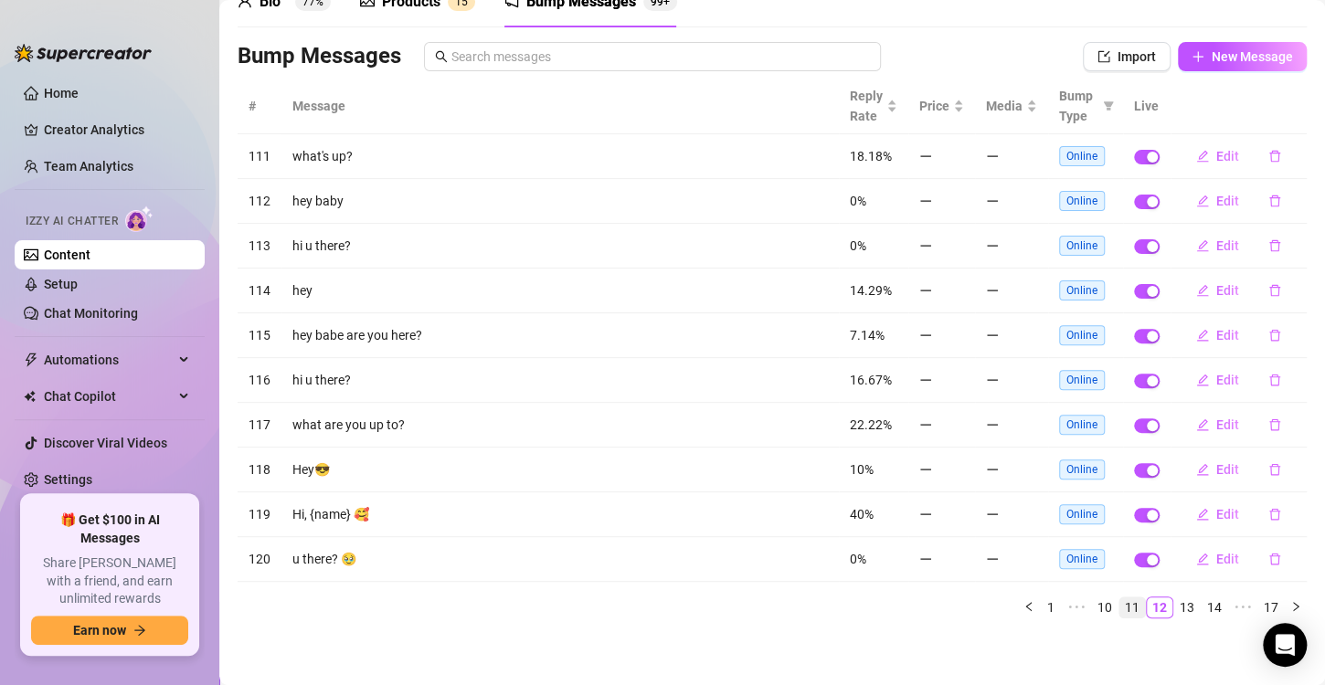
click at [1123, 611] on link "11" at bounding box center [1133, 608] width 26 height 20
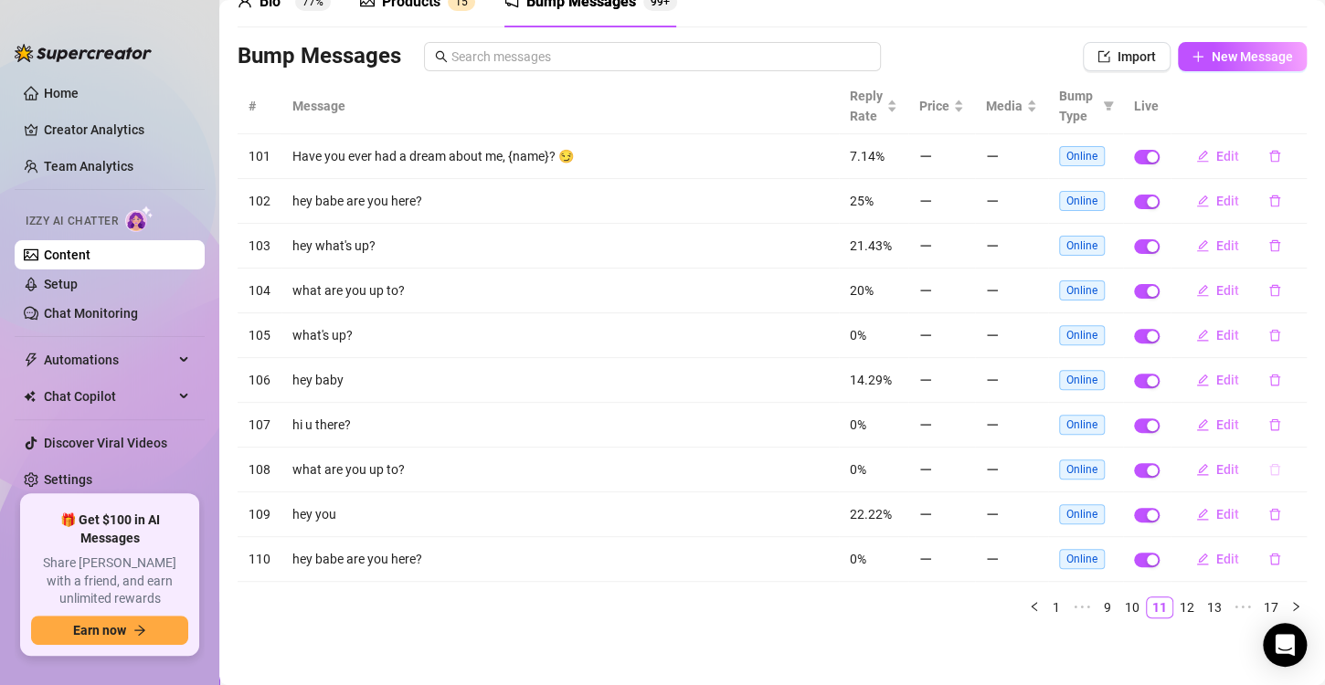
click at [1266, 462] on button "button" at bounding box center [1275, 469] width 42 height 29
click at [1272, 433] on span "Yes" at bounding box center [1279, 436] width 22 height 15
click at [1266, 511] on button "button" at bounding box center [1275, 514] width 42 height 29
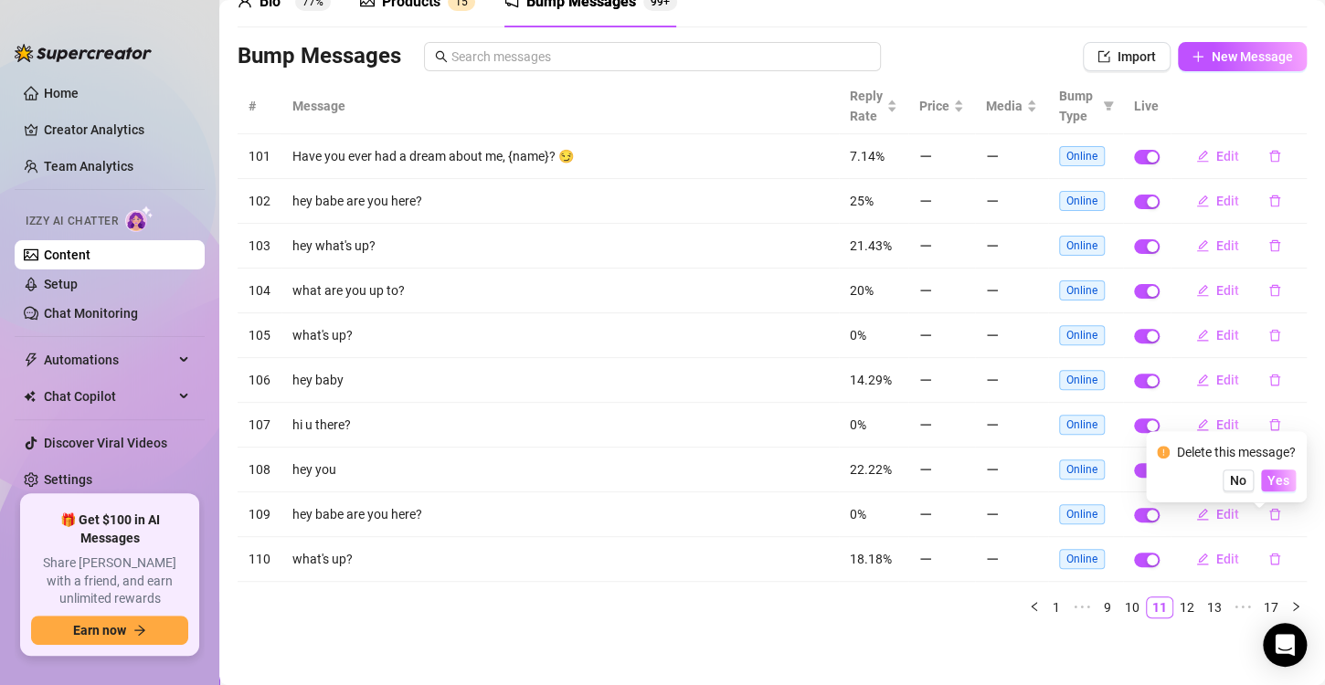
click at [1283, 480] on span "Yes" at bounding box center [1279, 480] width 22 height 15
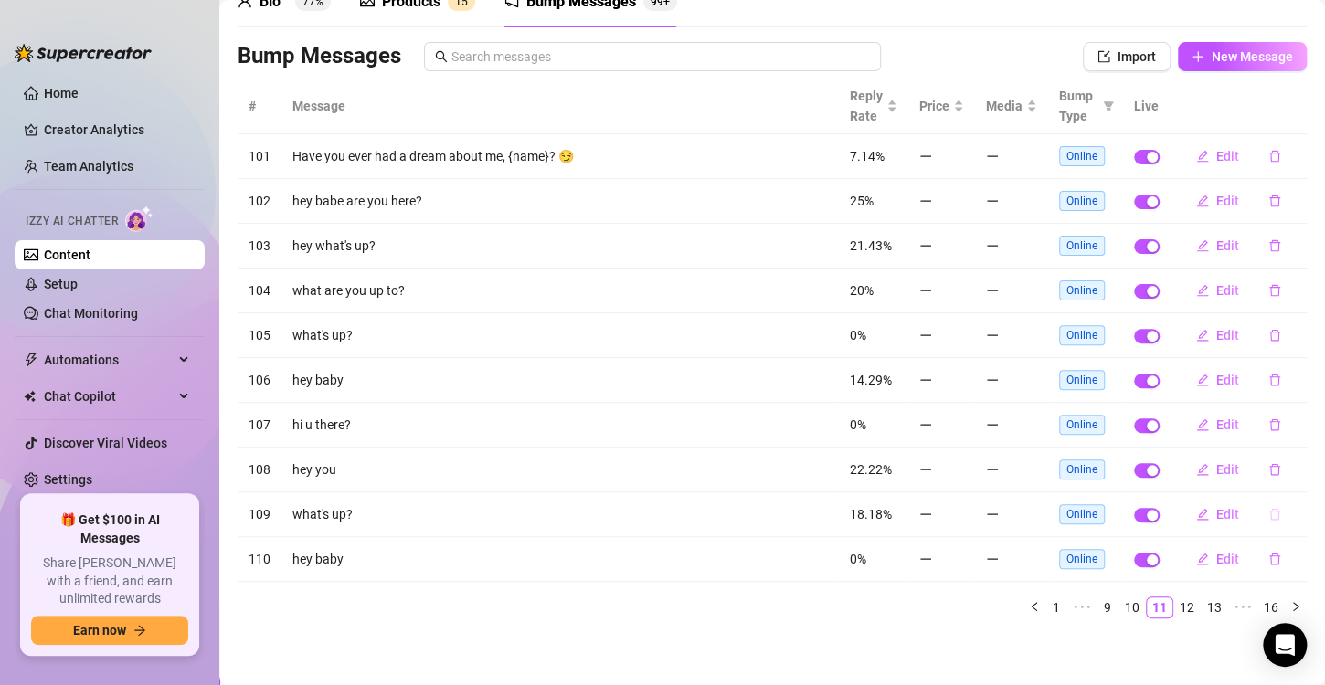
click at [1254, 519] on button "button" at bounding box center [1275, 514] width 42 height 29
click at [1282, 495] on div "Delete this message? No Yes" at bounding box center [1226, 466] width 161 height 71
click at [1282, 479] on span "Yes" at bounding box center [1279, 480] width 22 height 15
click at [1270, 515] on button "button" at bounding box center [1275, 514] width 42 height 29
click at [1279, 480] on span "Yes" at bounding box center [1279, 480] width 22 height 15
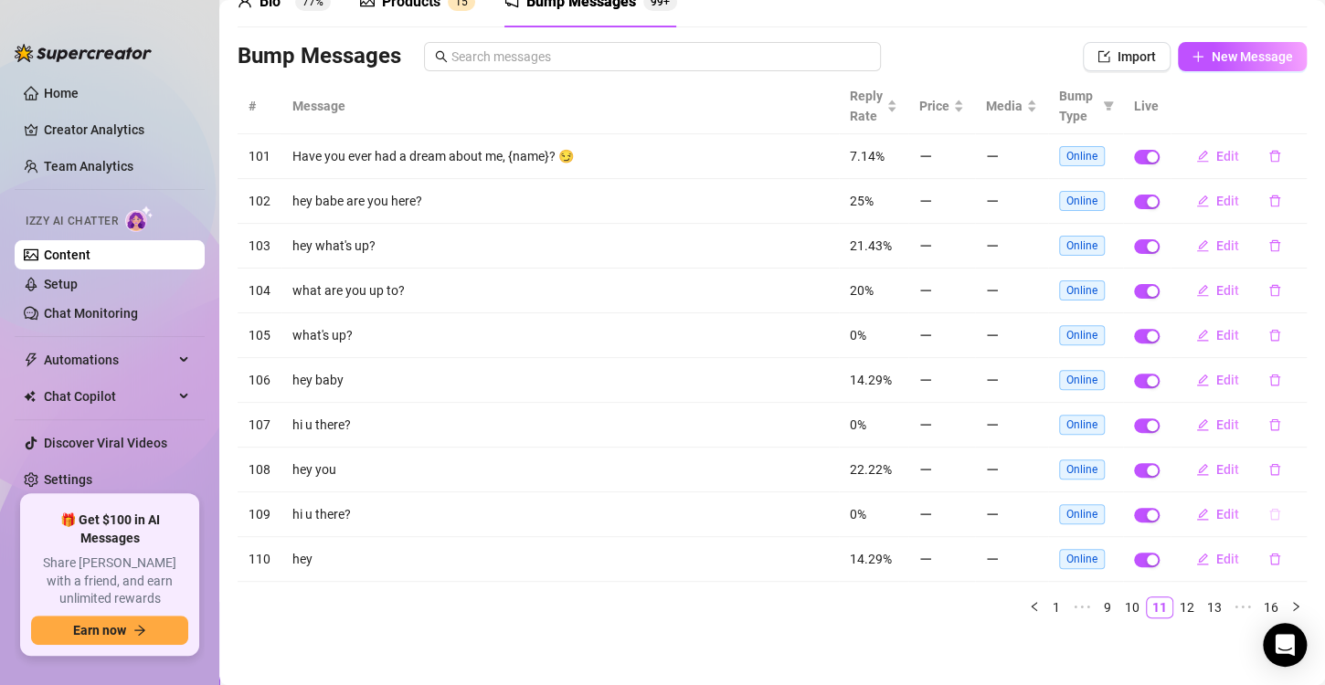
click at [1269, 515] on icon "delete" at bounding box center [1275, 514] width 13 height 13
click at [1269, 477] on button "Yes" at bounding box center [1278, 481] width 35 height 22
click at [1269, 556] on button "button" at bounding box center [1275, 559] width 42 height 29
click at [1282, 527] on span "Yes" at bounding box center [1279, 524] width 22 height 15
click at [1260, 568] on button "button" at bounding box center [1275, 559] width 42 height 29
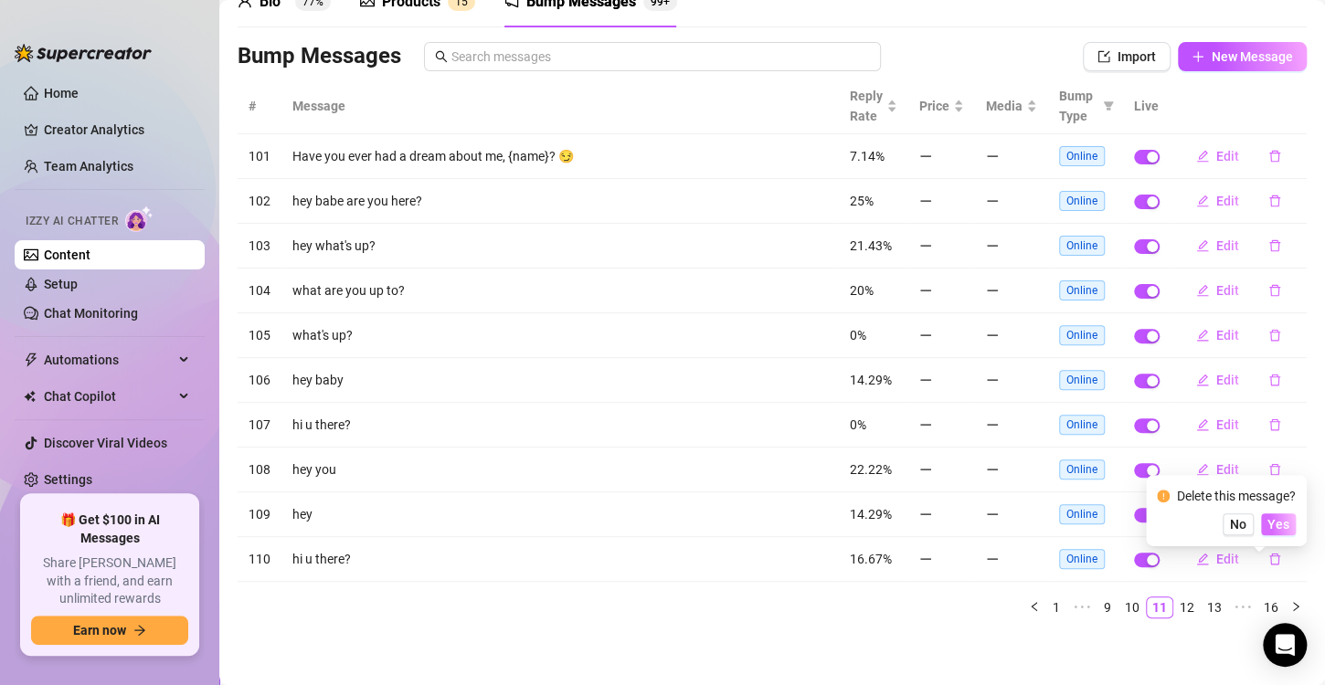
click at [1286, 524] on span "Yes" at bounding box center [1279, 524] width 22 height 15
click at [1269, 557] on icon "delete" at bounding box center [1275, 559] width 13 height 13
click at [1275, 523] on span "Yes" at bounding box center [1279, 524] width 22 height 15
click at [1179, 613] on link "12" at bounding box center [1187, 608] width 26 height 20
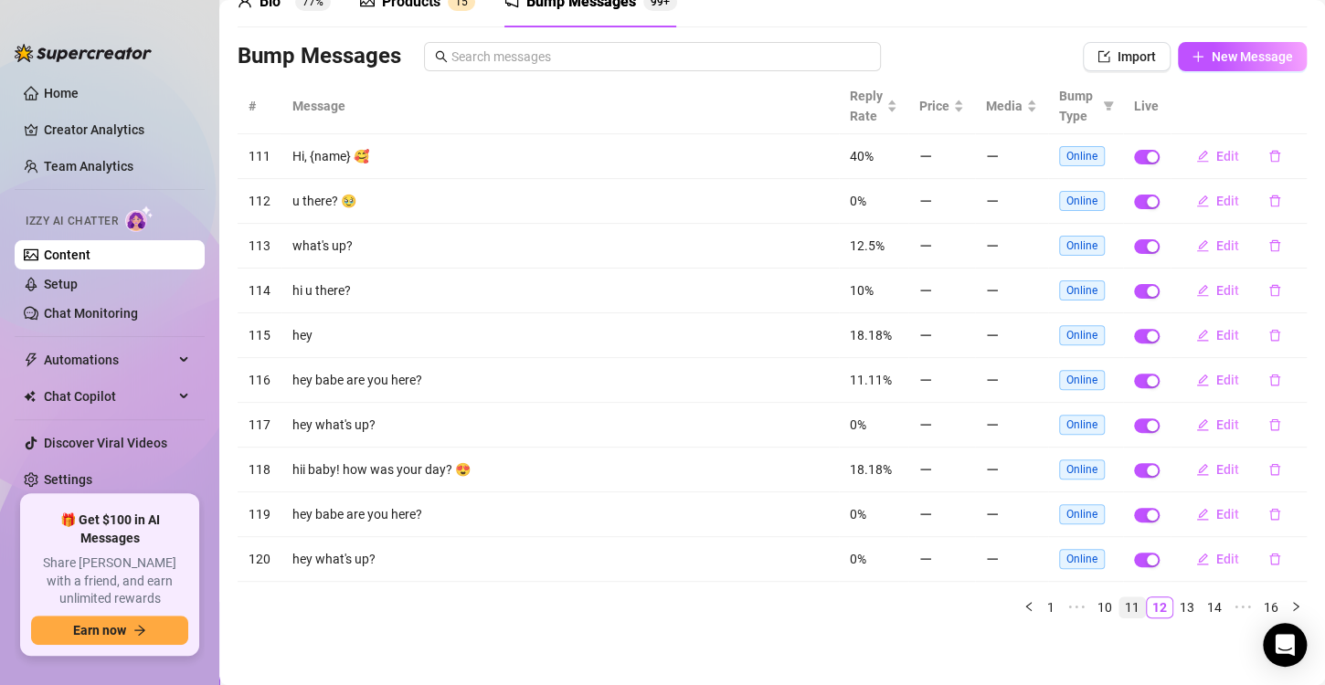
click at [1129, 608] on link "11" at bounding box center [1133, 608] width 26 height 20
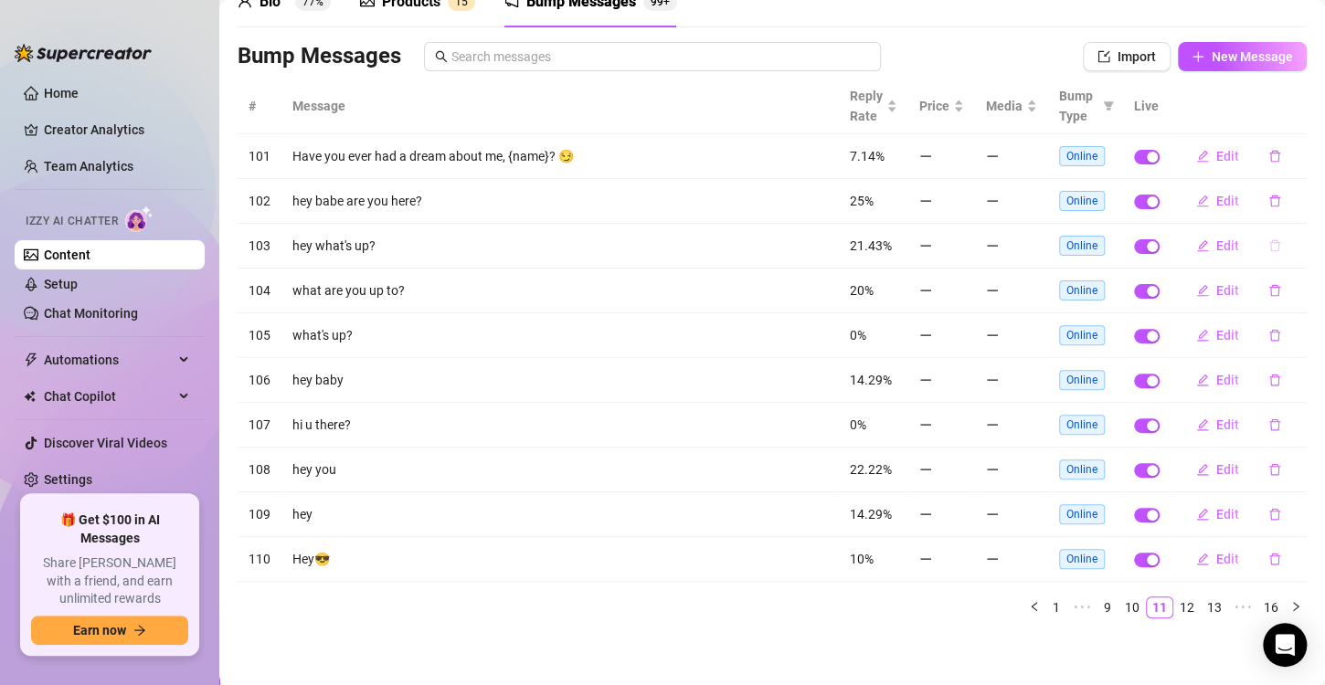
click at [1270, 241] on icon "delete" at bounding box center [1275, 246] width 11 height 12
click at [1278, 216] on span "Yes" at bounding box center [1279, 213] width 22 height 15
click at [1185, 609] on li "12" at bounding box center [1187, 608] width 27 height 22
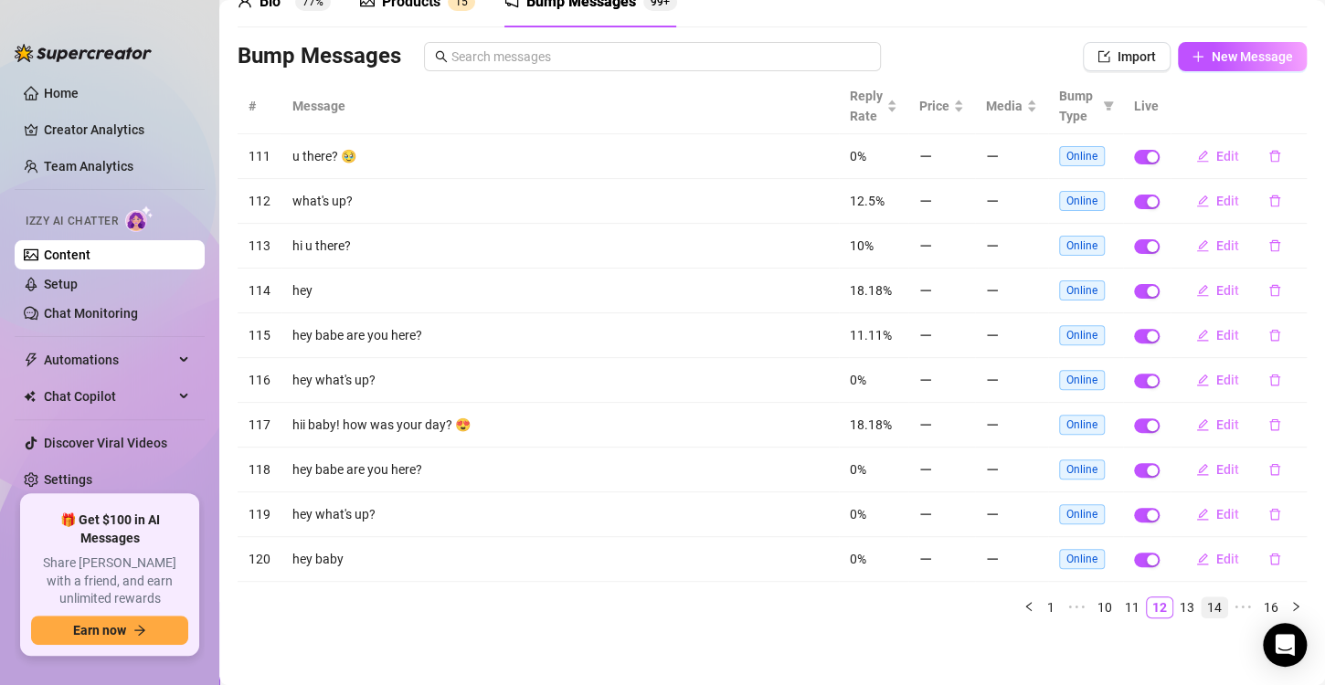
click at [1202, 609] on link "14" at bounding box center [1215, 608] width 26 height 20
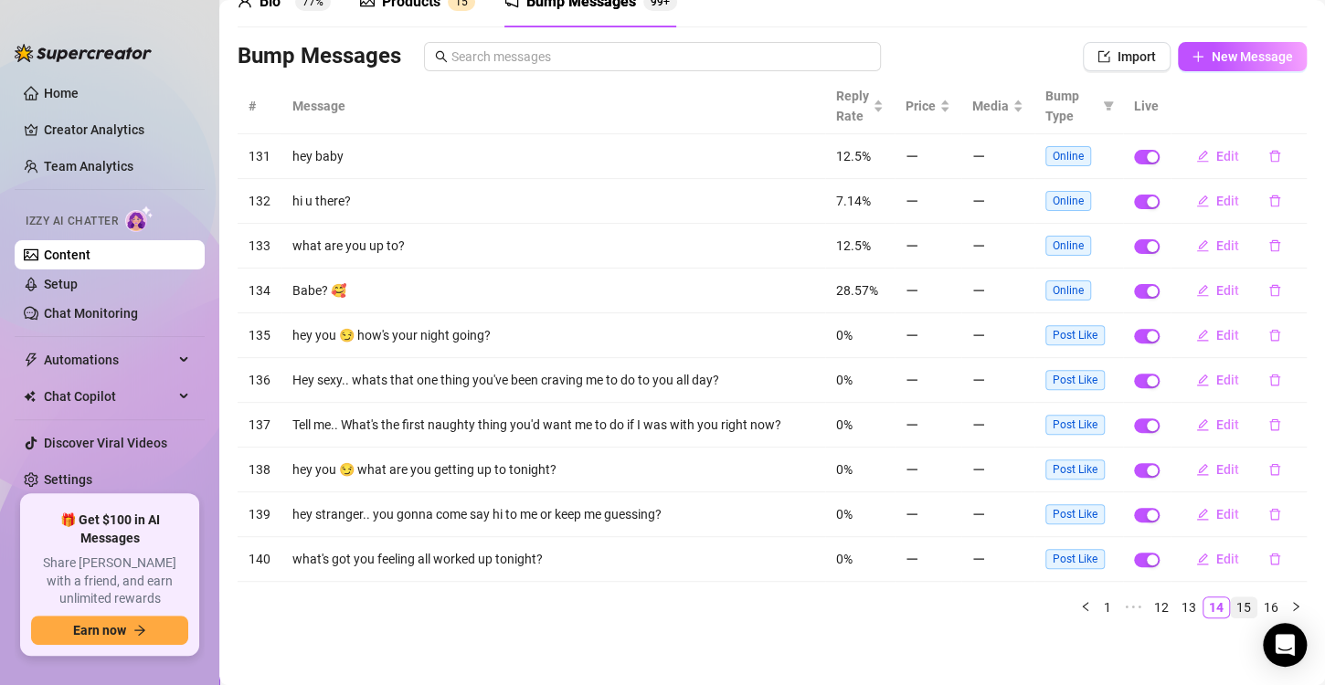
click at [1231, 611] on link "15" at bounding box center [1244, 608] width 26 height 20
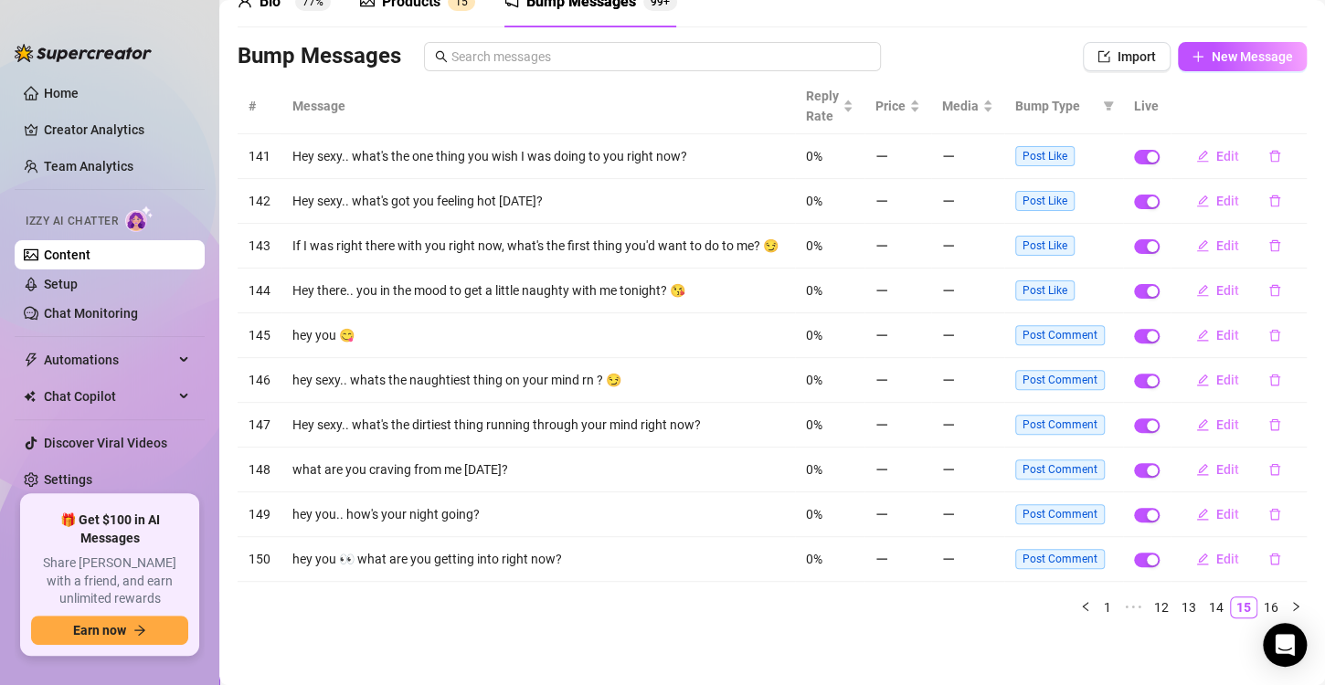
click at [1153, 603] on div "# Message Reply Rate Price Media Bump Type Live 141 Hey sexy.. what's the one t…" at bounding box center [772, 349] width 1069 height 540
click at [1150, 618] on link "12" at bounding box center [1162, 608] width 26 height 20
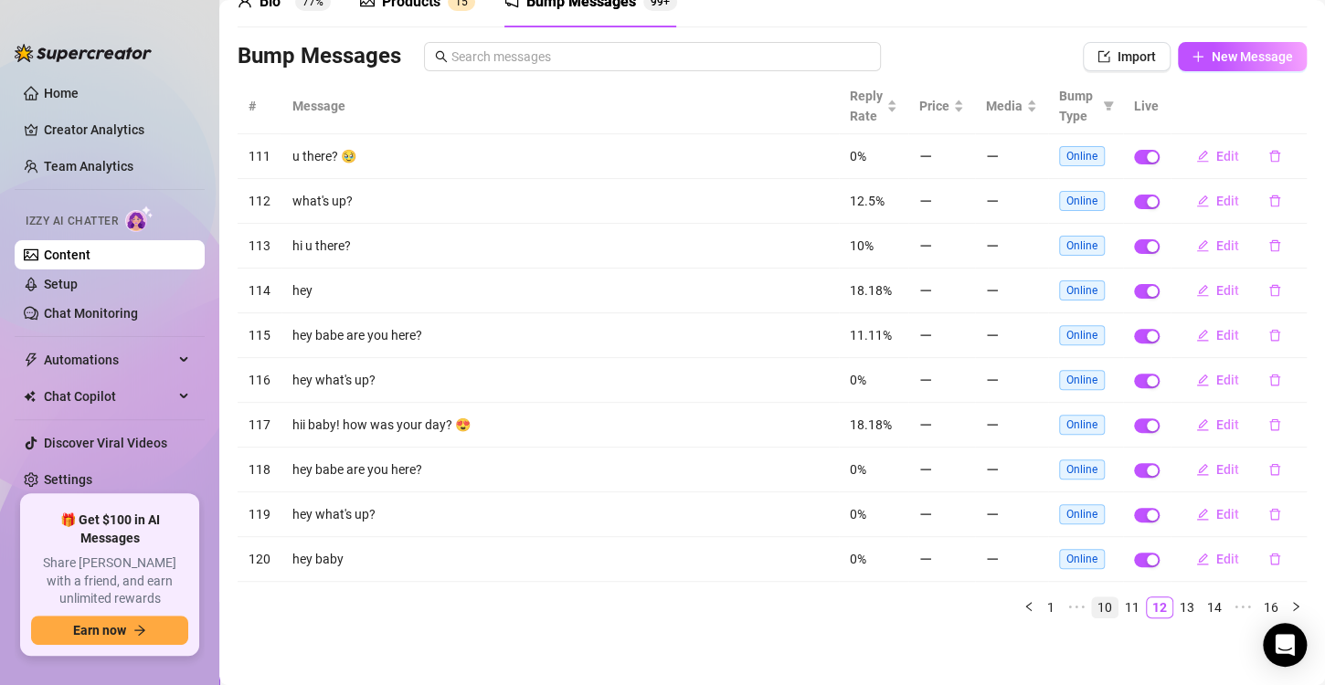
click at [1095, 608] on link "10" at bounding box center [1105, 608] width 26 height 20
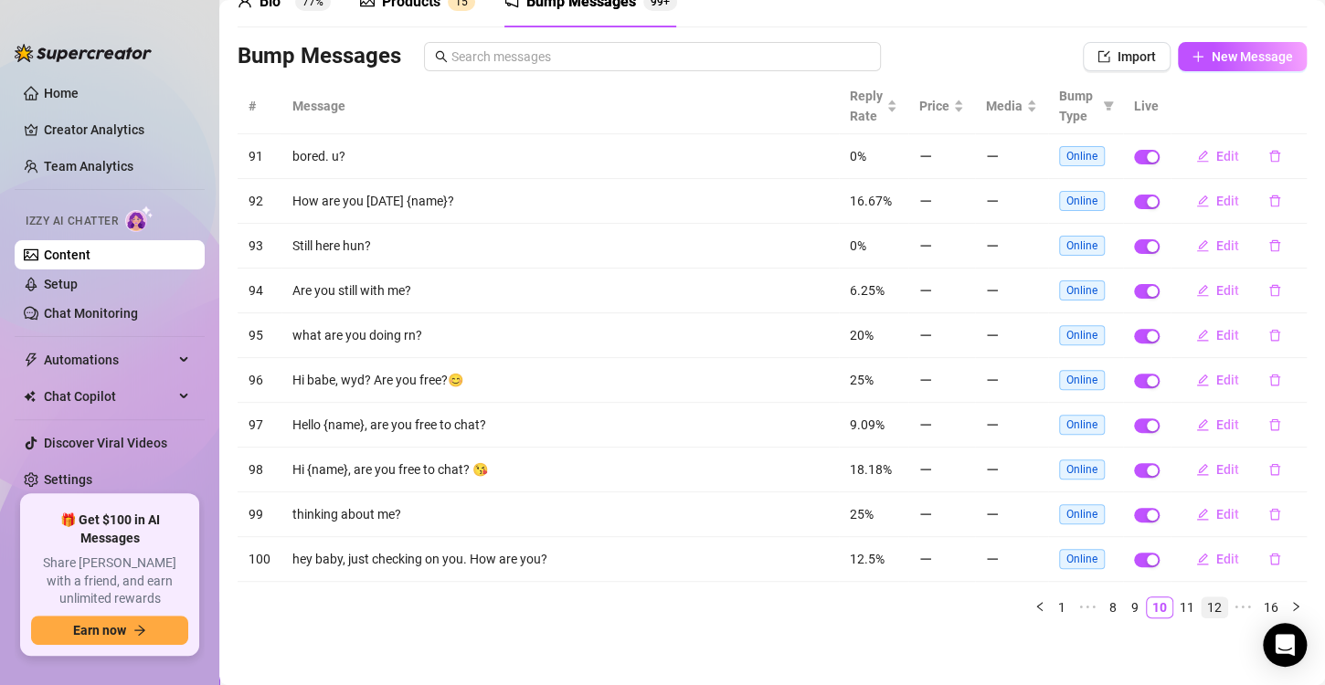
click at [1206, 607] on link "12" at bounding box center [1215, 608] width 26 height 20
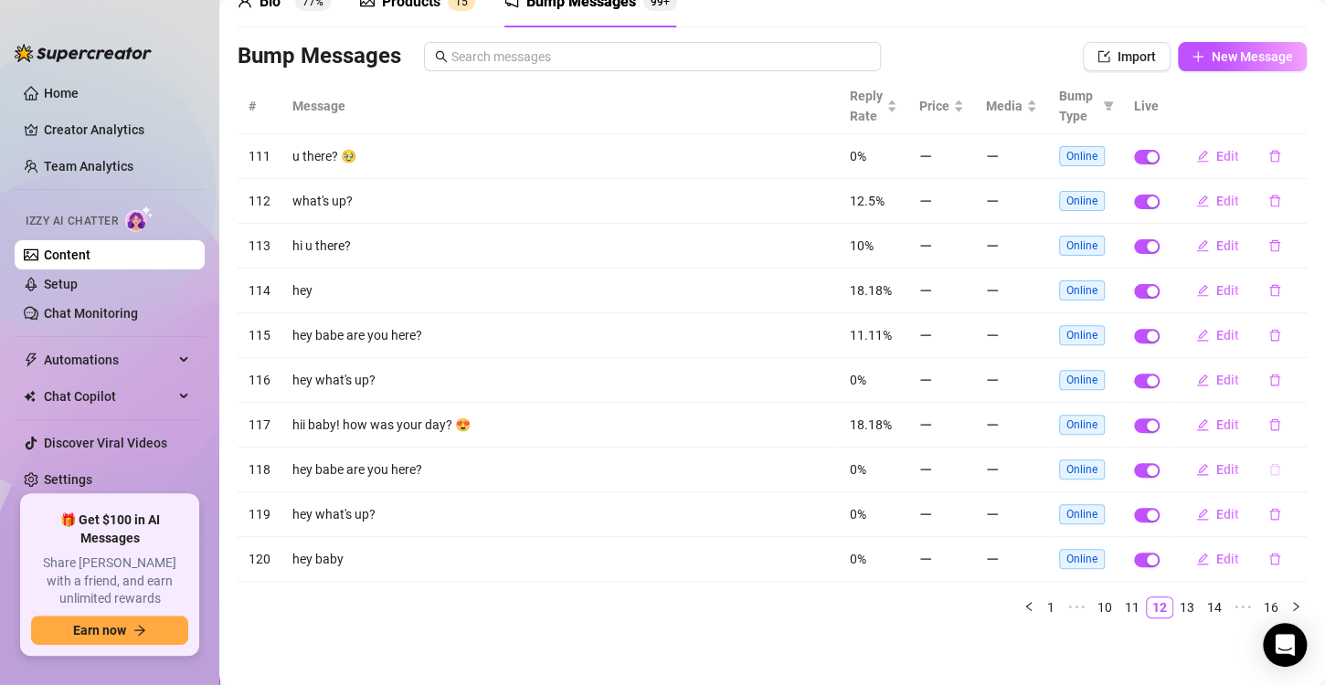
click at [1259, 476] on button "button" at bounding box center [1275, 469] width 42 height 29
click at [1286, 441] on span "Yes" at bounding box center [1279, 436] width 22 height 15
click at [1262, 393] on button "button" at bounding box center [1275, 380] width 42 height 29
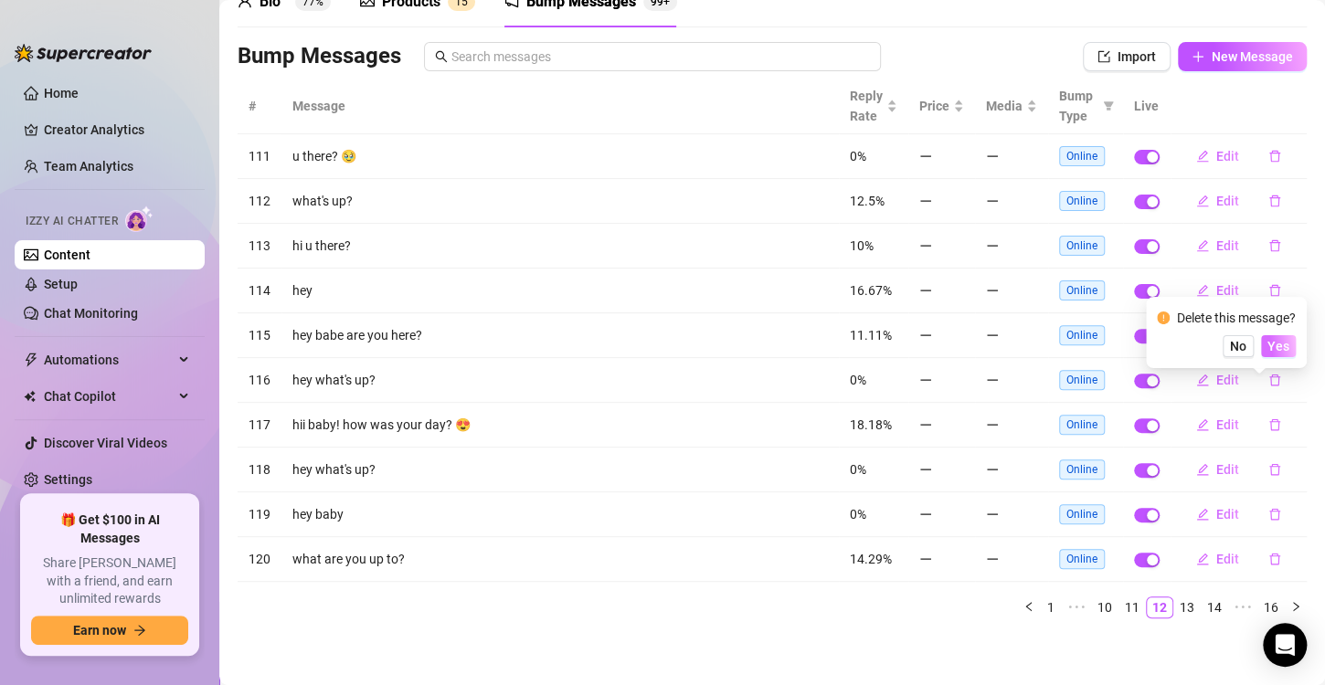
click at [1290, 342] on span "Yes" at bounding box center [1279, 346] width 22 height 15
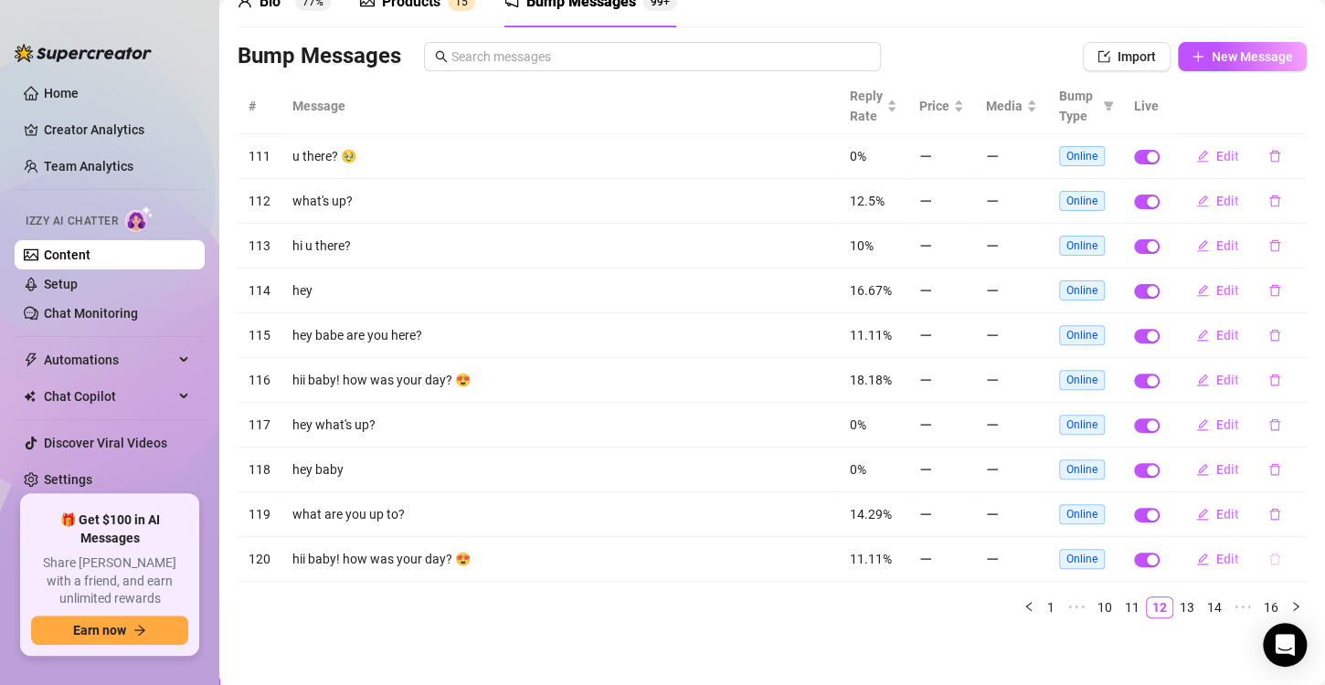
click at [1270, 554] on icon "delete" at bounding box center [1275, 560] width 11 height 12
click at [1278, 527] on span "Yes" at bounding box center [1279, 524] width 22 height 15
click at [1204, 604] on link "13" at bounding box center [1217, 608] width 26 height 20
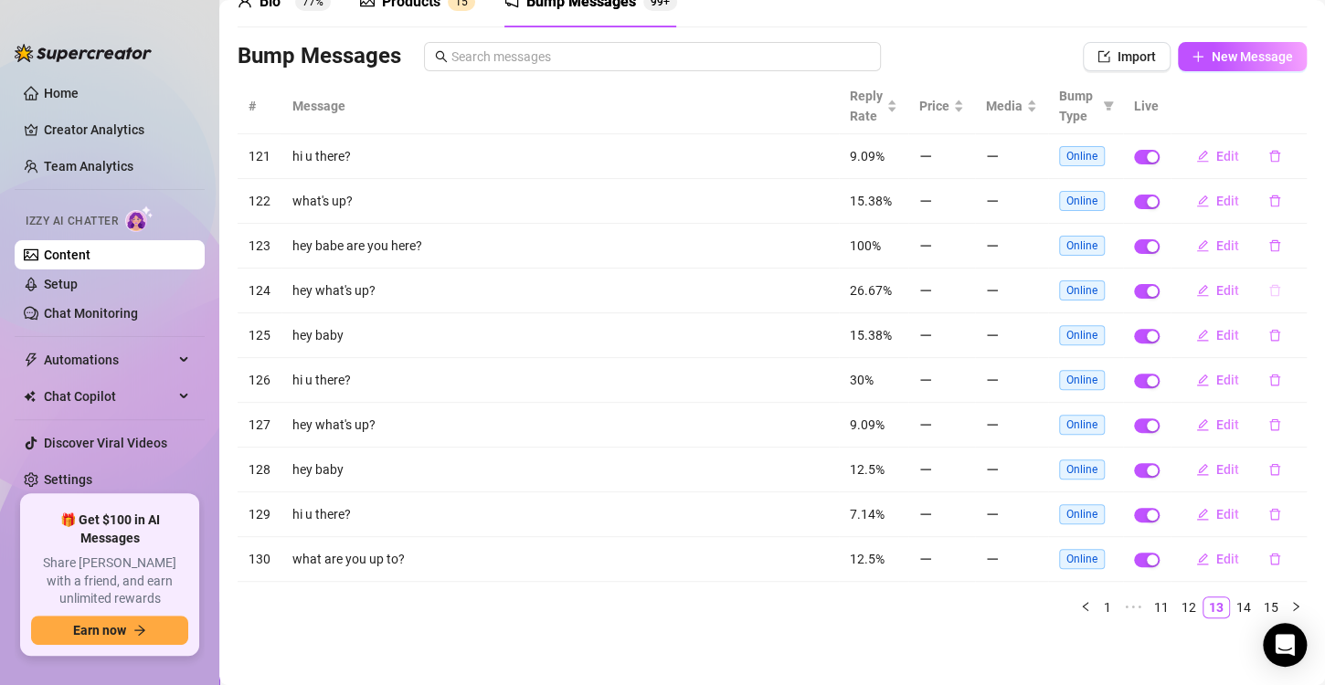
click at [1269, 292] on icon "delete" at bounding box center [1275, 290] width 13 height 13
click at [1289, 257] on span "Yes" at bounding box center [1279, 257] width 22 height 15
click at [1275, 156] on button "button" at bounding box center [1275, 156] width 42 height 29
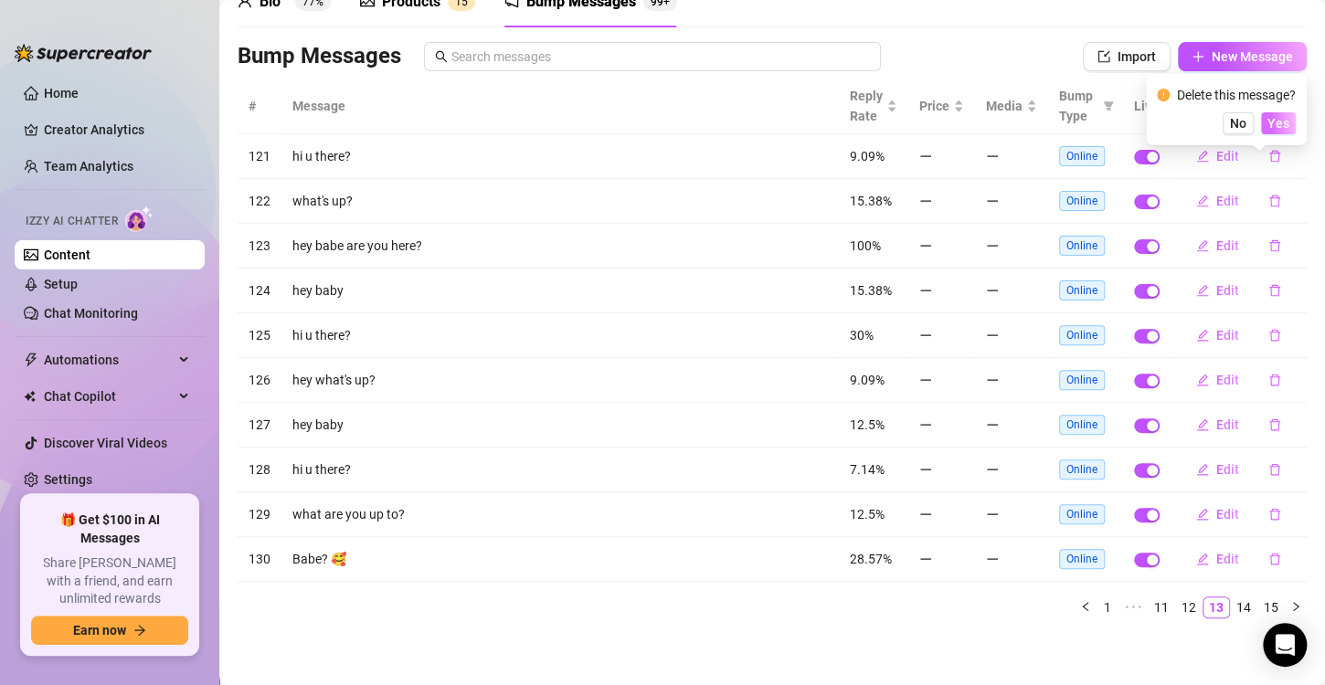
click at [1279, 125] on span "Yes" at bounding box center [1279, 123] width 22 height 15
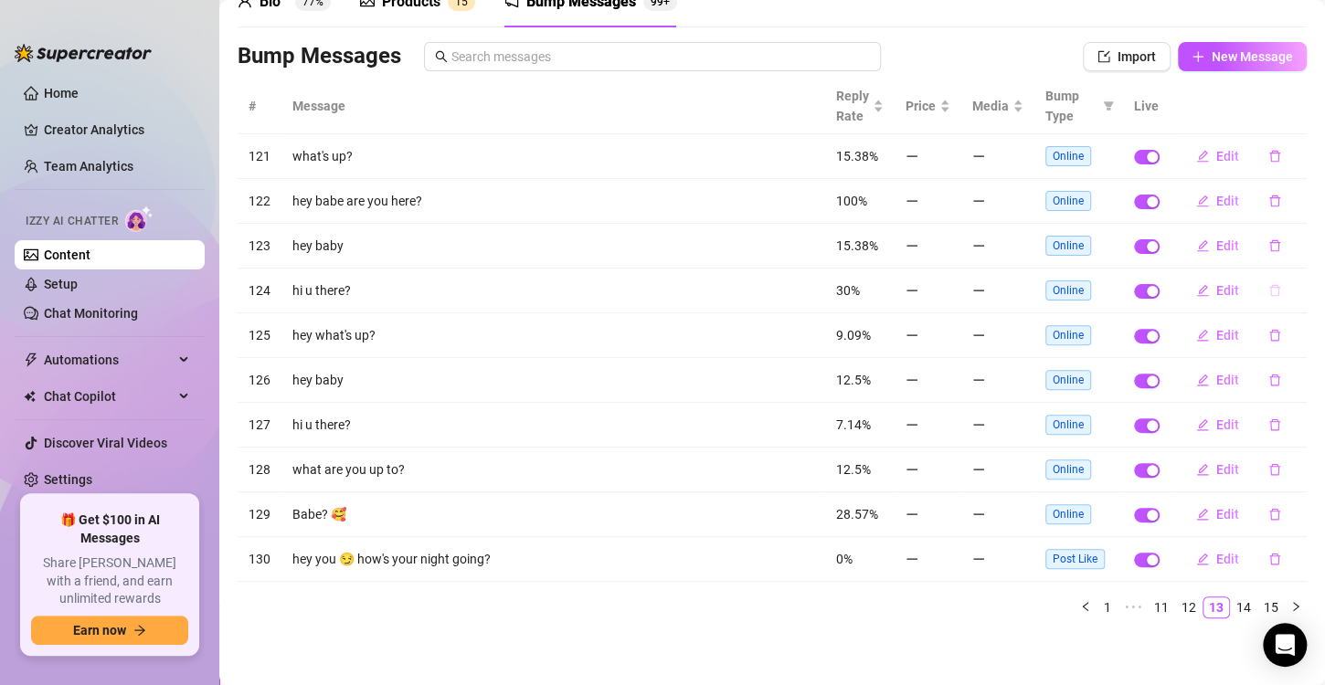
click at [1262, 300] on button "button" at bounding box center [1275, 290] width 42 height 29
click at [1293, 260] on button "Yes" at bounding box center [1278, 258] width 35 height 22
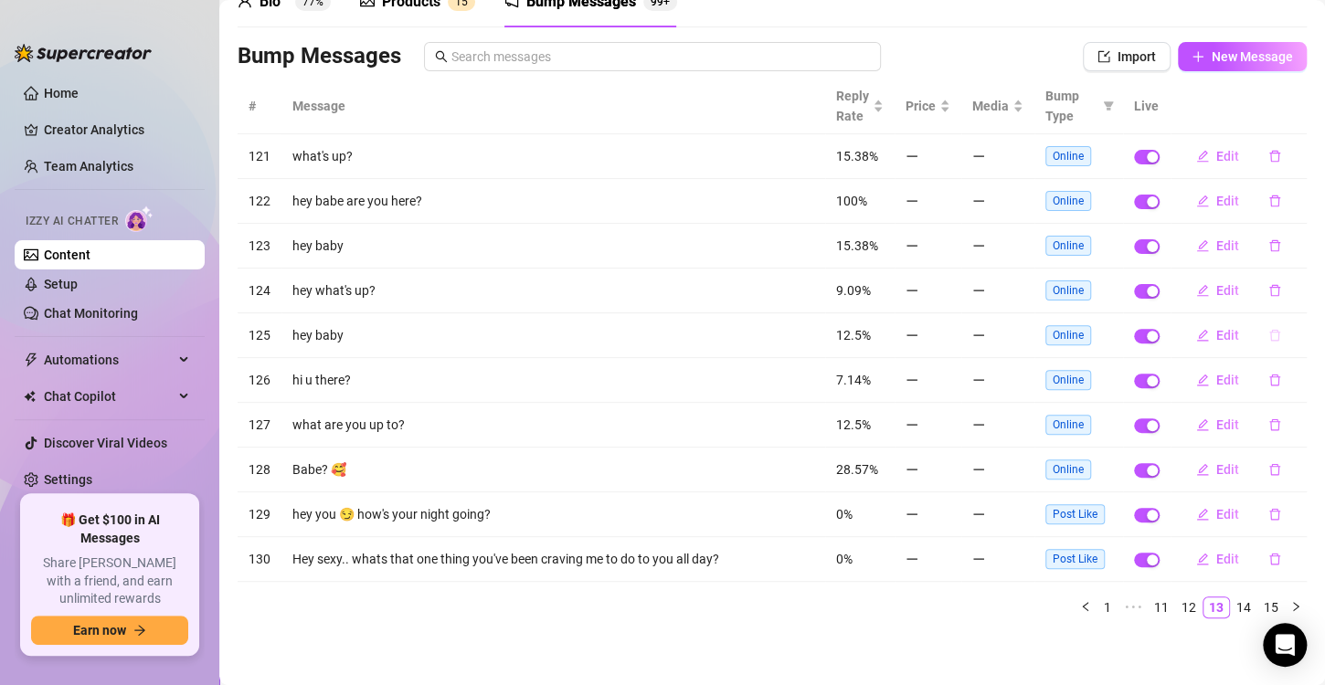
click at [1254, 336] on button "button" at bounding box center [1275, 335] width 42 height 29
click at [1286, 305] on span "Yes" at bounding box center [1279, 301] width 22 height 15
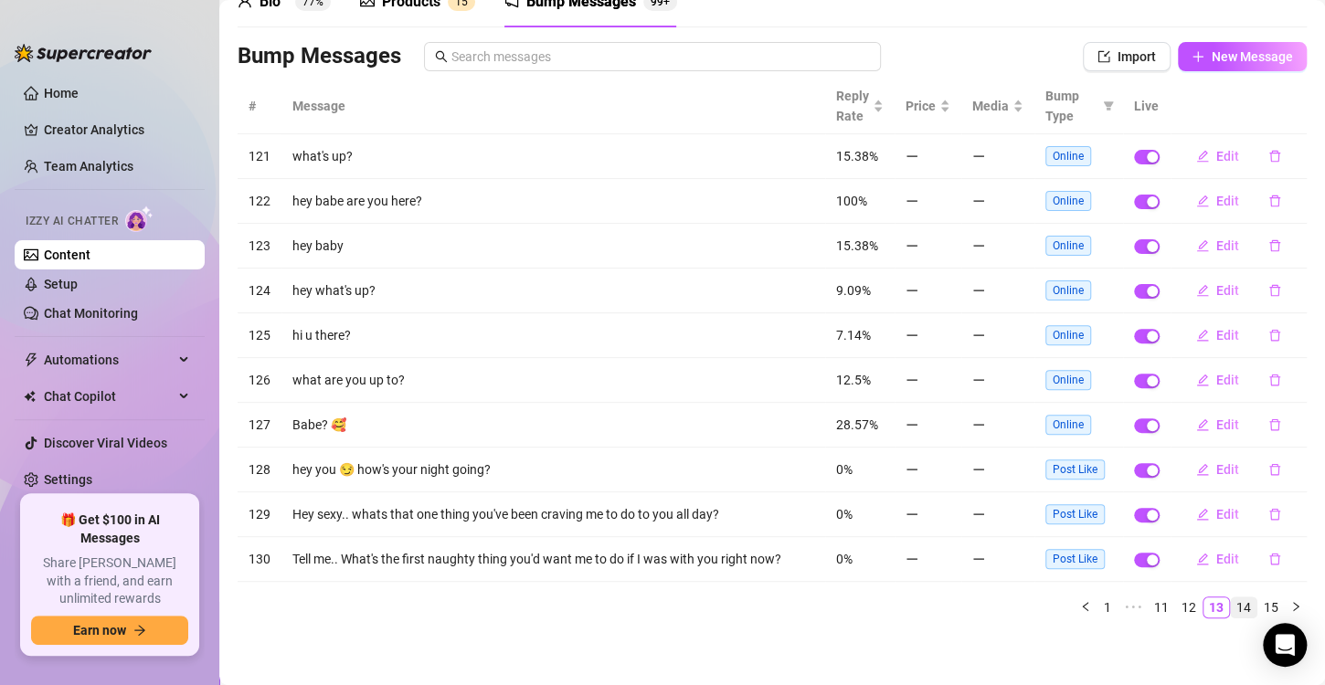
click at [1231, 602] on link "14" at bounding box center [1244, 608] width 26 height 20
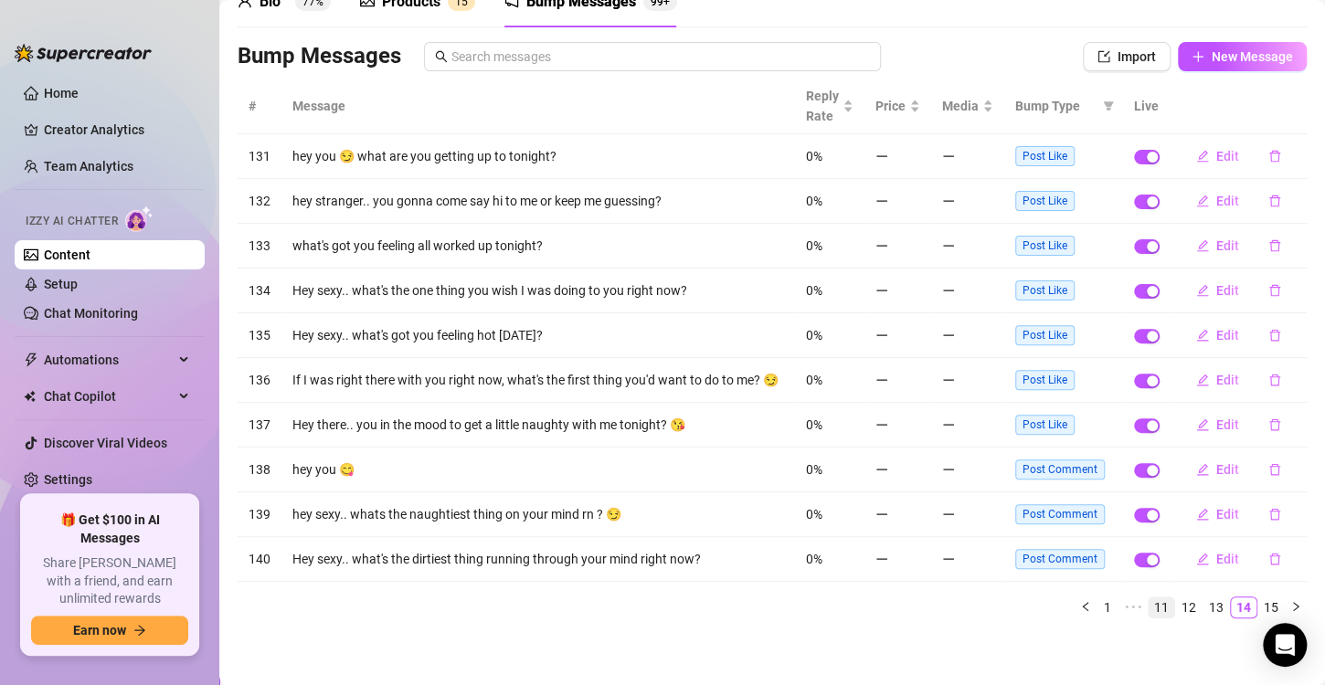
click at [1149, 617] on link "11" at bounding box center [1162, 608] width 26 height 20
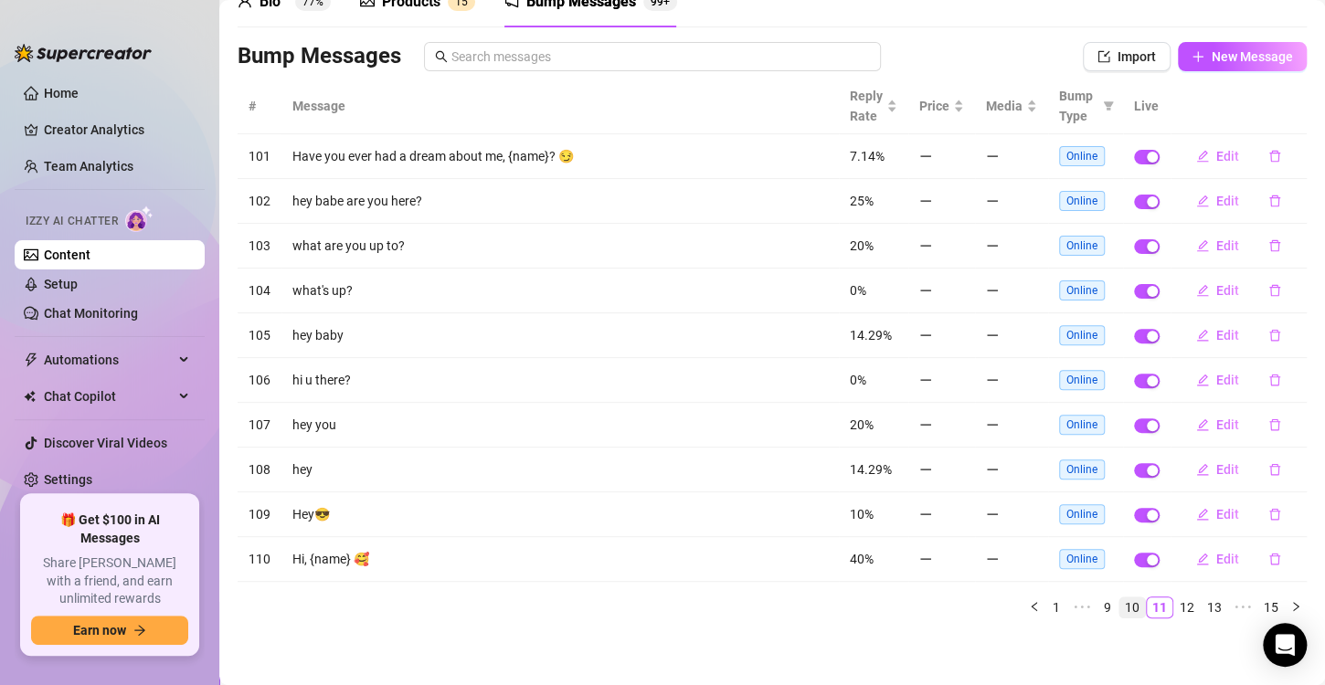
click at [1120, 604] on link "10" at bounding box center [1133, 608] width 26 height 20
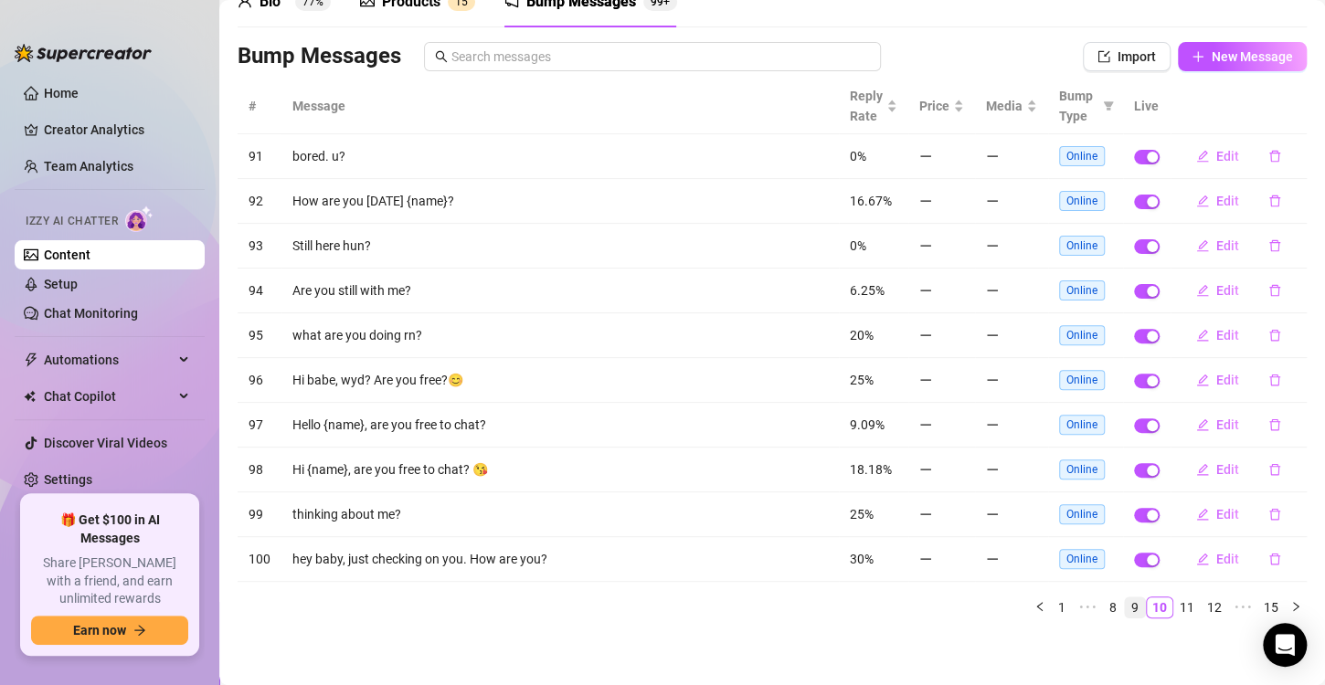
click at [1125, 613] on link "9" at bounding box center [1135, 608] width 20 height 20
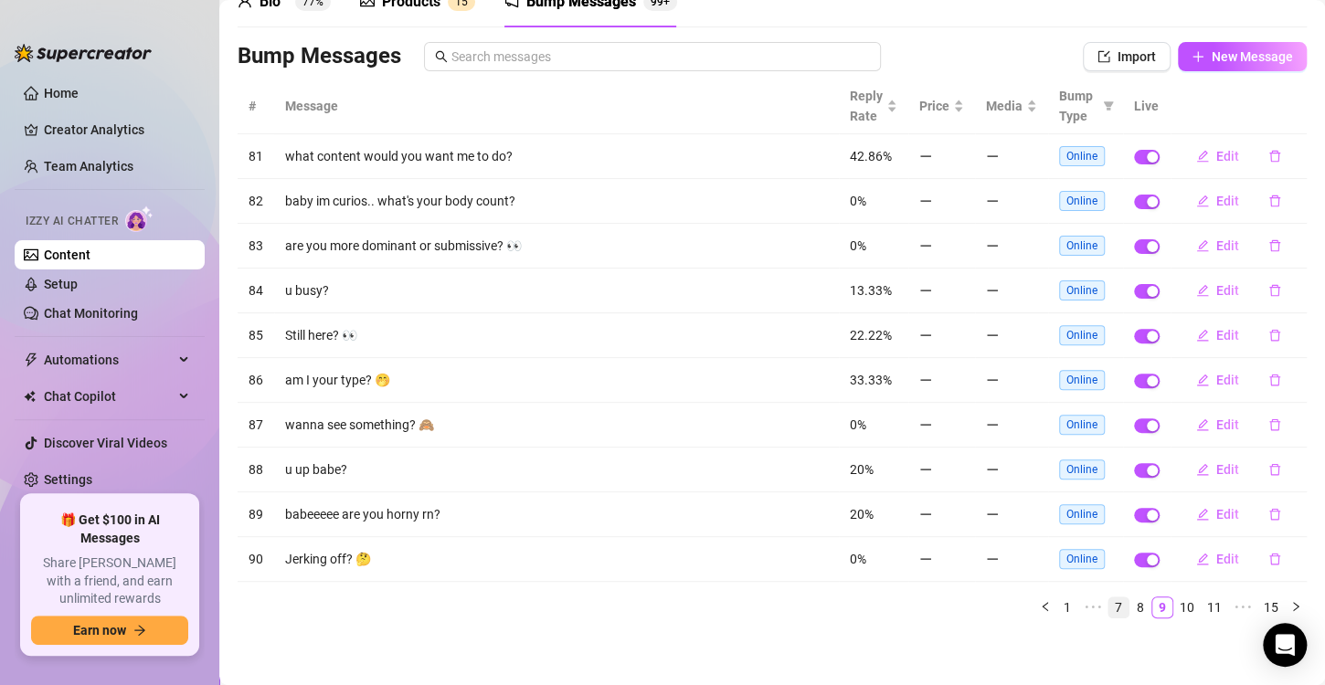
click at [1109, 609] on link "7" at bounding box center [1119, 608] width 20 height 20
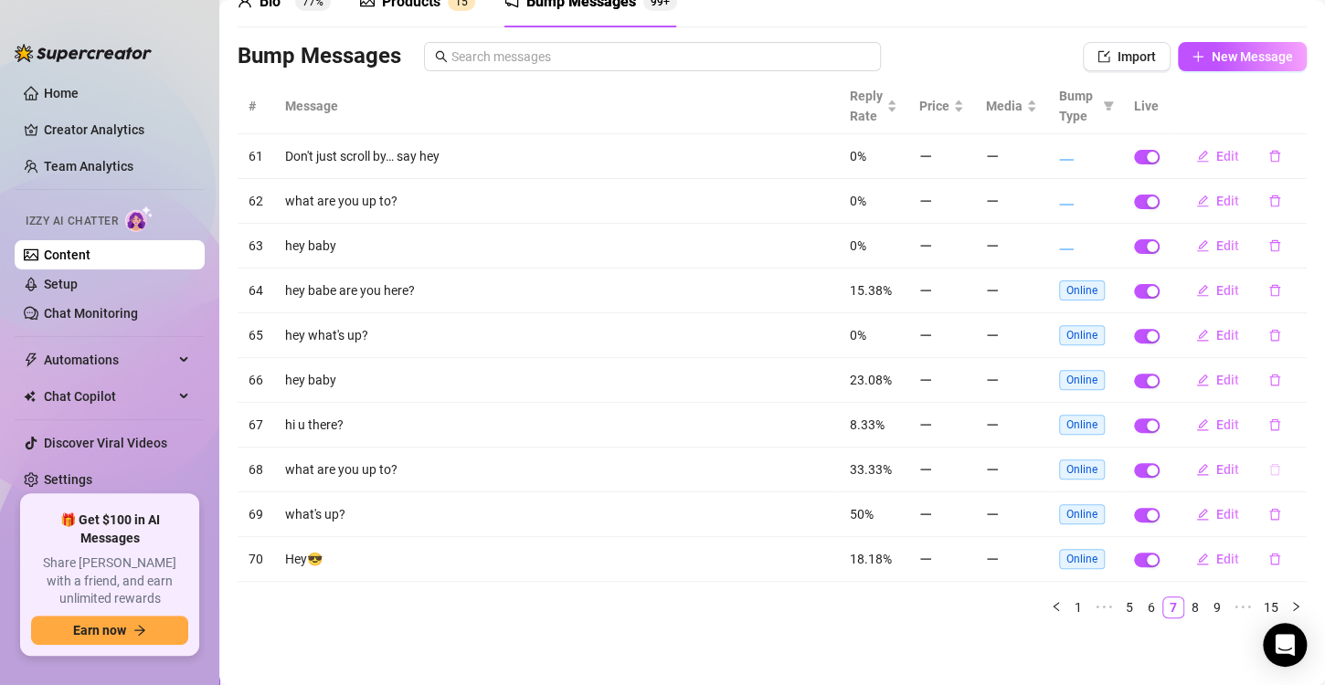
click at [1254, 467] on button "button" at bounding box center [1275, 469] width 42 height 29
click at [1285, 439] on span "Yes" at bounding box center [1279, 436] width 22 height 15
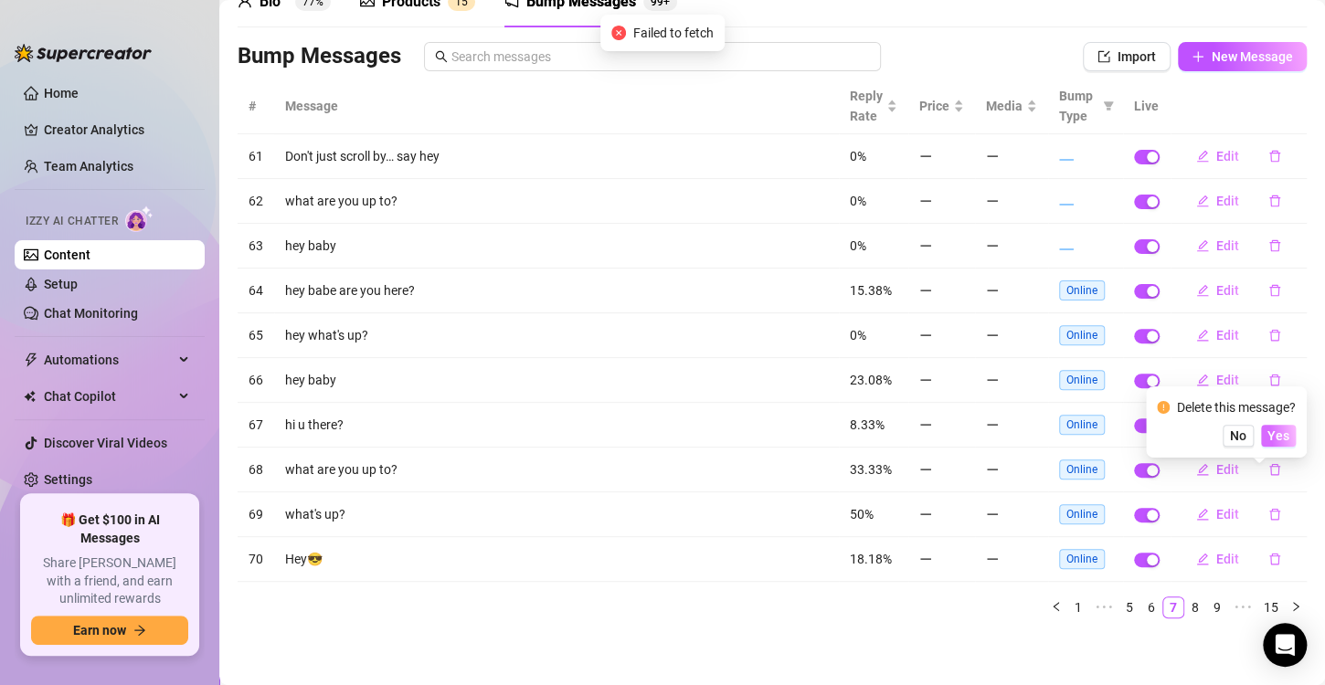
click at [1285, 439] on span "Yes" at bounding box center [1279, 436] width 22 height 15
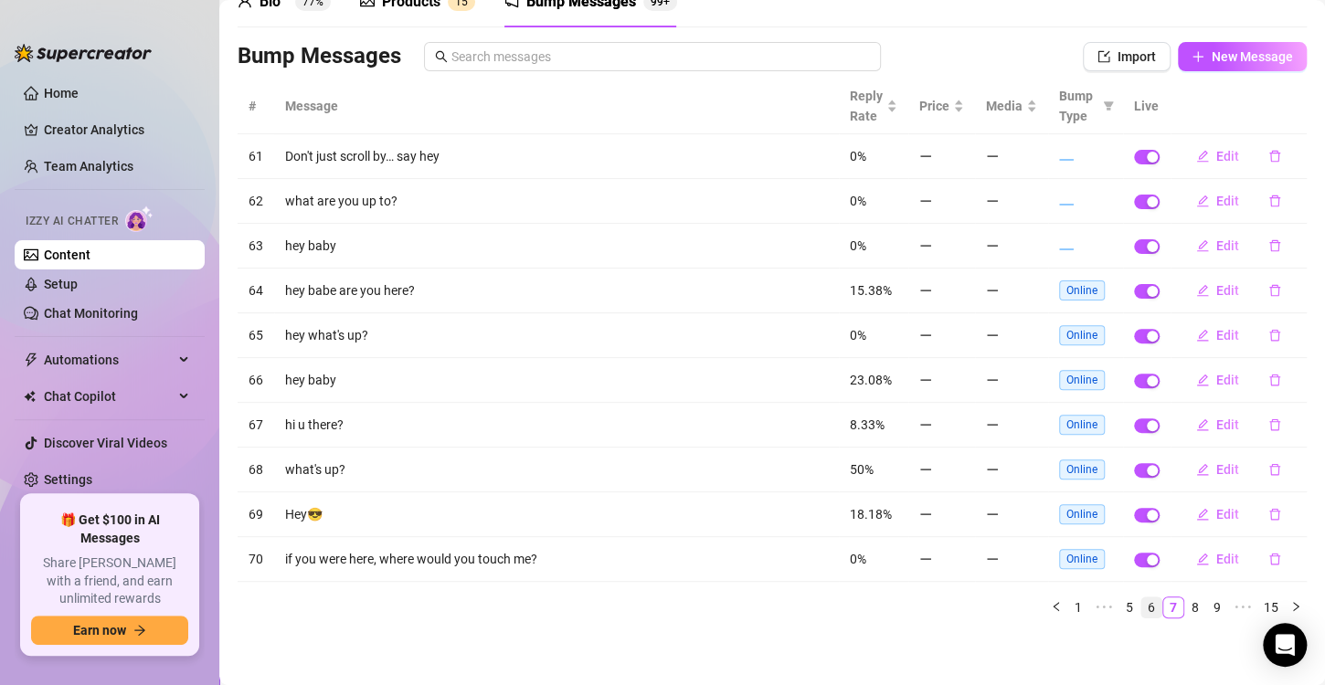
click at [1142, 609] on link "6" at bounding box center [1152, 608] width 20 height 20
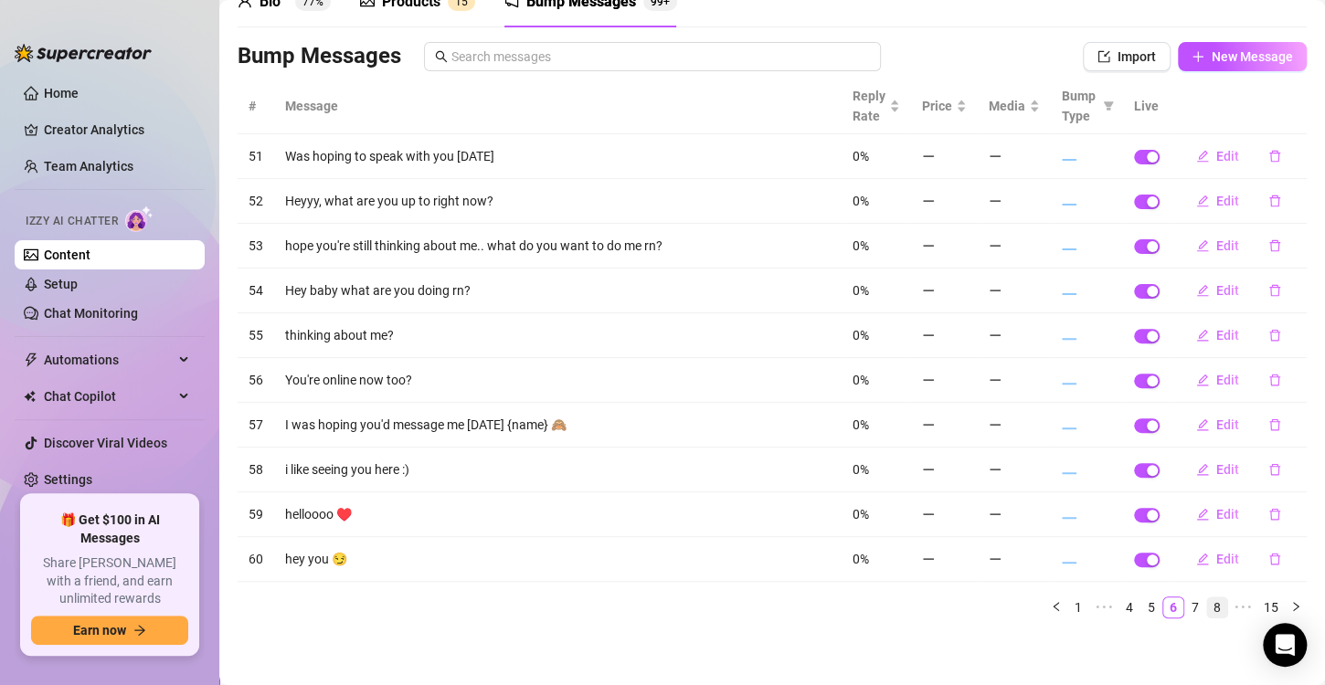
click at [1207, 611] on link "8" at bounding box center [1217, 608] width 20 height 20
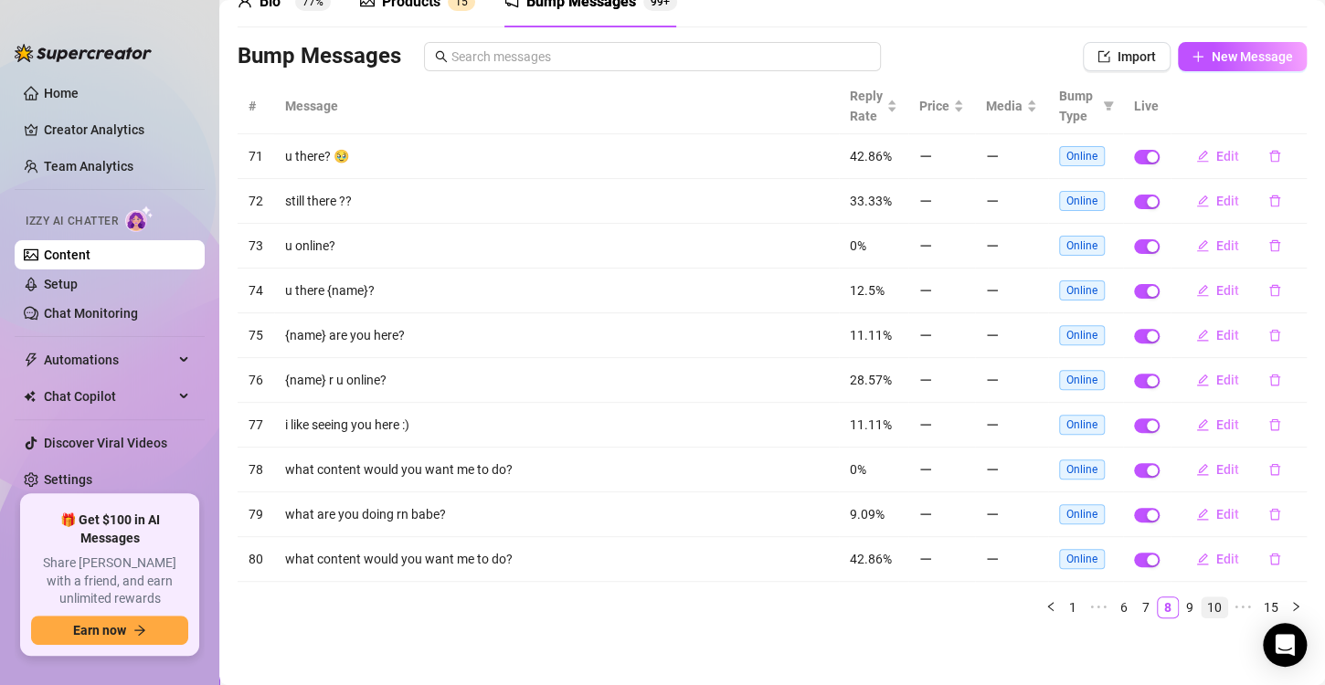
click at [1209, 603] on link "10" at bounding box center [1215, 608] width 26 height 20
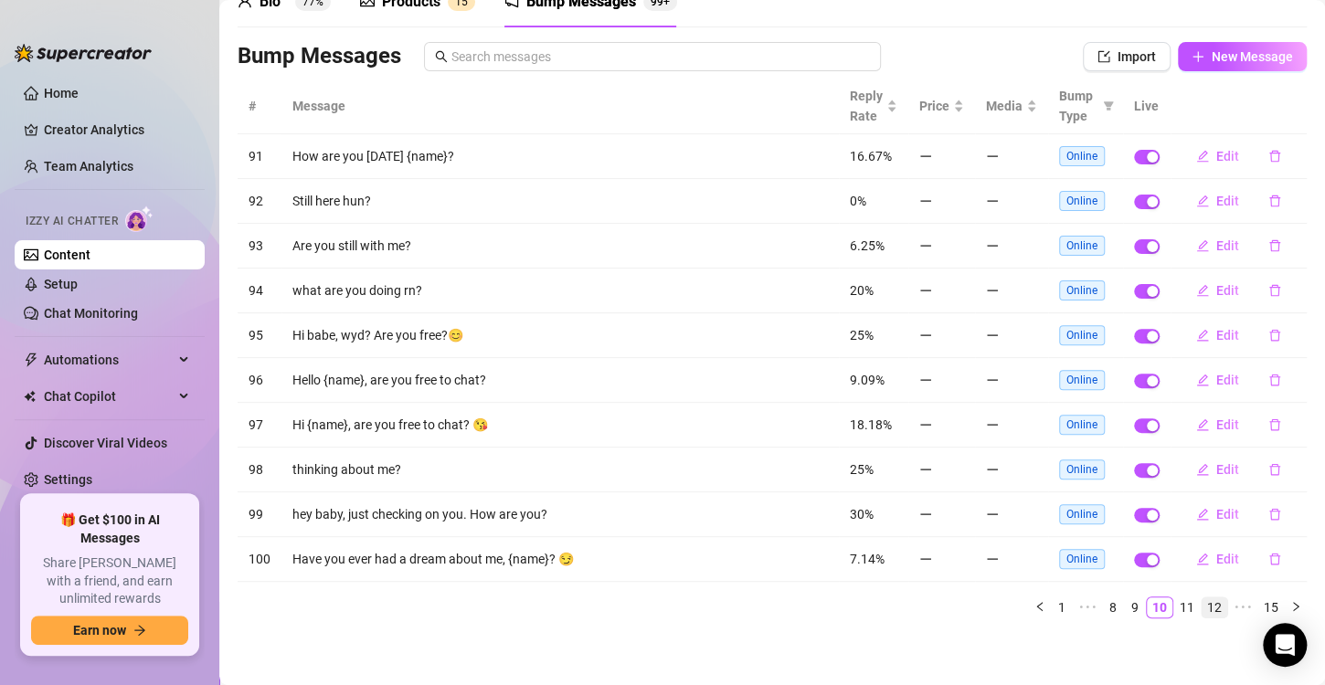
click at [1202, 606] on link "12" at bounding box center [1215, 608] width 26 height 20
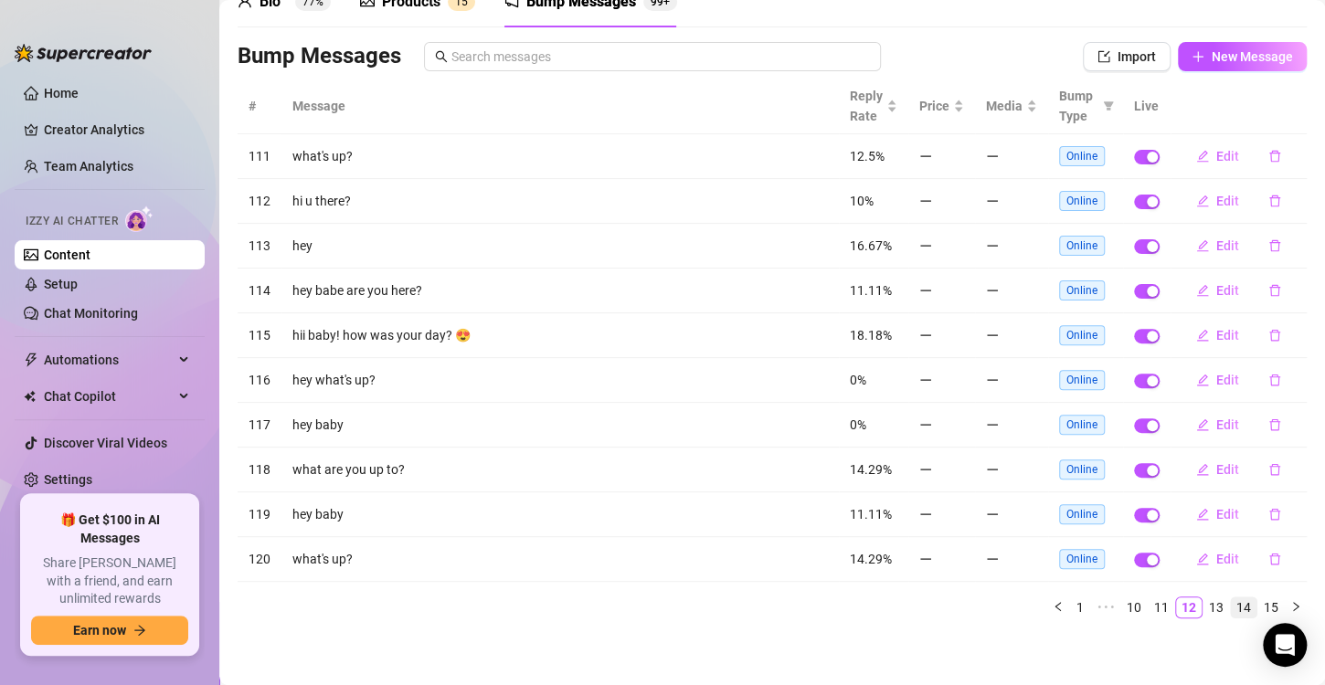
click at [1231, 602] on link "14" at bounding box center [1244, 608] width 26 height 20
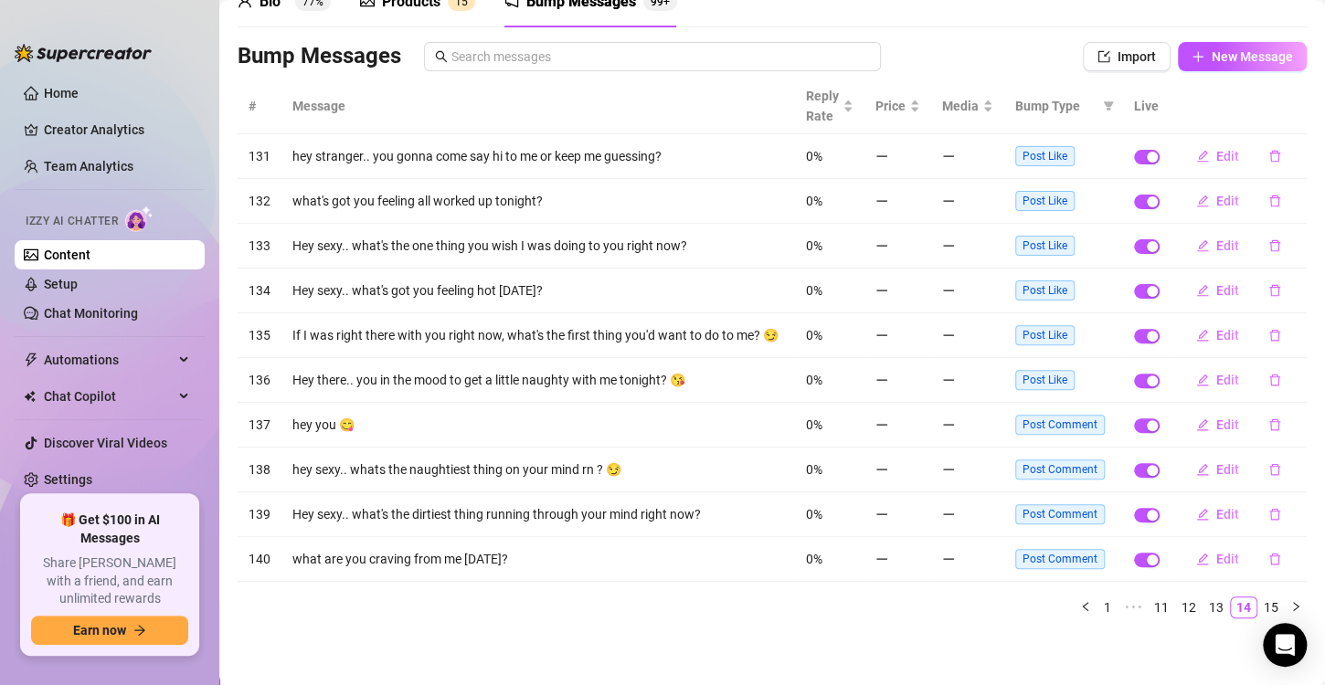
scroll to position [106, 0]
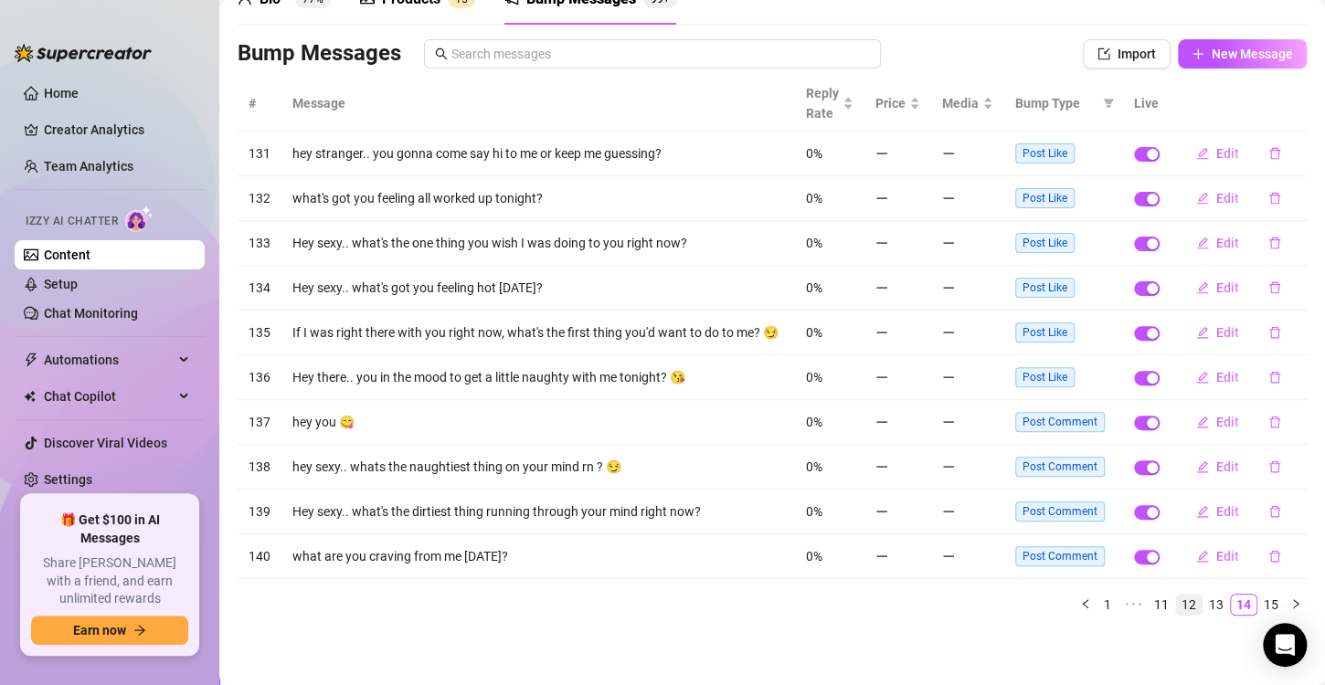
click at [1176, 606] on link "12" at bounding box center [1189, 605] width 26 height 20
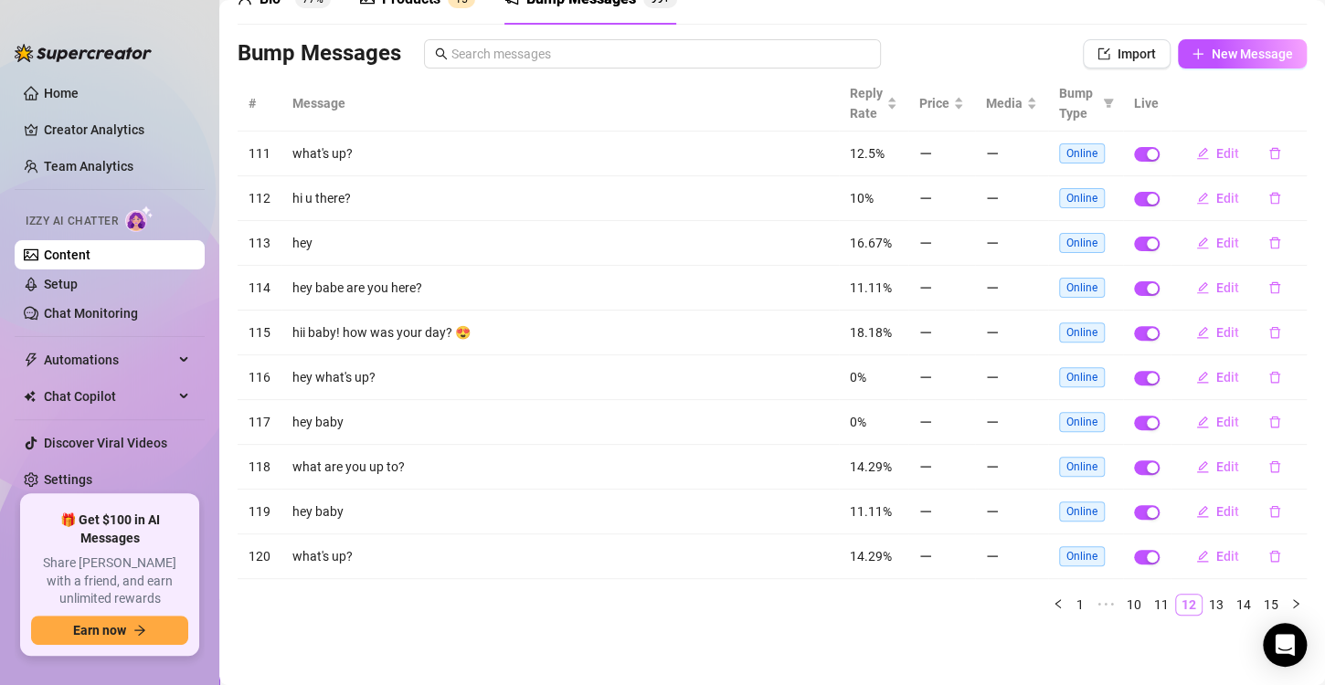
scroll to position [95, 0]
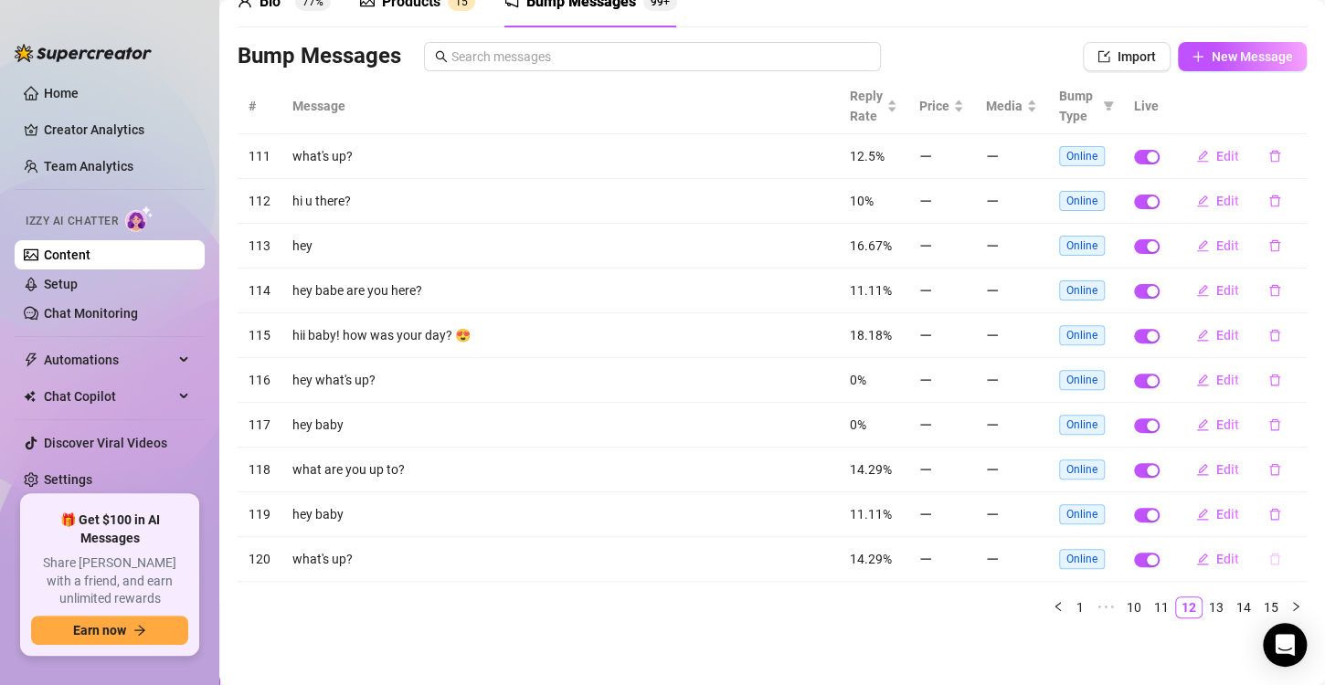
click at [1269, 558] on icon "delete" at bounding box center [1275, 559] width 13 height 13
click at [1294, 522] on button "Yes" at bounding box center [1278, 525] width 35 height 22
click at [1149, 610] on link "11" at bounding box center [1162, 608] width 26 height 20
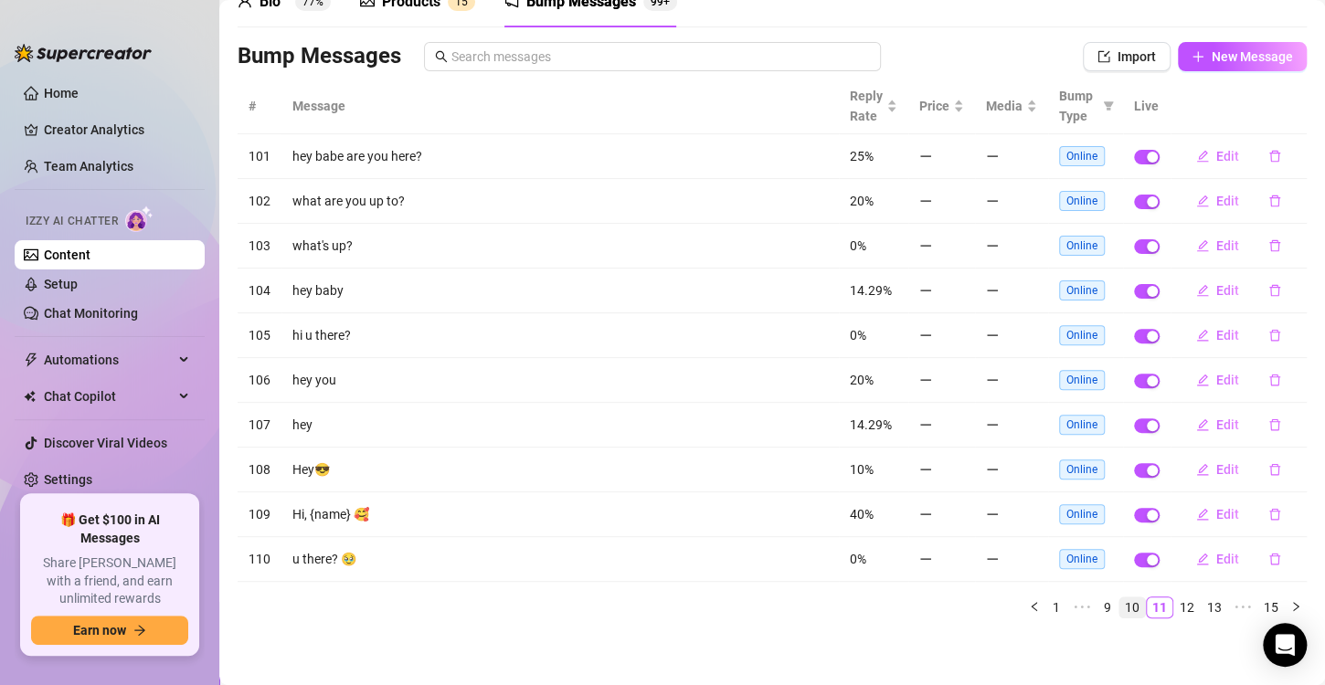
click at [1128, 607] on link "10" at bounding box center [1133, 608] width 26 height 20
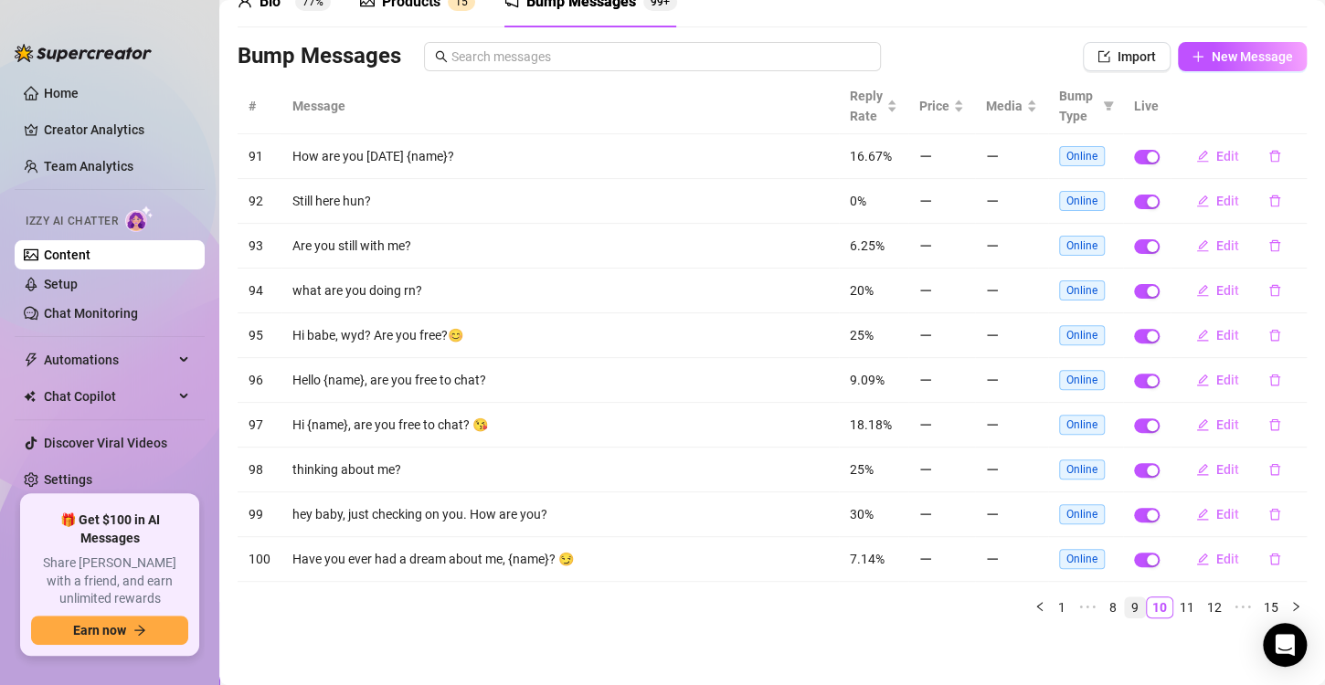
click at [1125, 605] on link "9" at bounding box center [1135, 608] width 20 height 20
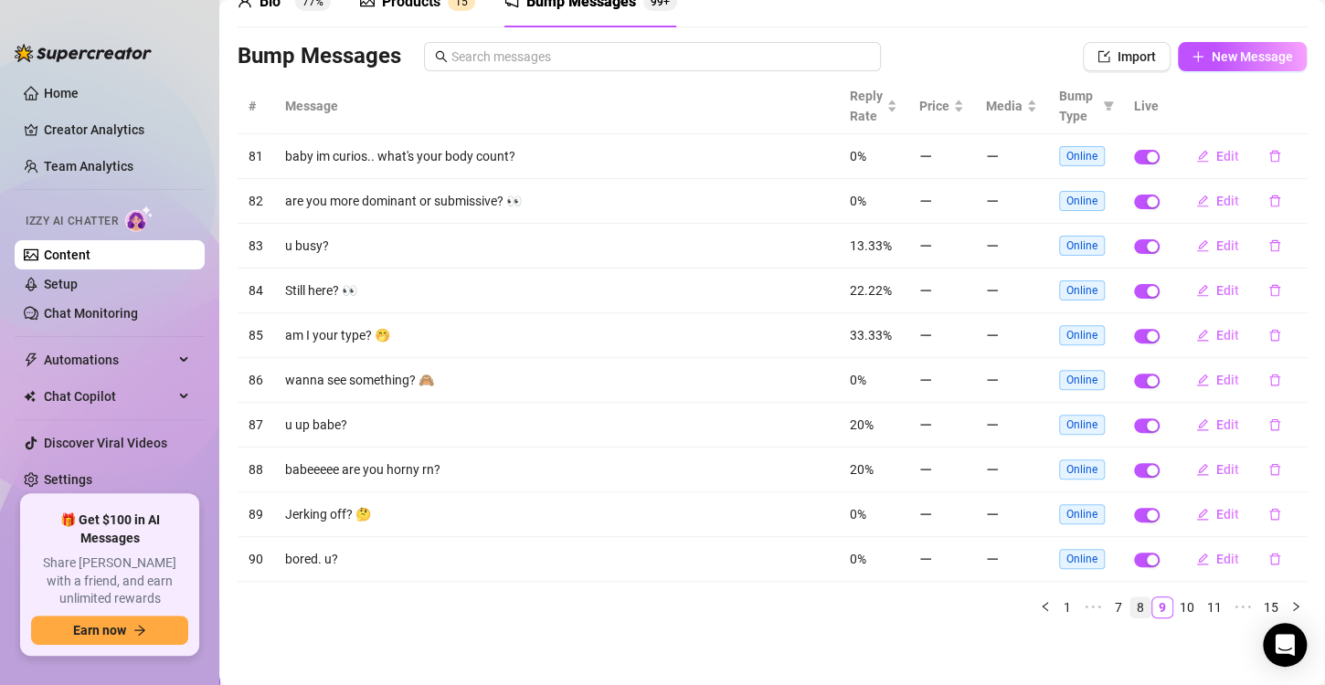
click at [1134, 614] on link "8" at bounding box center [1141, 608] width 20 height 20
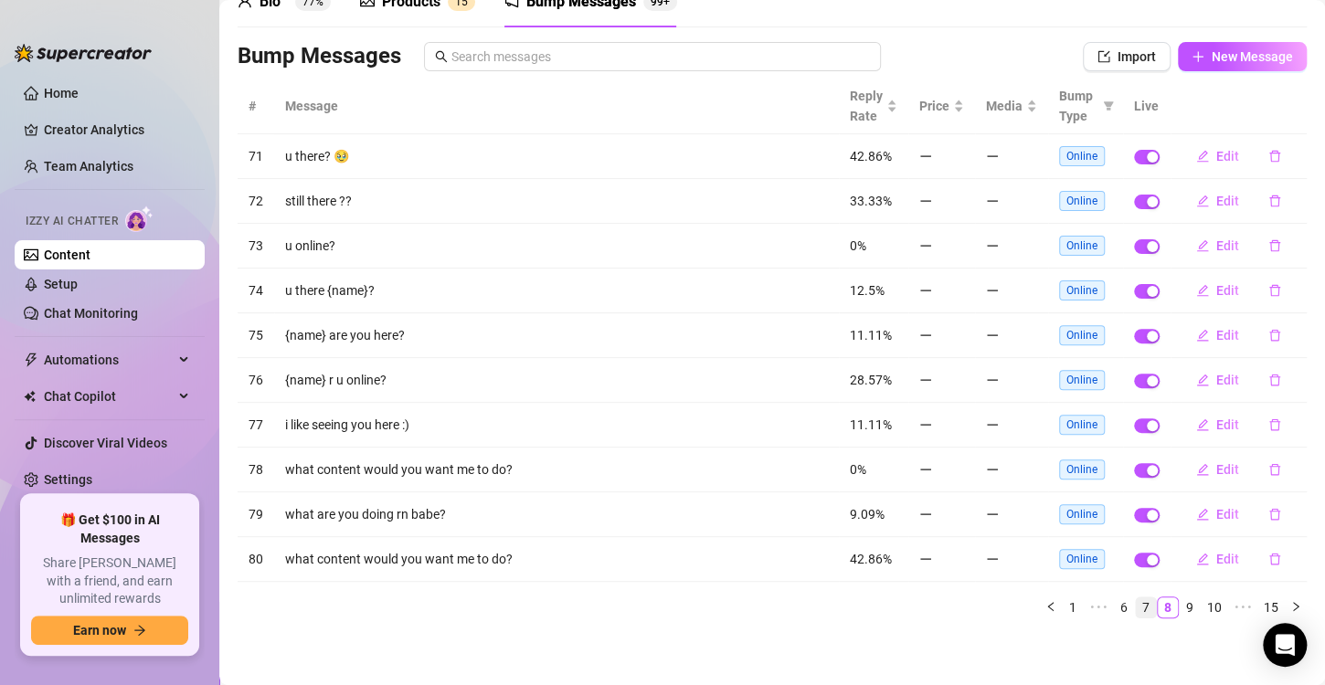
click at [1140, 610] on link "7" at bounding box center [1146, 608] width 20 height 20
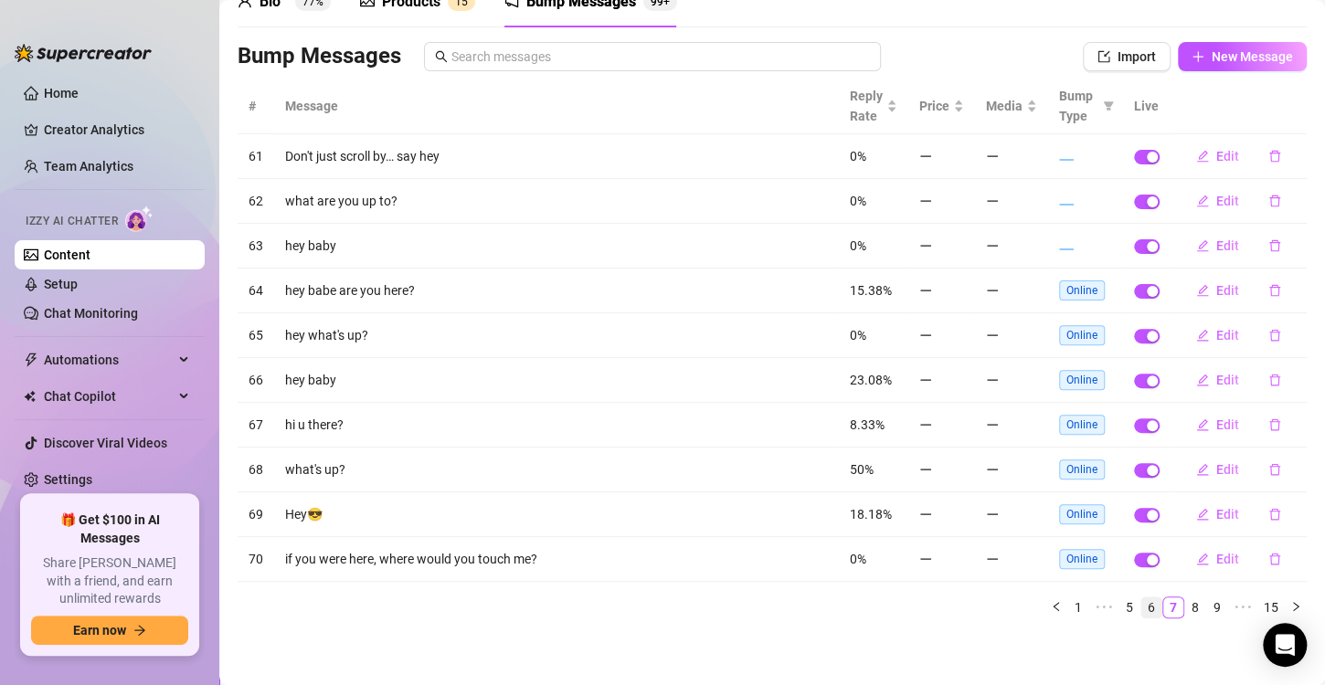
click at [1142, 598] on link "6" at bounding box center [1152, 608] width 20 height 20
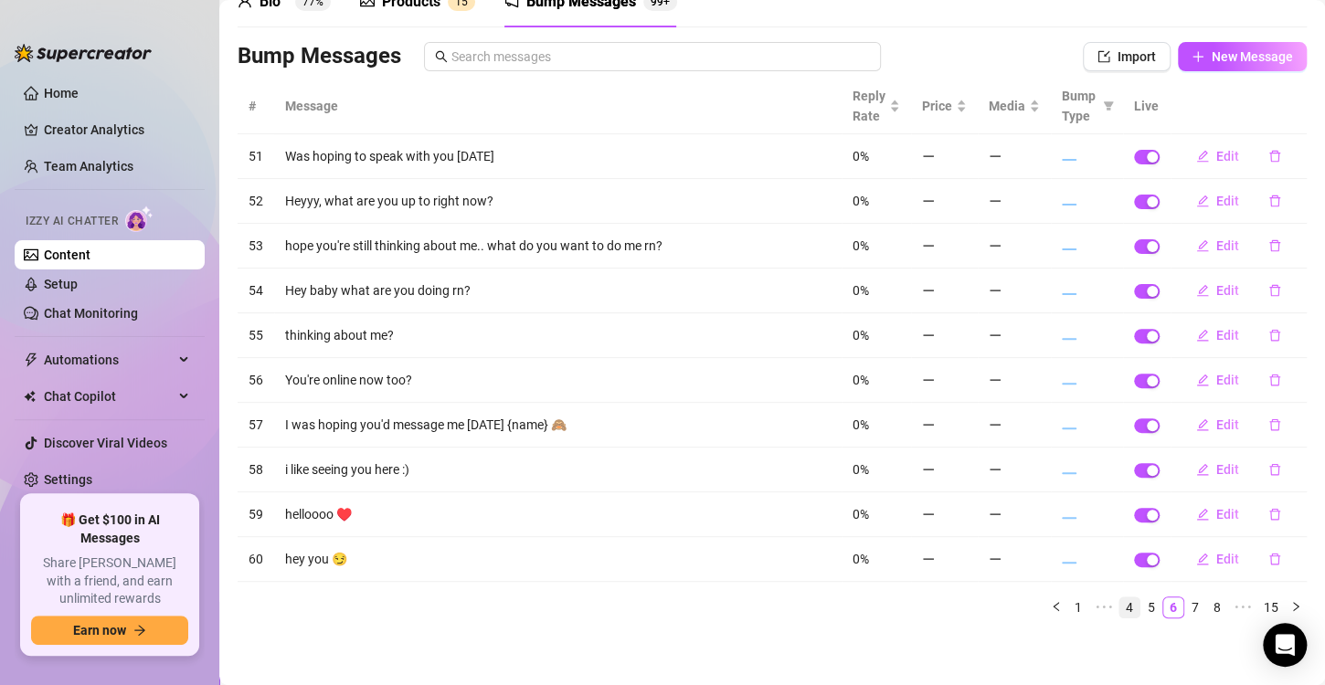
click at [1120, 610] on link "4" at bounding box center [1130, 608] width 20 height 20
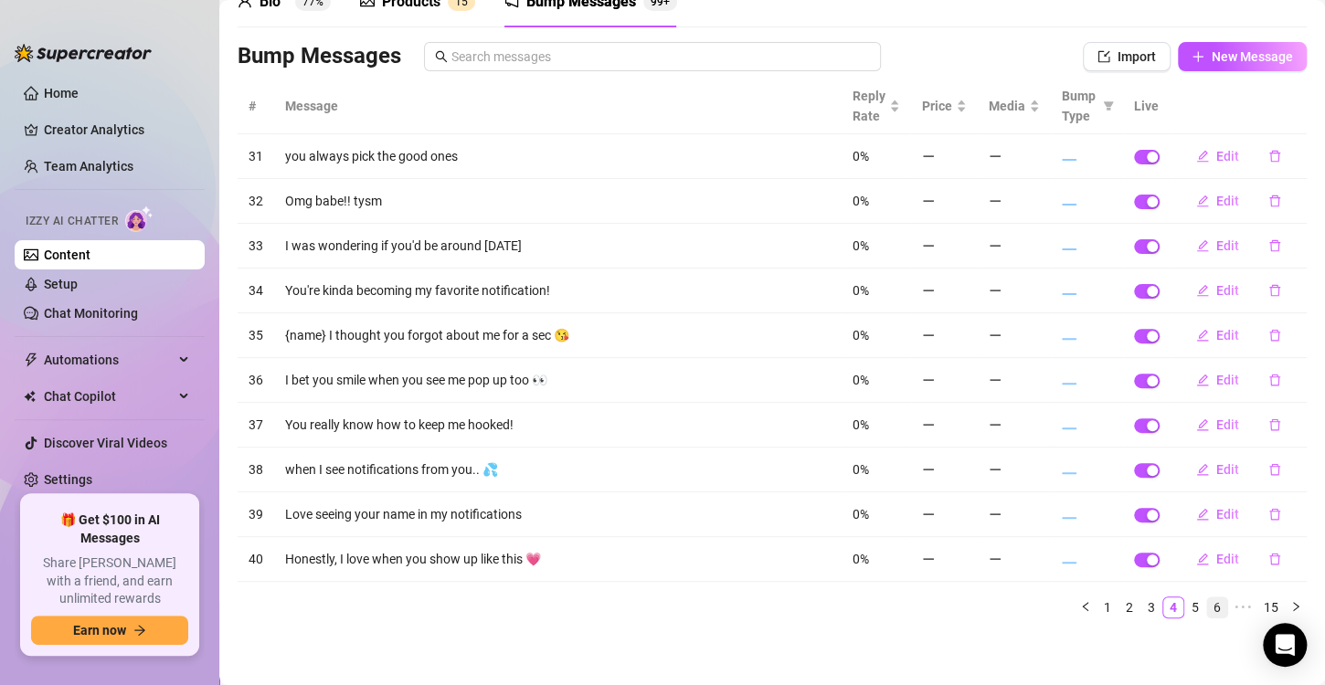
click at [1207, 611] on link "6" at bounding box center [1217, 608] width 20 height 20
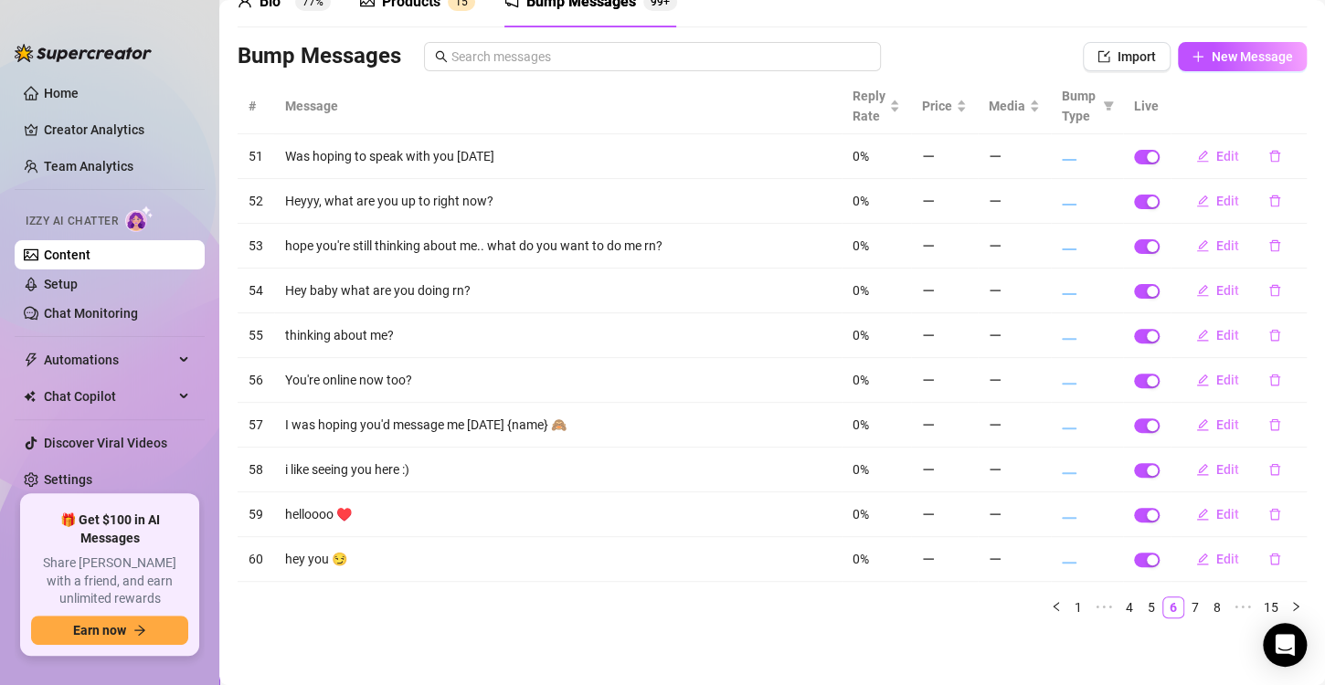
click at [90, 248] on link "Content" at bounding box center [67, 255] width 47 height 15
